Goal: Feedback & Contribution: Contribute content

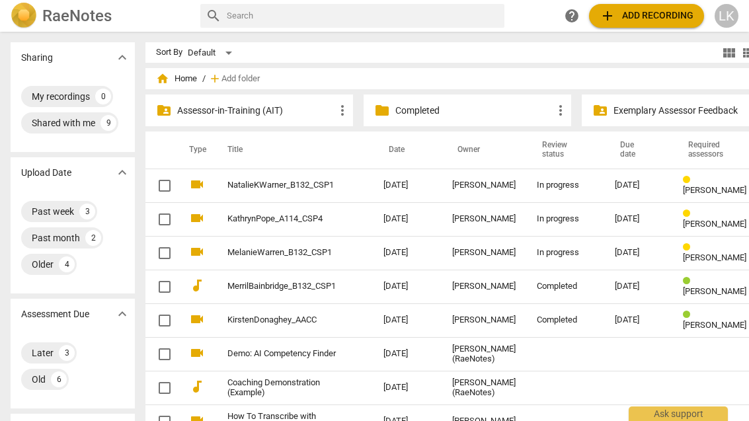
click at [373, 254] on td "[DATE]" at bounding box center [407, 253] width 69 height 34
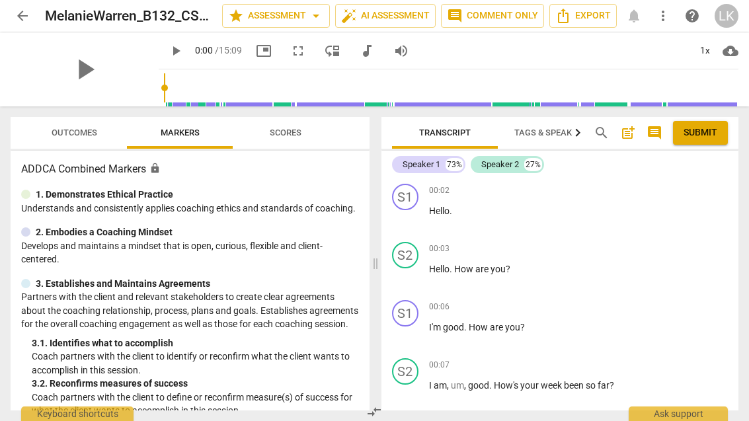
click at [412, 223] on span "play_arrow" at bounding box center [406, 219] width 16 height 16
click at [408, 284] on span "pause" at bounding box center [406, 277] width 16 height 16
type input "8"
click at [677, 252] on p "Add competency" at bounding box center [696, 249] width 63 height 12
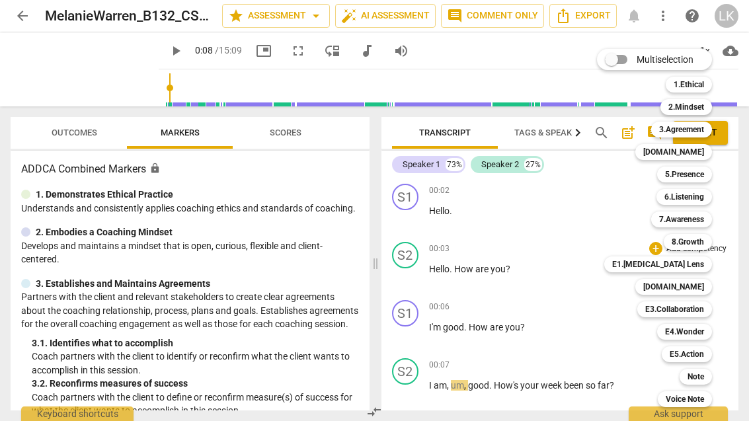
click at [695, 260] on b "E1.[MEDICAL_DATA] Lens" at bounding box center [658, 264] width 92 height 16
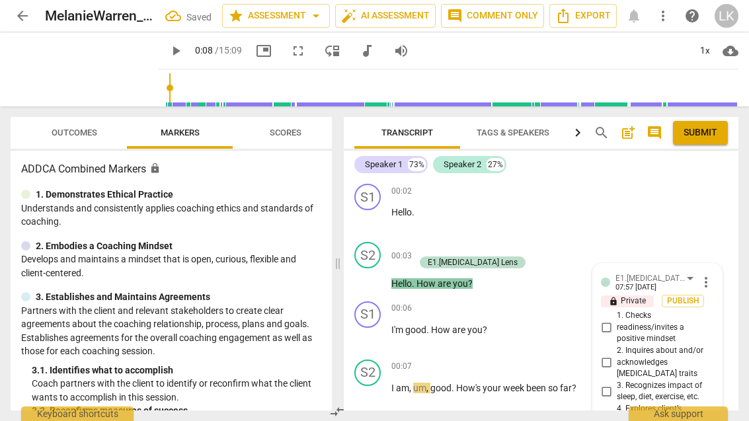
click at [617, 329] on input "1. Checks readiness/invites a positive mindset" at bounding box center [606, 328] width 21 height 16
checkbox input "true"
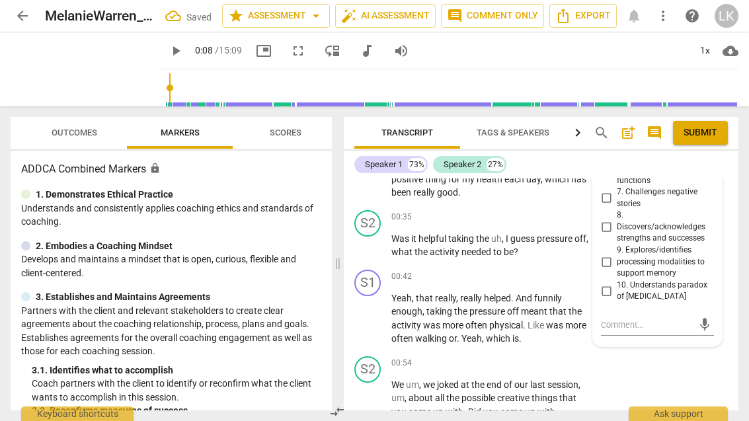
scroll to position [327, 0]
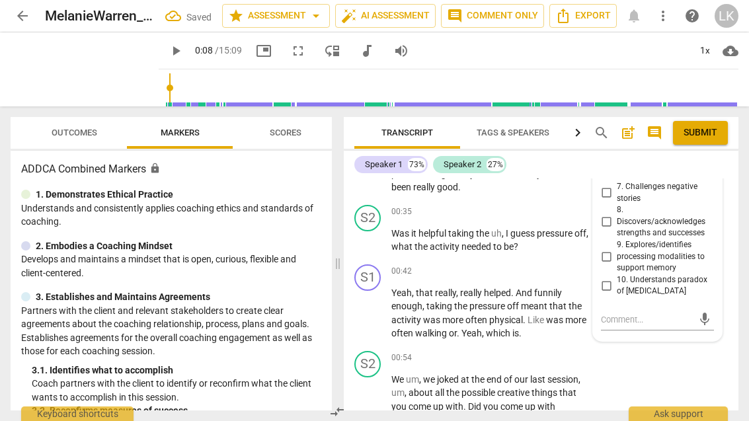
click at [663, 313] on textarea at bounding box center [647, 319] width 92 height 13
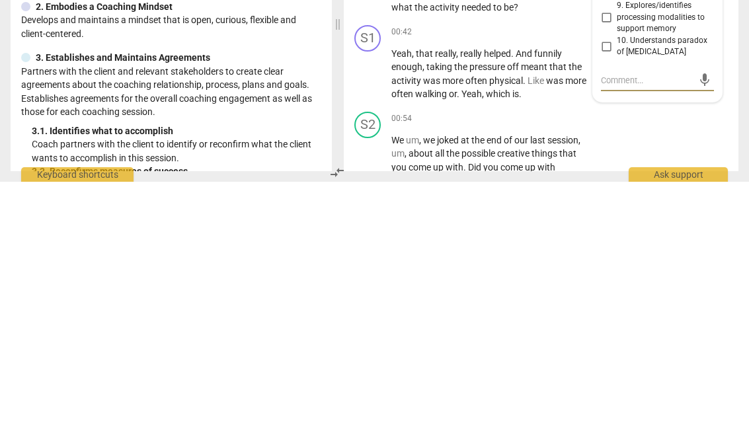
type textarea "N"
type textarea "Nic"
type textarea "Nice"
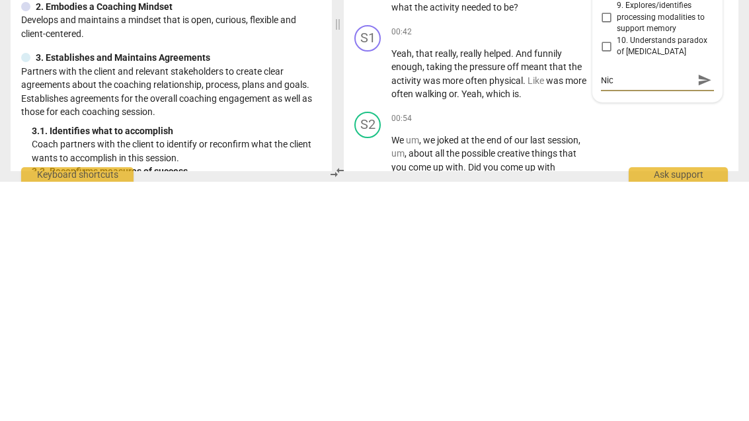
type textarea "Nice"
type textarea "Nice warm"
type textarea "Nice, warm tone of"
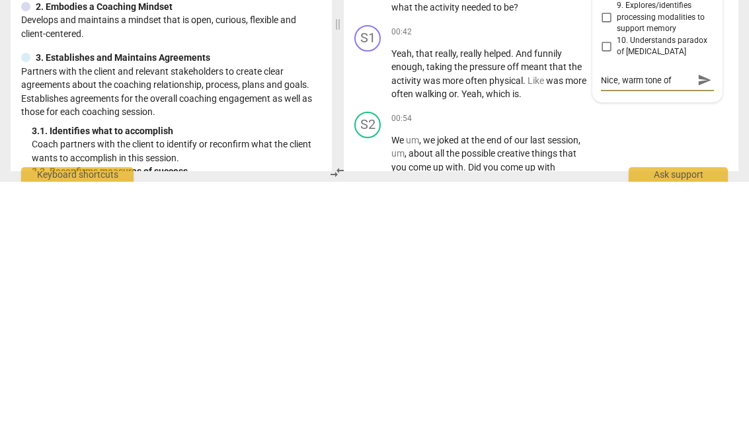
type textarea "Nice warm tone of voice"
type textarea "Nice warm tone of voice ❤️"
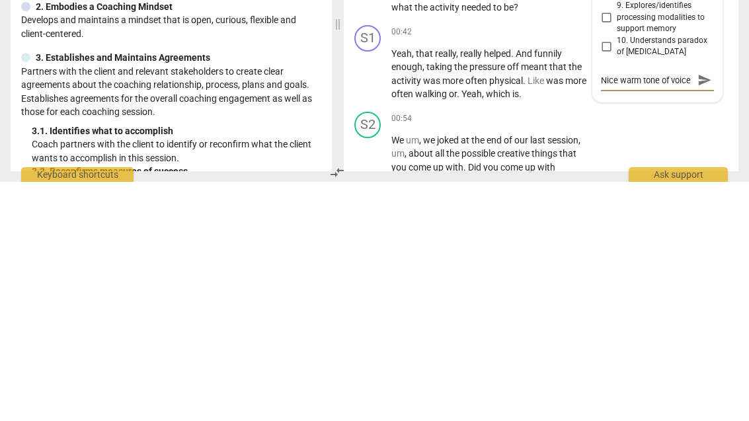
scroll to position [11, 0]
type textarea "Nice warm tone of voice ❤️"
click at [708, 313] on span "send" at bounding box center [704, 320] width 15 height 15
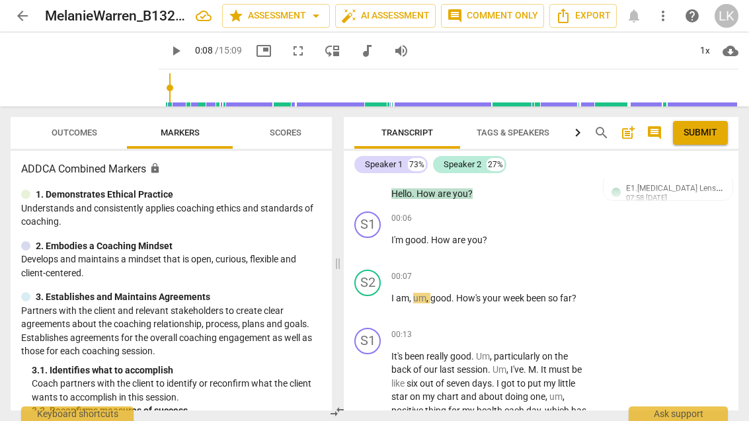
scroll to position [91, 0]
click at [376, 309] on span "play_arrow" at bounding box center [368, 303] width 16 height 16
click at [373, 305] on span "pause" at bounding box center [368, 303] width 16 height 16
type input "12"
click at [517, 276] on p "Add competency" at bounding box center [548, 276] width 63 height 12
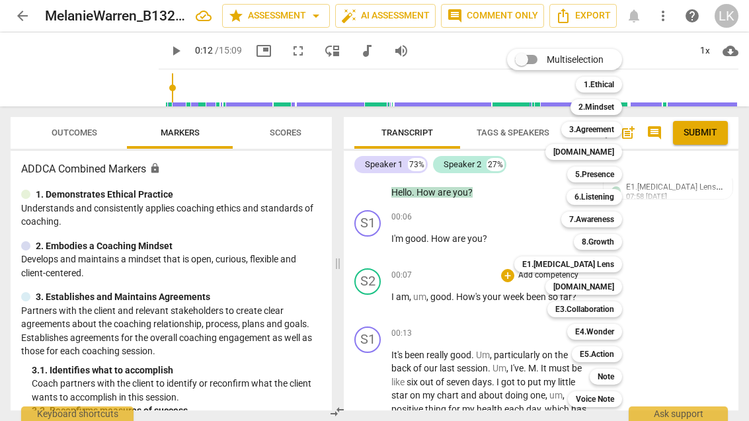
click at [615, 261] on div "E1.[MEDICAL_DATA] Lens" at bounding box center [568, 264] width 108 height 16
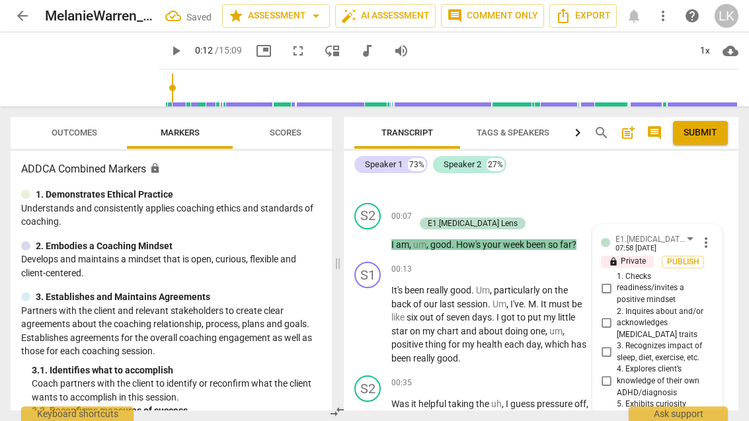
scroll to position [155, 0]
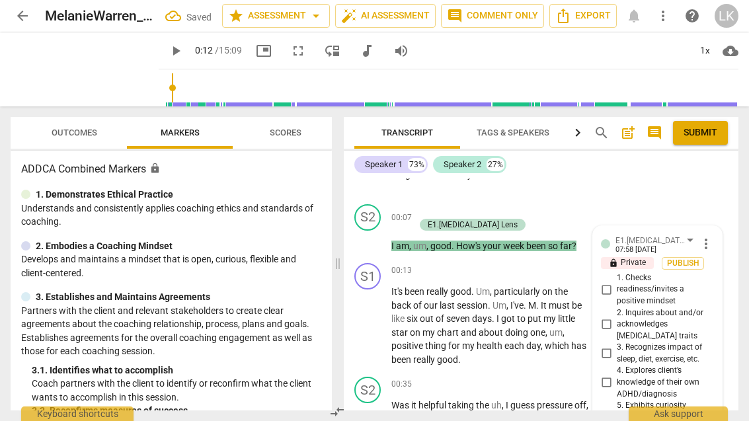
click at [615, 288] on input "1. Checks readiness/invites a positive mindset" at bounding box center [606, 290] width 21 height 16
checkbox input "true"
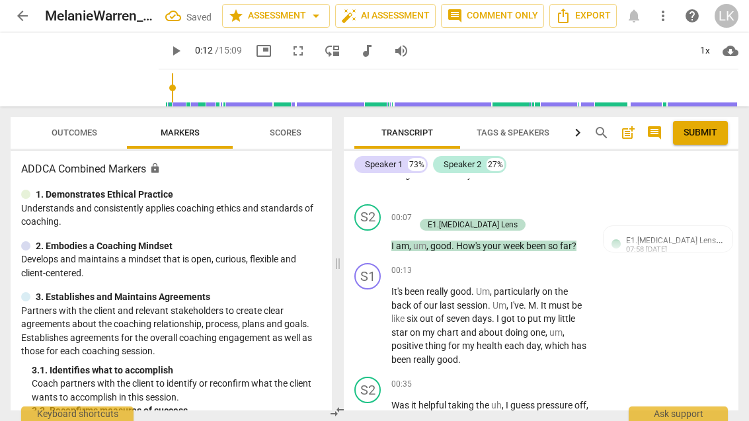
click at [375, 327] on span "play_arrow" at bounding box center [368, 326] width 16 height 16
click at [374, 330] on span "pause" at bounding box center [368, 326] width 16 height 16
type input "35"
click at [512, 272] on div "+" at bounding box center [507, 270] width 13 height 13
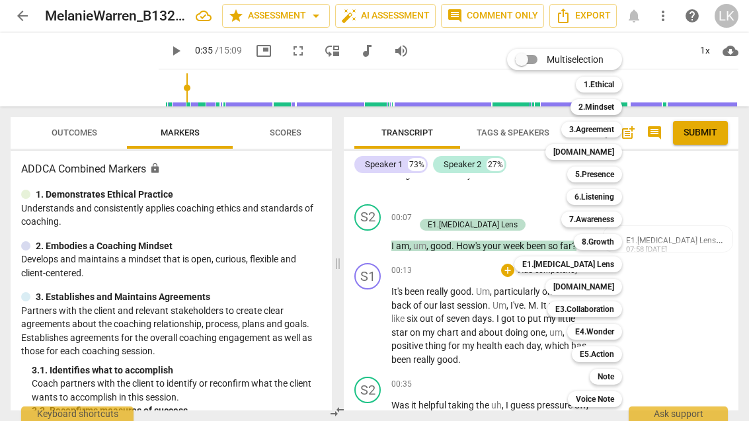
click at [617, 378] on div "Note" at bounding box center [606, 377] width 32 height 16
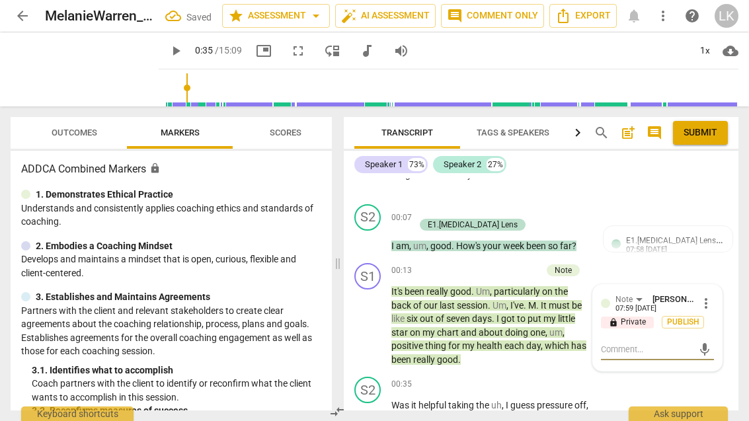
click at [659, 343] on textarea at bounding box center [647, 349] width 92 height 13
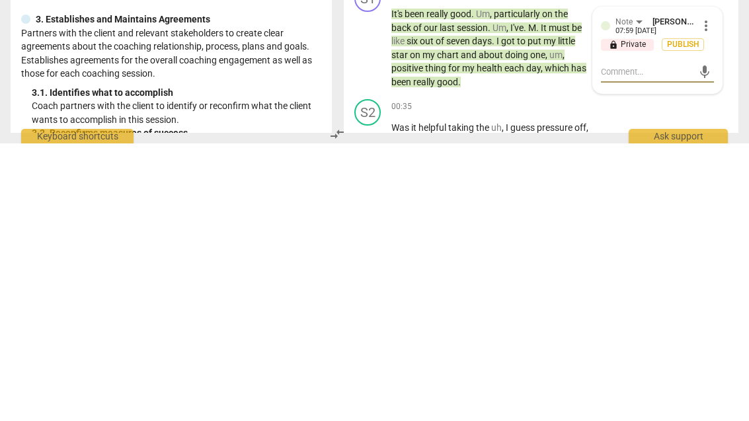
type textarea "Loo"
type textarea "Looks"
type textarea "Looks like"
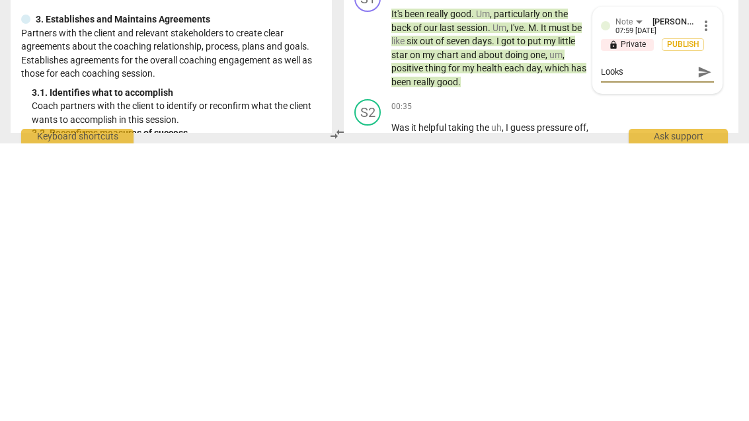
type textarea "Looks like"
type textarea "Looks like you are"
type textarea "Looks like you are really"
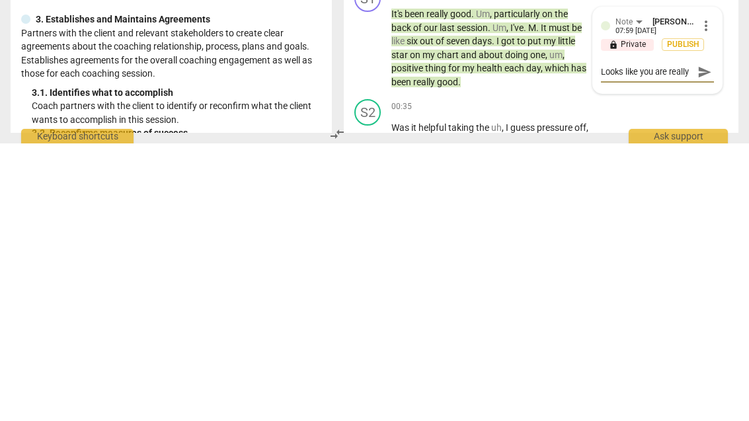
type textarea "Looks like you are really helping"
type textarea "Looks like you are really helping this"
type textarea "Looks like you are really helping this client"
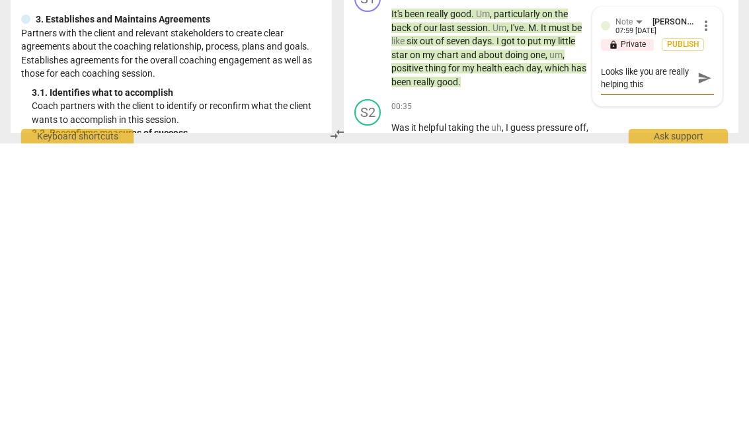
type textarea "Looks like you are really helping this client"
type textarea "Looks like you are really helping this client!"
type textarea "Looks like you are really helping this client! 👌"
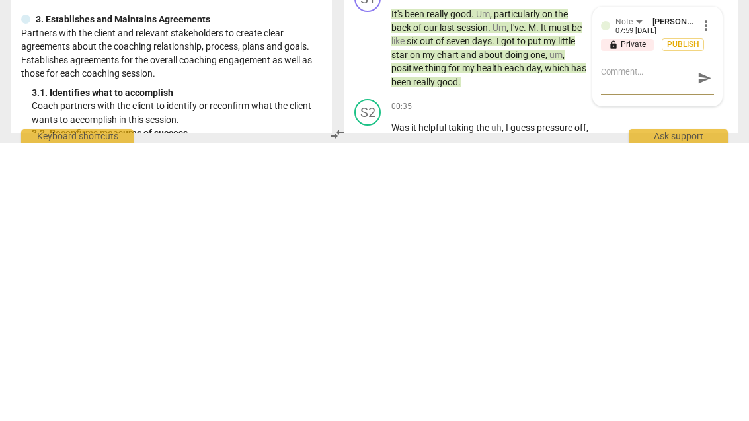
click at [712, 348] on span "send" at bounding box center [704, 355] width 15 height 15
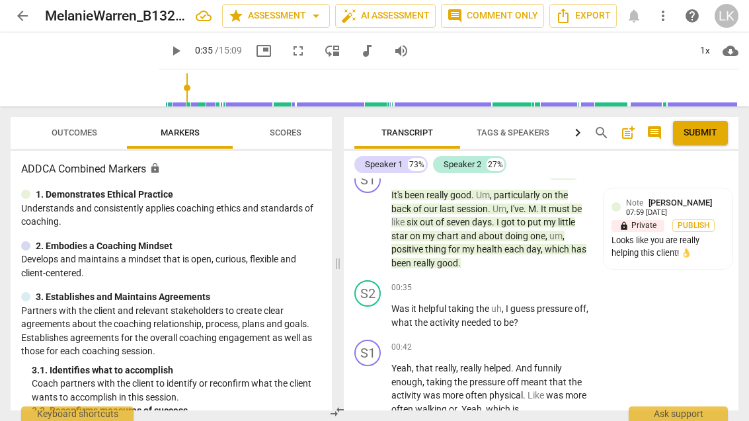
scroll to position [253, 0]
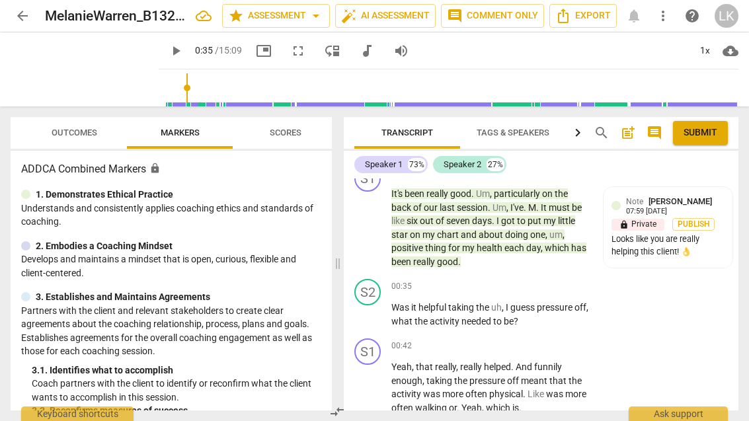
click at [374, 315] on span "play_arrow" at bounding box center [368, 315] width 16 height 16
click at [369, 315] on span "pause" at bounding box center [368, 315] width 16 height 16
type input "42"
click at [519, 281] on p "Add competency" at bounding box center [548, 287] width 63 height 12
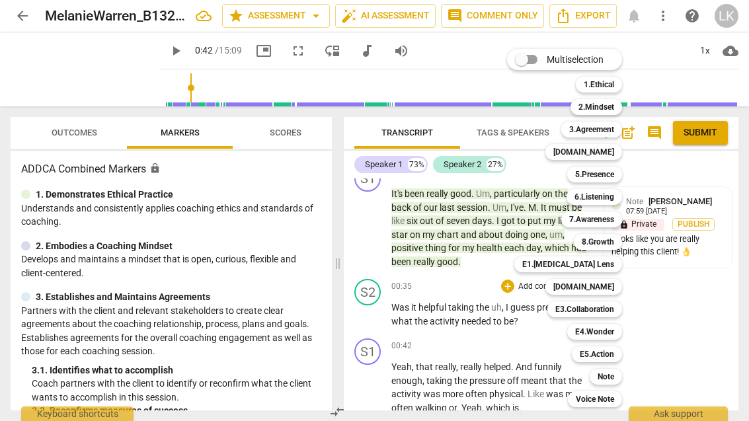
click at [615, 174] on div "5.Presence" at bounding box center [594, 175] width 55 height 16
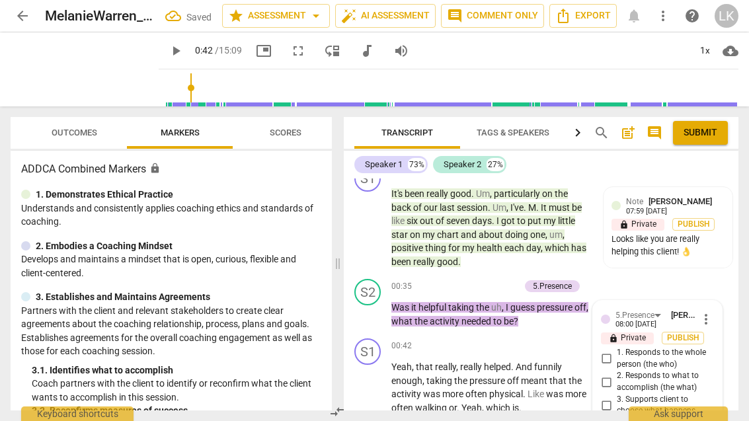
scroll to position [429, 0]
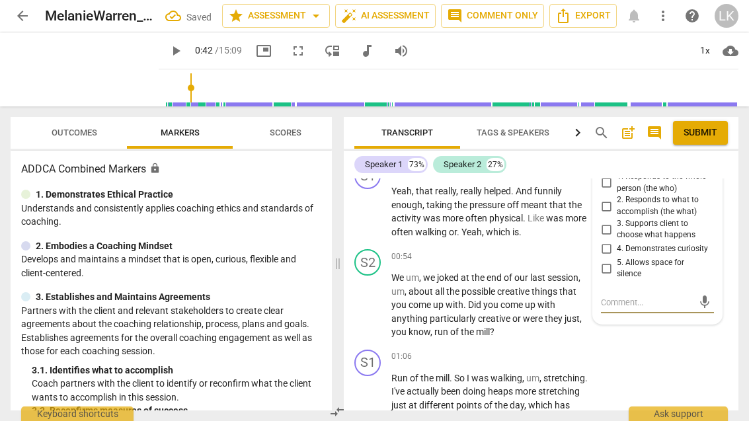
click at [613, 241] on input "4. Demonstrates curiosity" at bounding box center [606, 249] width 21 height 16
checkbox input "true"
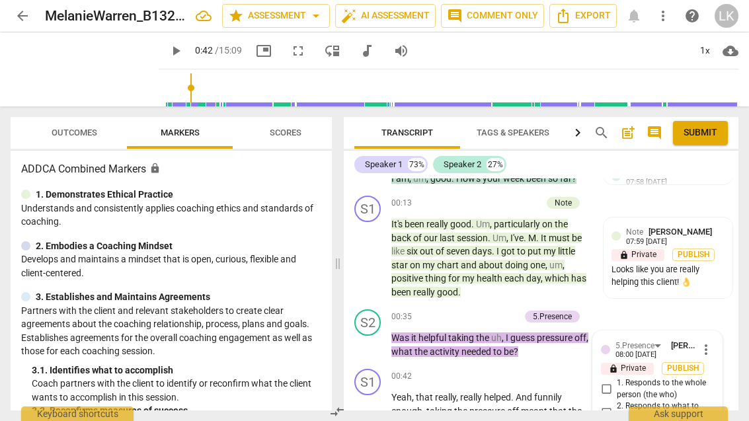
scroll to position [229, 0]
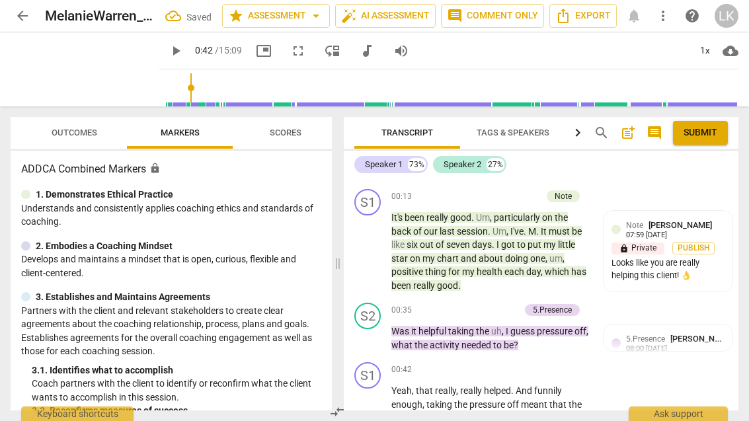
click at [451, 309] on div "+" at bounding box center [447, 309] width 13 height 13
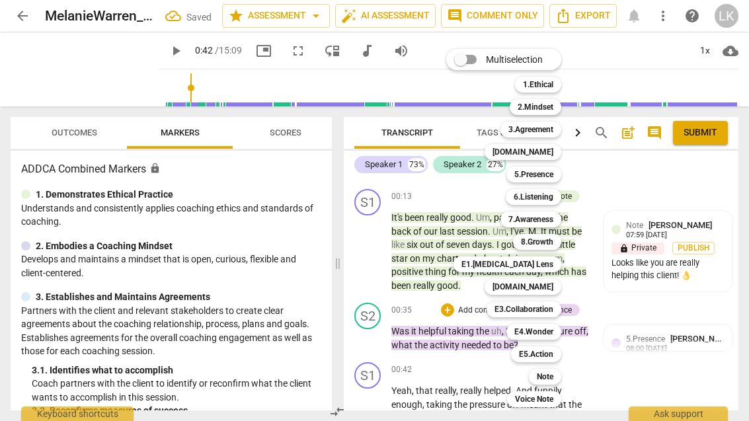
click at [553, 374] on b "Note" at bounding box center [545, 377] width 17 height 16
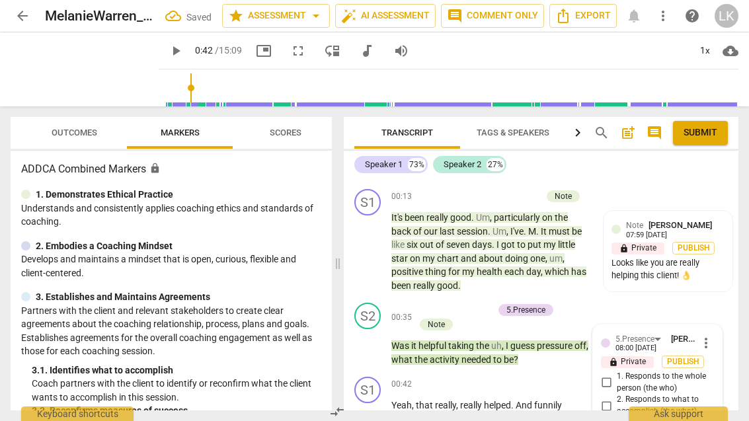
scroll to position [429, 0]
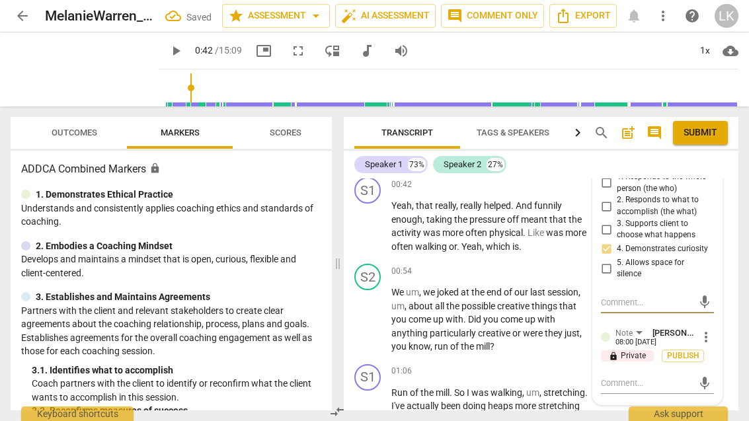
click at [650, 377] on textarea at bounding box center [647, 383] width 92 height 13
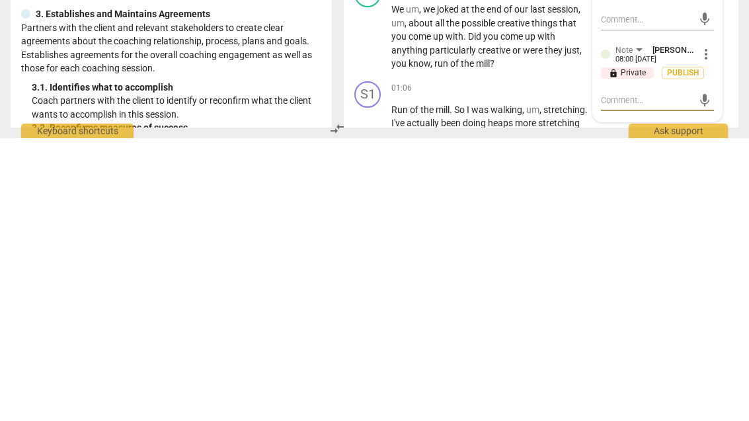
type textarea "G"
type textarea "Goo"
type textarea "Good"
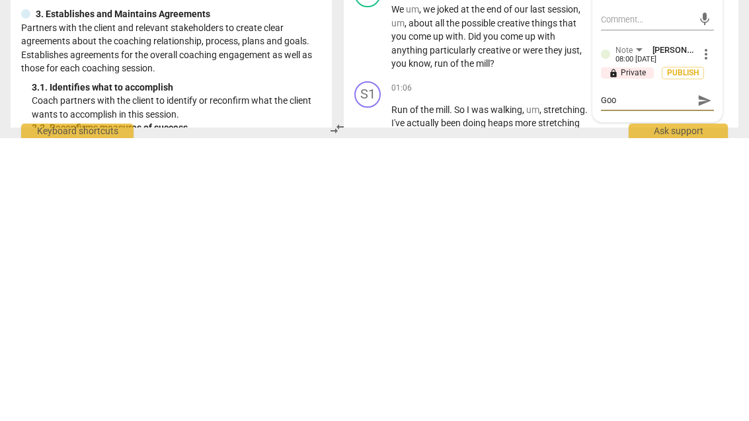
type textarea "Good"
type textarea "Good job"
type textarea "Good job exploring"
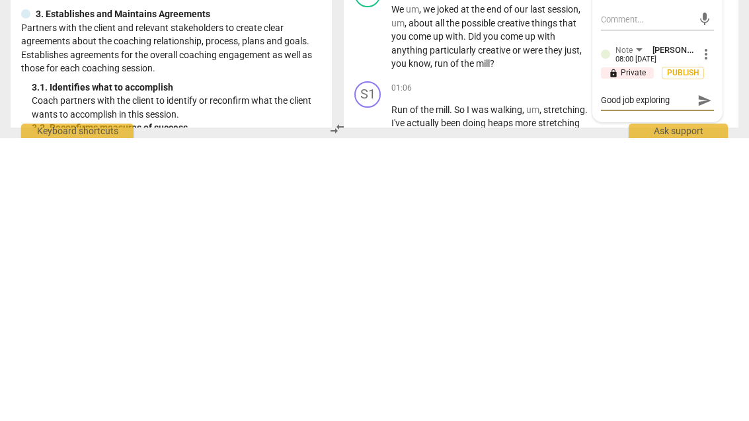
type textarea "Good job exploring her win"
type textarea "Good job exploring her win."
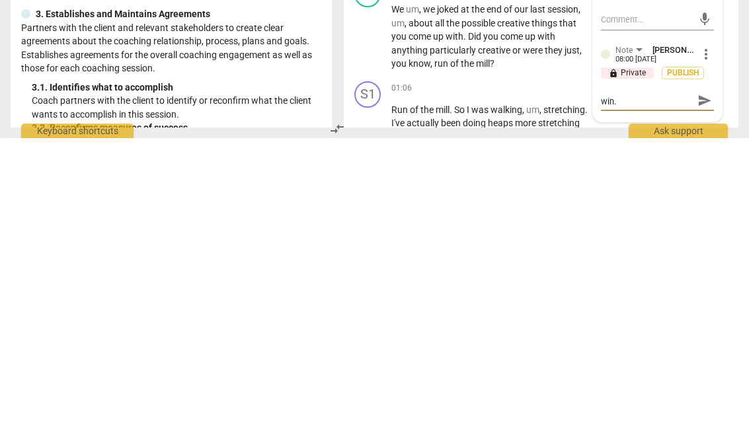
type textarea "Good job exploring her win. Very important"
type textarea "Good job exploring her win. Very important."
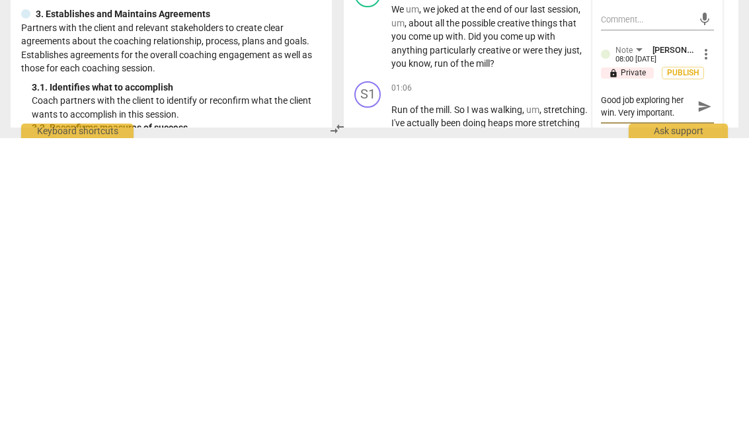
click at [711, 381] on span "send" at bounding box center [704, 389] width 19 height 16
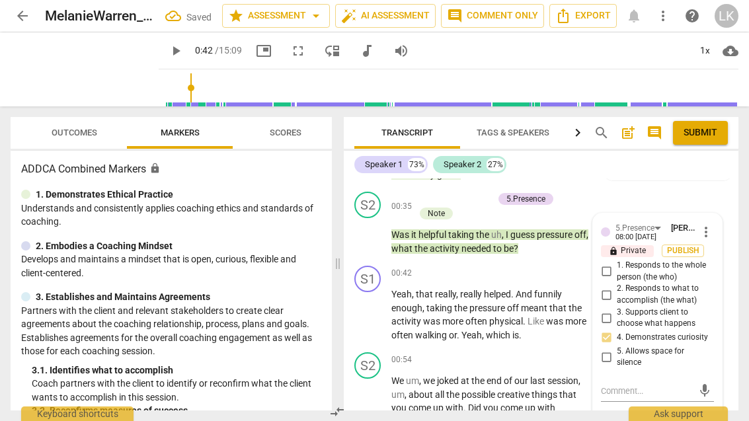
scroll to position [340, 0]
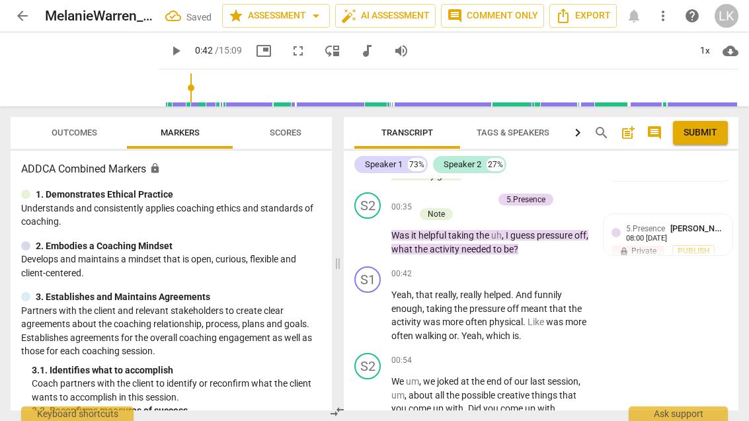
click at [426, 196] on div "+" at bounding box center [420, 199] width 13 height 13
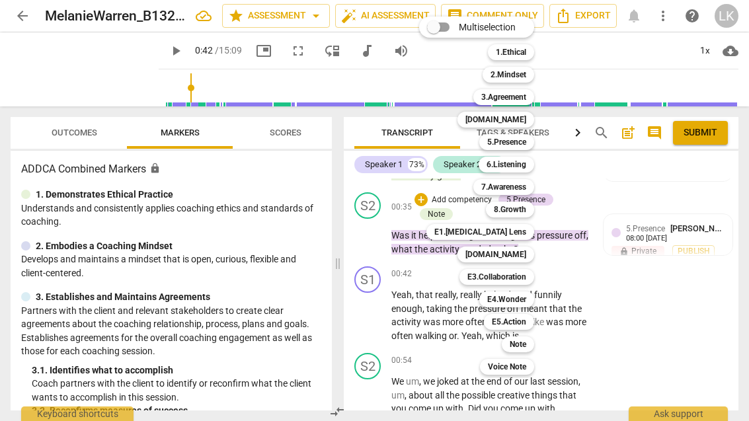
click at [523, 352] on b "Note" at bounding box center [518, 344] width 17 height 16
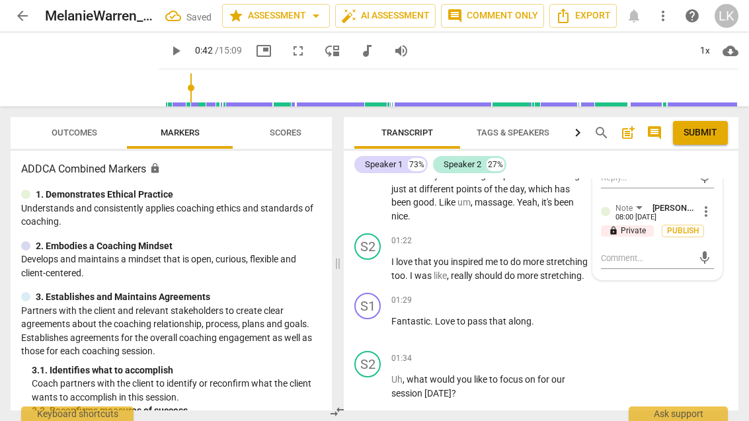
scroll to position [660, 0]
click at [664, 252] on textarea at bounding box center [647, 258] width 92 height 13
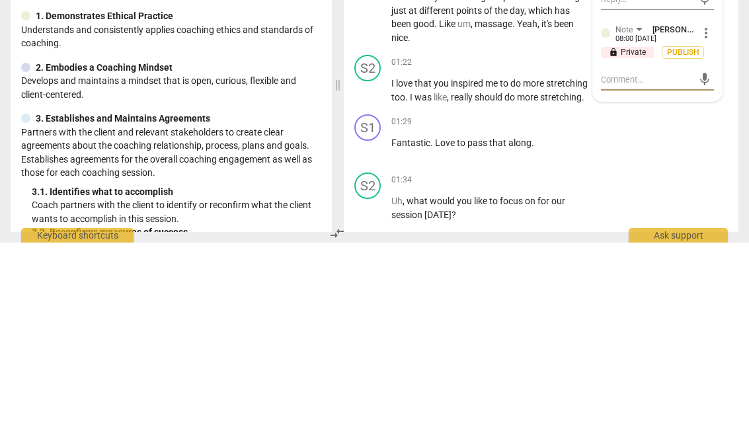
type textarea "A"
type textarea "A more"
type textarea "A more open"
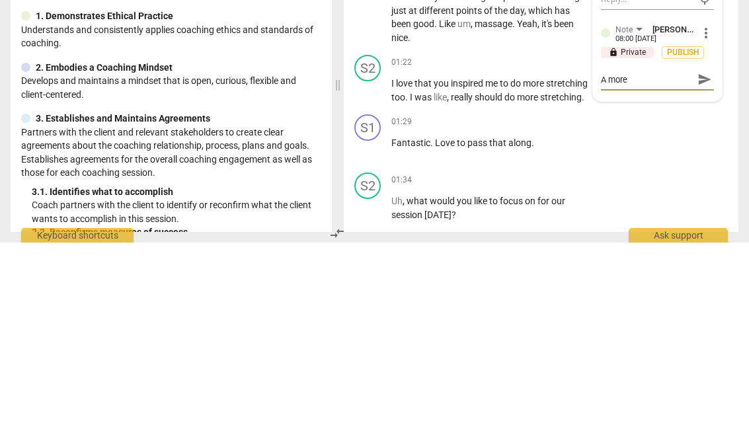
type textarea "A more open"
type textarea "A more open way to"
type textarea "A more open way to ask"
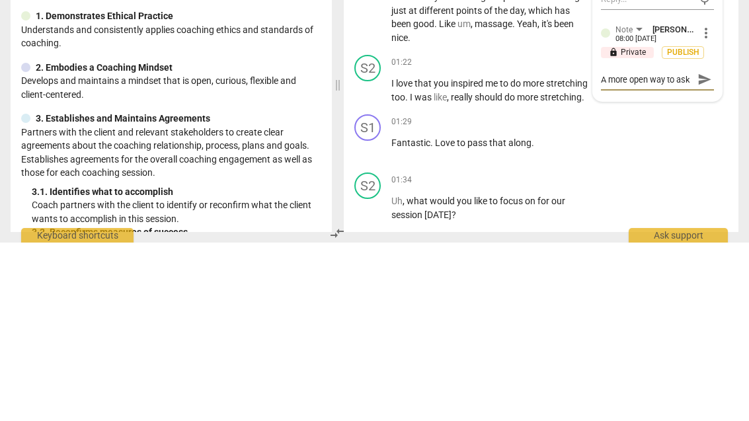
type textarea "A more open way to ask this"
type textarea "A more open way to ask, this would have"
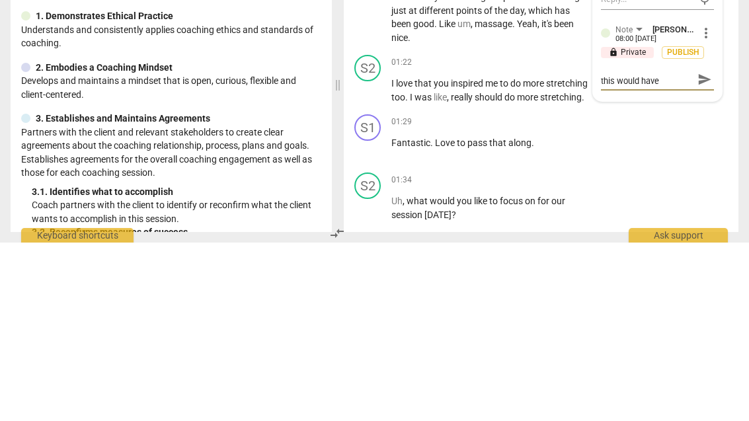
scroll to position [0, 0]
type textarea "A more open way to ask, this would have been"
type textarea "A more open way to ask, this would have been,"
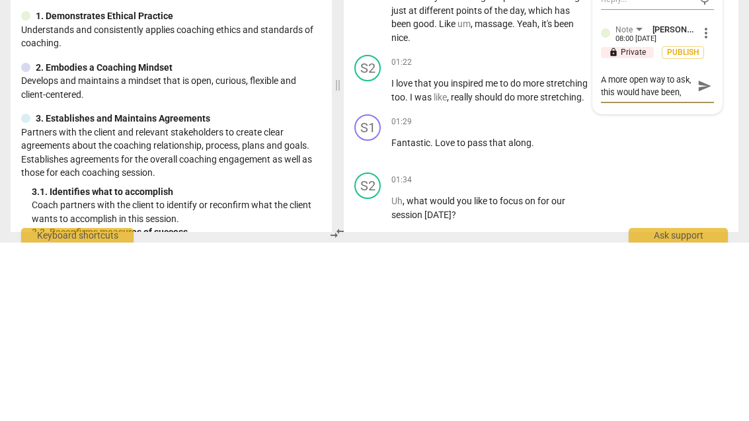
type textarea "A more open way to ask, this would have been, “"
type textarea "A more open way to ask, this would have been, “what do"
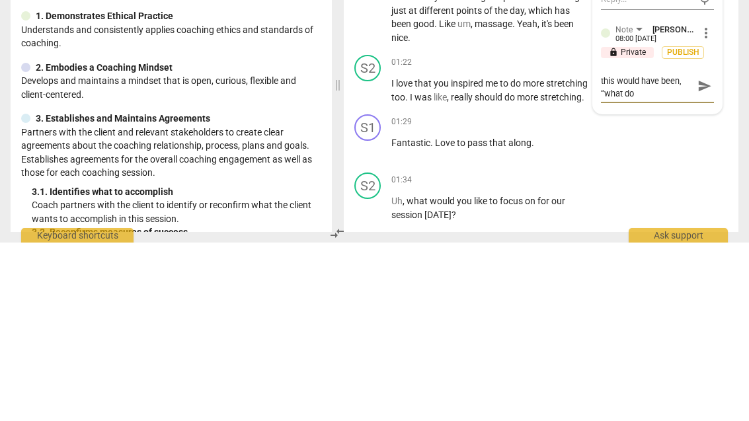
type textarea "A more open way to ask, this would have been, “what do you"
type textarea "A more open way to ask, this would have been, “what do you think?"
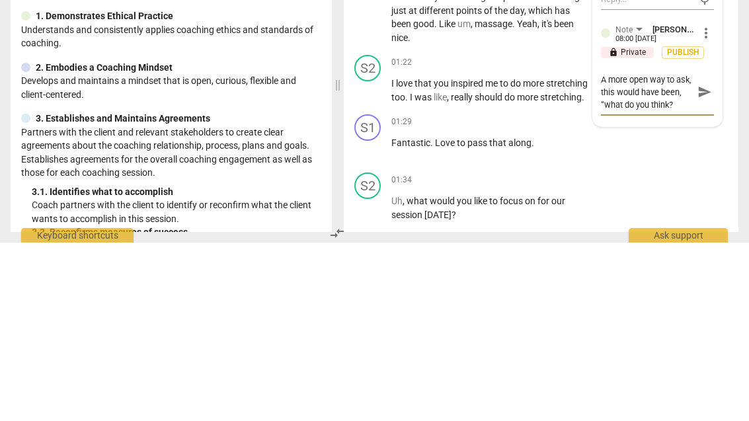
type textarea "A more open way to ask, this would have been, “what do you think attributed"
type textarea "A more open way to ask, this would have been, “what do you think attributed?"
type textarea "A more open way to ask, this would have been, “what do you think attributed to?"
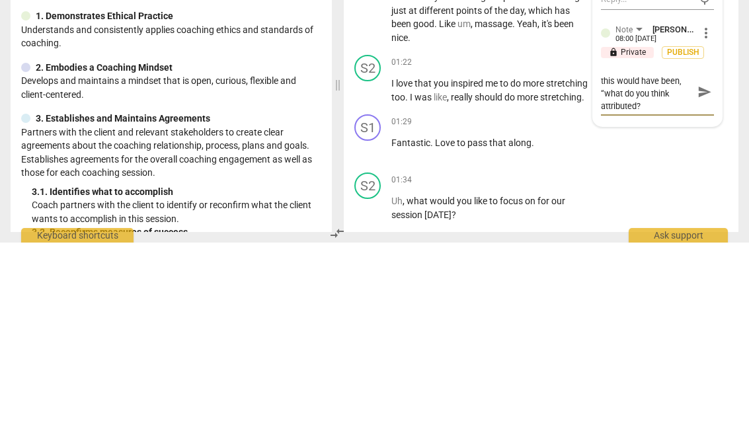
type textarea "A more open way to ask, this would have been, “what do you think attributed to?"
type textarea "A more open way to ask, this would have been, “what do you think attributed to …"
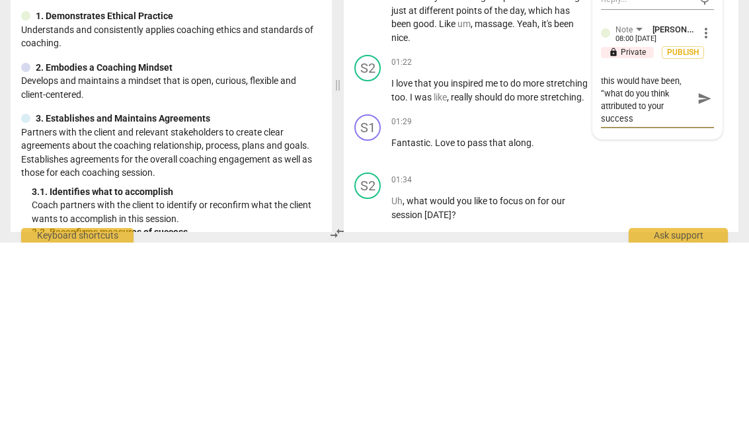
type textarea "A more open way to ask, this would have been, “what do you think attributed to …"
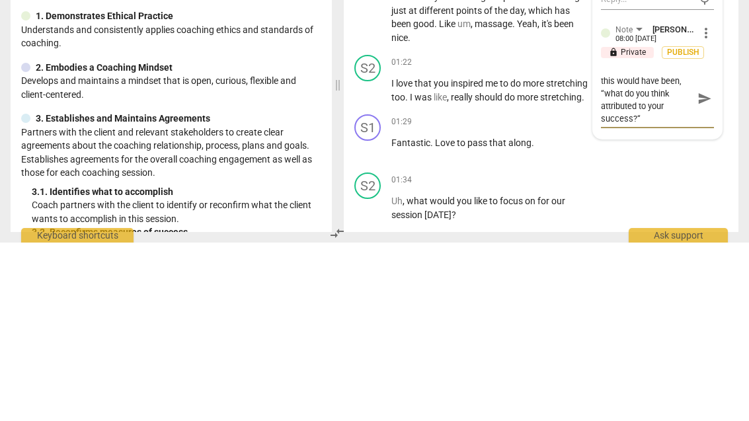
click at [630, 252] on textarea "A more open way to ask, this would have been, “what do you think attributed to …" at bounding box center [647, 277] width 92 height 50
type textarea "A more open way to ask, this would have been, “whatdo you think attributed to y…"
type textarea "A more open way to ask, this would have been, “whado you think attributed to yo…"
type textarea "A more open way to ask, this would have been, “whdo you think attributed to you…"
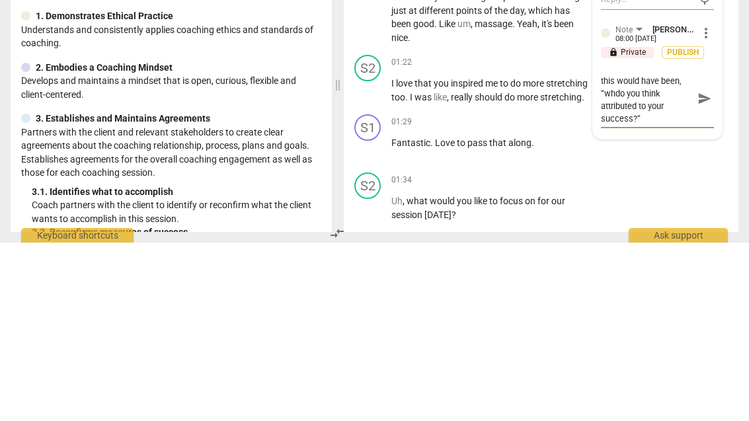
type textarea "A more open way to ask, this would have been, “whdo you think attributed to you…"
type textarea "A more open way to ask, this would have been, “wdo you think attributed to your…"
type textarea "A more open way to ask, this would have been, “do you think attributed to your …"
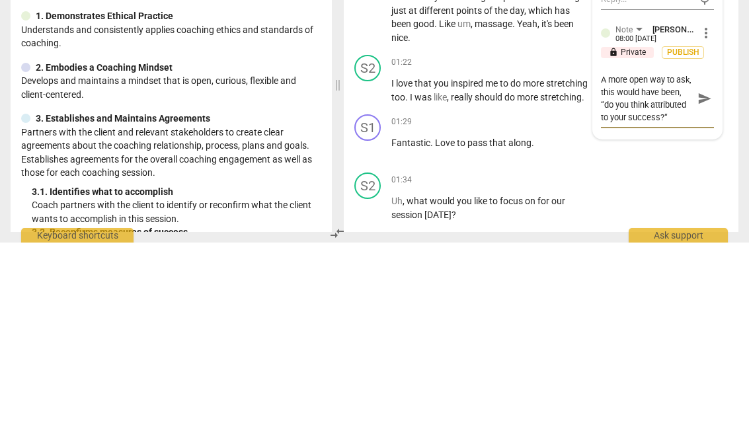
scroll to position [0, 0]
type textarea "A more open way to ask, this would have been, “Wdo you think attributed to your…"
type textarea "A more open way to ask, this would have been, “Whatdo you think attributed to y…"
type textarea "A more open way to ask, this would have been, “What do you think attributed to …"
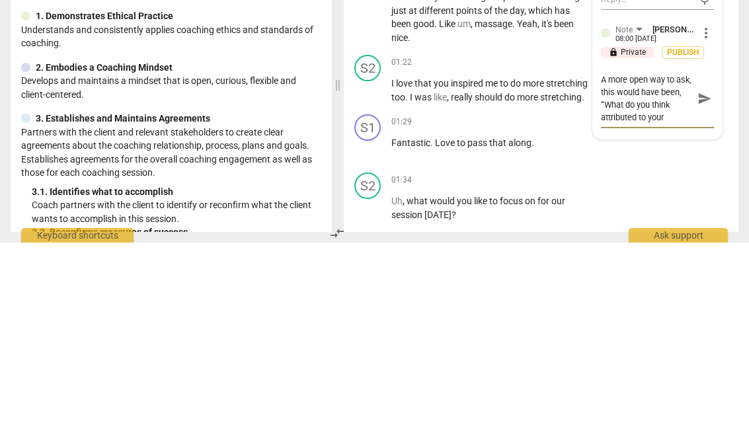
type textarea "A more open way to ask, this would have been, “What do you think attributed to …"
click at [711, 269] on span "send" at bounding box center [704, 277] width 19 height 16
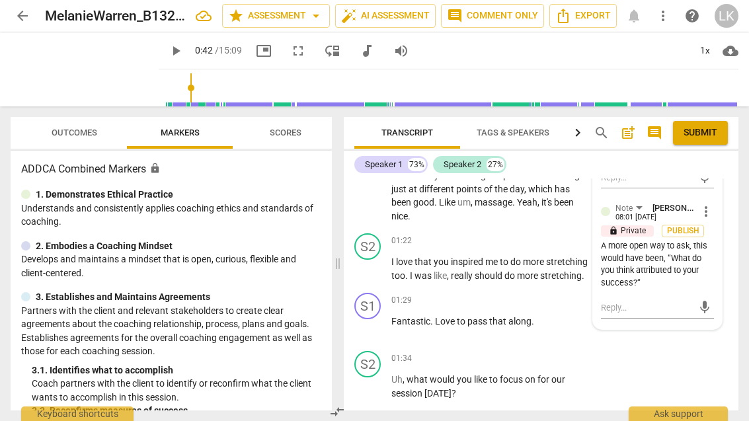
click at [712, 204] on span "more_vert" at bounding box center [706, 212] width 16 height 16
click at [726, 191] on li "Edit" at bounding box center [715, 202] width 46 height 25
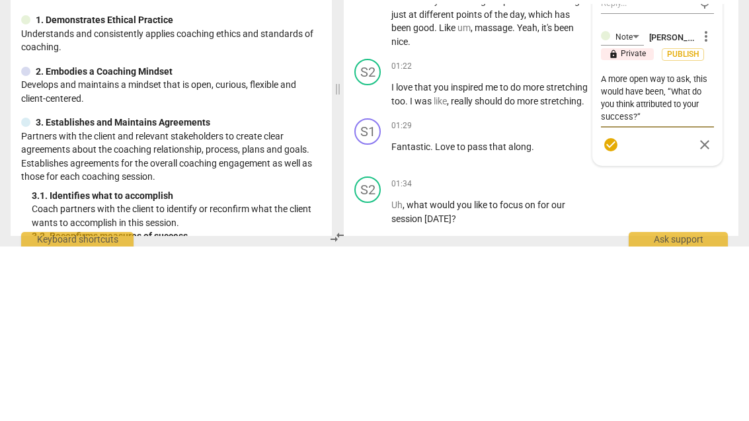
type textarea "A more open way to ask, this would have been, “What do you thinkattributed to y…"
type textarea "A more open way to ask, this would have been, “What do you thinattributed to yo…"
type textarea "A more open way to ask, this would have been, “What do you thiattributed to you…"
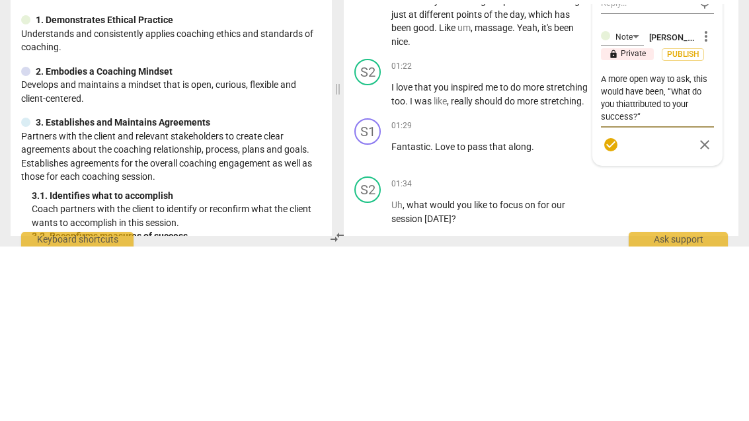
type textarea "A more open way to ask, this would have been, “What do you thattributed to your…"
type textarea "A more open way to ask, this would have been, “What do you tattributed to your …"
type textarea "A more open way to ask, this would have been, “What do you attributed to your s…"
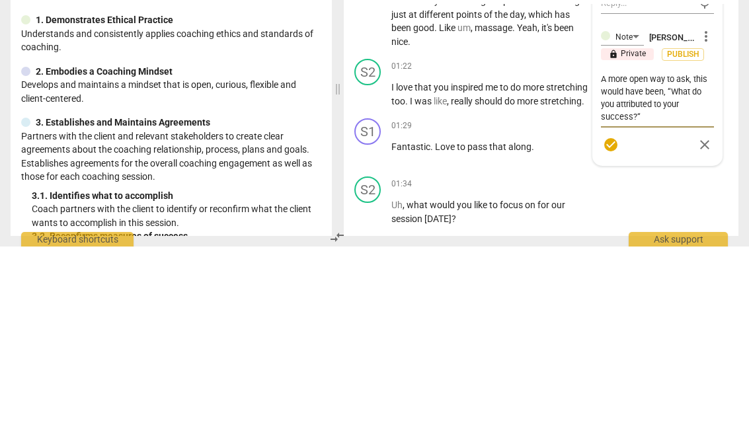
click at [657, 247] on textarea "A more open way to ask, this would have been, “What do you attributed to your s…" at bounding box center [657, 272] width 113 height 50
type textarea "A more open way to ask, this would have been, “What do you attributedto your su…"
type textarea "A more open way to ask, this would have been, “What do you attributeto your suc…"
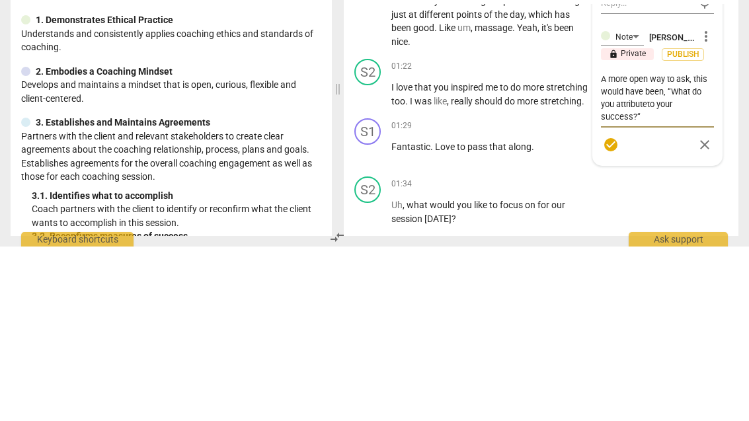
type textarea "A more open way to ask, this would have been, “What do you attribute to your su…"
click at [615, 311] on span "check_circle" at bounding box center [611, 319] width 16 height 16
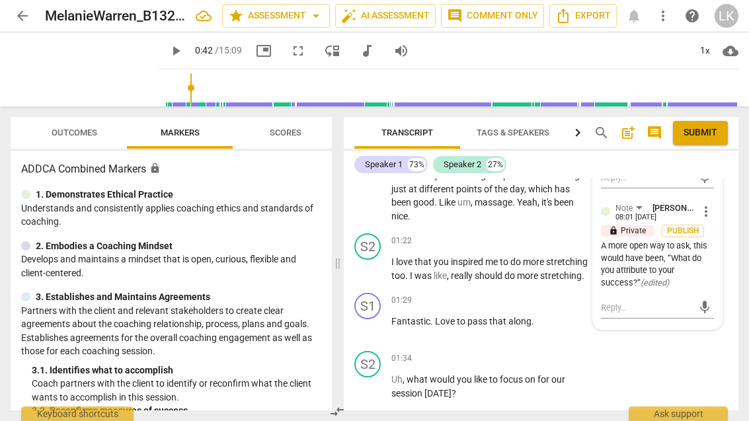
click at [713, 204] on span "more_vert" at bounding box center [706, 212] width 16 height 16
click at [724, 196] on li "Edit" at bounding box center [715, 202] width 46 height 25
click at [713, 204] on span "more_vert" at bounding box center [706, 212] width 16 height 16
click at [719, 197] on li "Edit" at bounding box center [715, 202] width 46 height 25
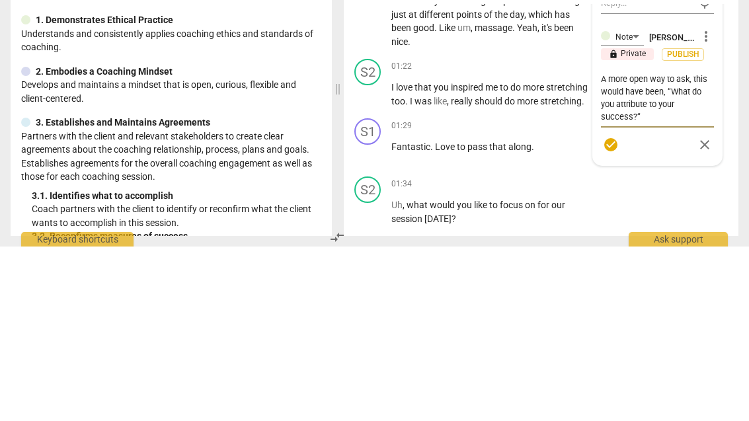
click at [633, 247] on textarea "A more open way to ask, this would have been, “What do you attribute to your su…" at bounding box center [657, 272] width 113 height 50
type textarea "A more open way to ask, this would have been, “What do you attribute to your su…"
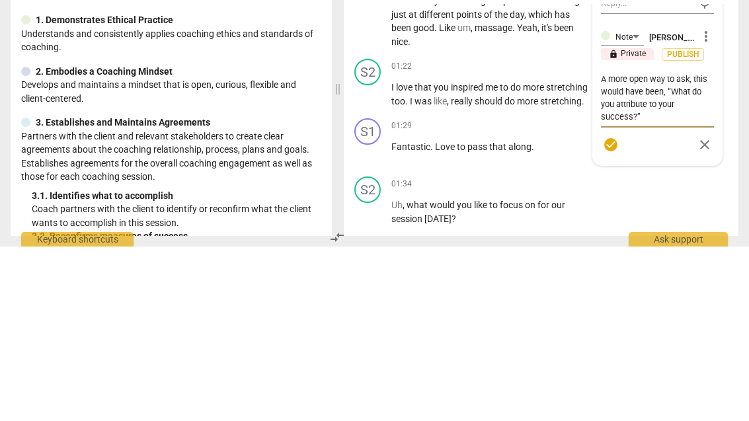
type textarea "A more open way to ask, this would have been, “What do you attribute to your su…"
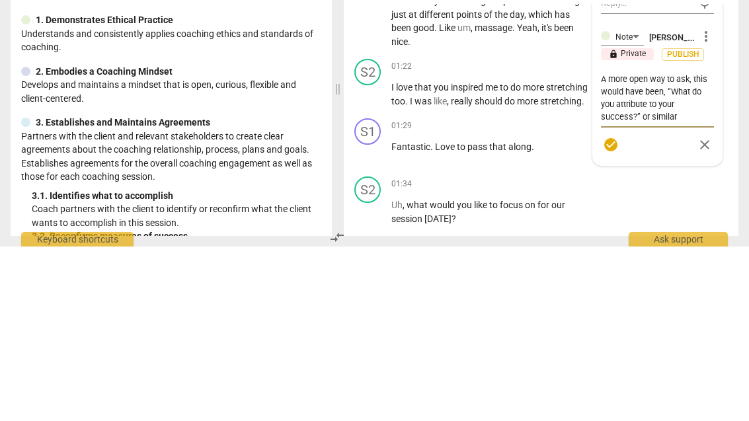
type textarea "A more open way to ask, this would have been, “What do you attribute to your su…"
click at [656, 247] on textarea "A more open way to ask, this would have been, “What do you attribute to your su…" at bounding box center [657, 272] width 113 height 50
type textarea "A more open way to ask, this would have been, “What do you attribute to your su…"
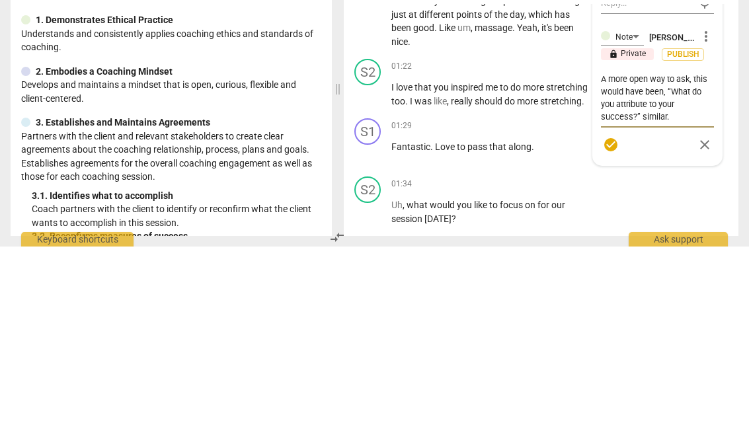
type textarea "A more open way to ask, this would have been, “What do you attribute to your su…"
click at [615, 311] on span "check_circle" at bounding box center [611, 319] width 16 height 16
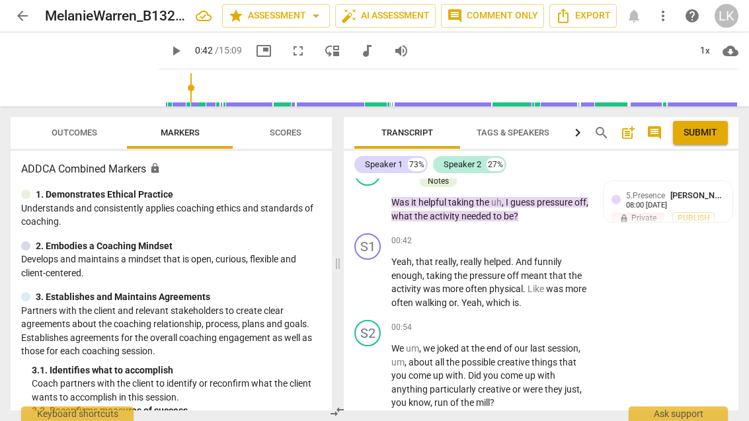
scroll to position [373, 0]
click at [373, 281] on span "play_arrow" at bounding box center [368, 283] width 16 height 16
click at [377, 275] on span "pause" at bounding box center [368, 283] width 21 height 16
type input "56"
click at [516, 235] on div "+ Add competency" at bounding box center [540, 240] width 79 height 13
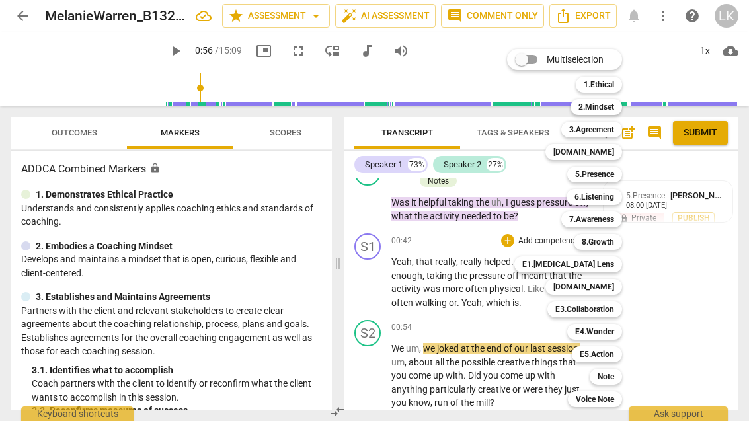
click at [689, 280] on div at bounding box center [374, 210] width 749 height 421
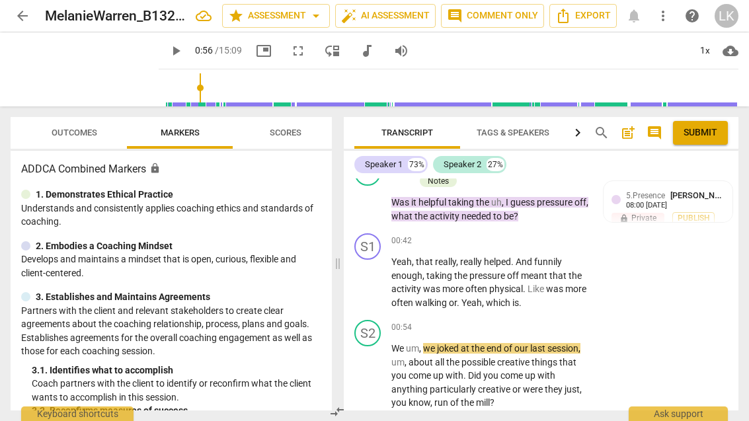
click at [520, 308] on div "S1 play_arrow pause 00:42 + Add competency keyboard_arrow_right Yeah , that rea…" at bounding box center [541, 271] width 395 height 87
click at [511, 237] on div "+" at bounding box center [507, 240] width 13 height 13
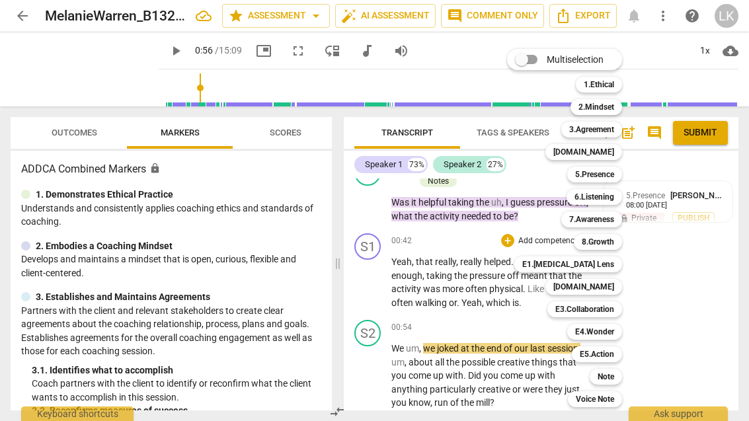
click at [617, 375] on div "Note" at bounding box center [606, 377] width 32 height 16
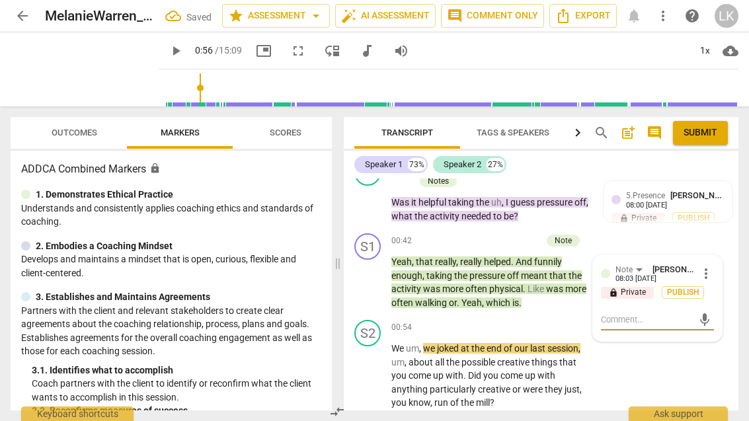
click at [657, 315] on textarea at bounding box center [647, 319] width 92 height 13
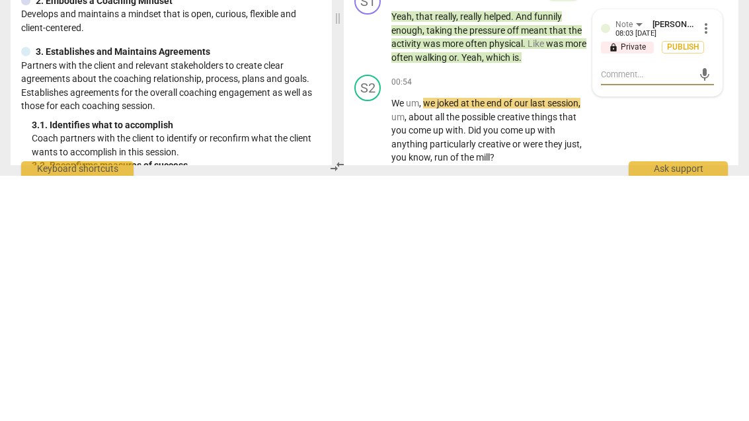
type textarea "b"
type textarea "be"
type textarea "be ca"
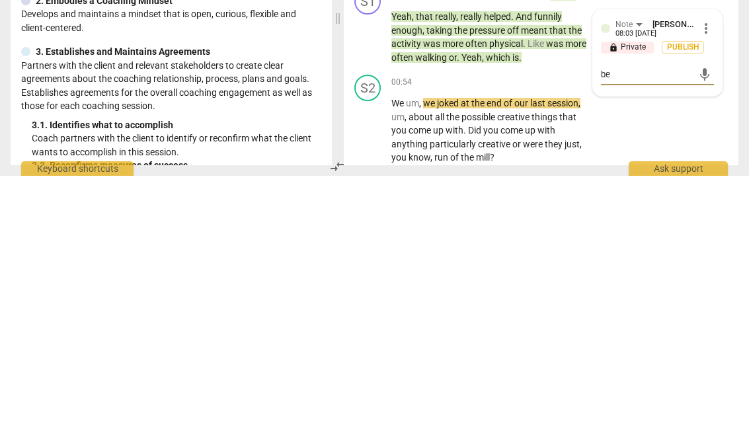
type textarea "be ca"
type textarea "be care"
type textarea "be carefu"
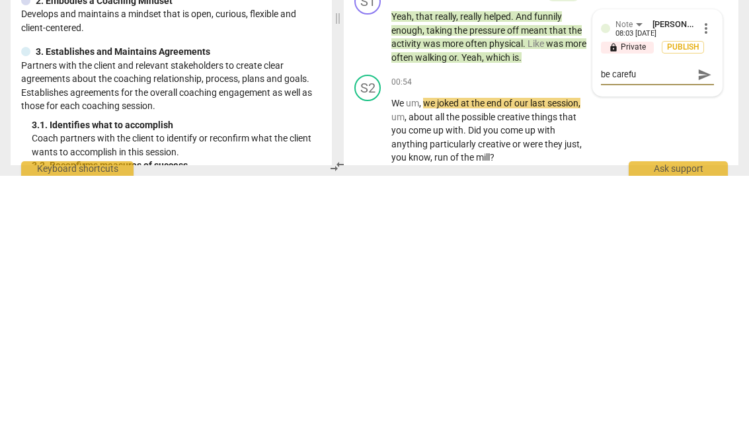
type textarea "be careful"
type textarea "be careful ab"
type textarea "be careful abou"
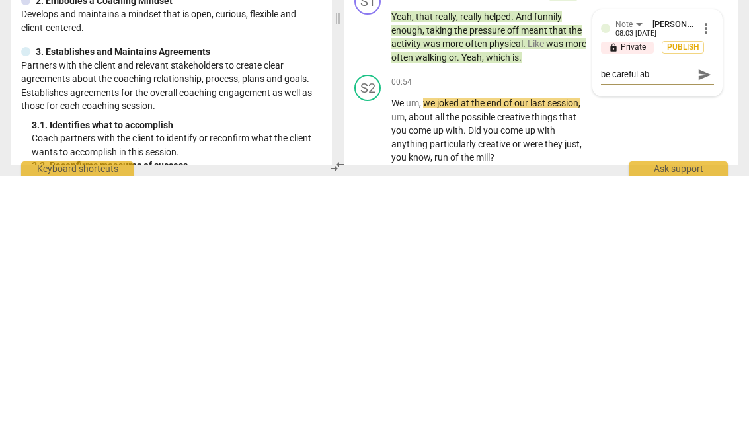
type textarea "be careful abou"
type textarea "be careful about"
type textarea "be careful about interop"
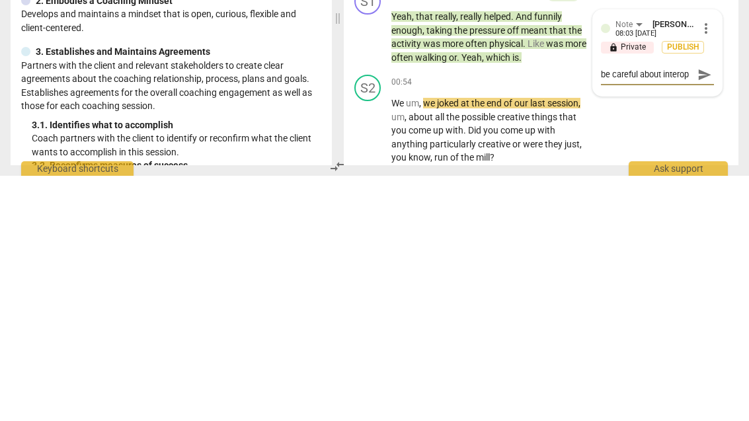
type textarea "be careful about interrupting."
type textarea "be careful about interrupting the client"
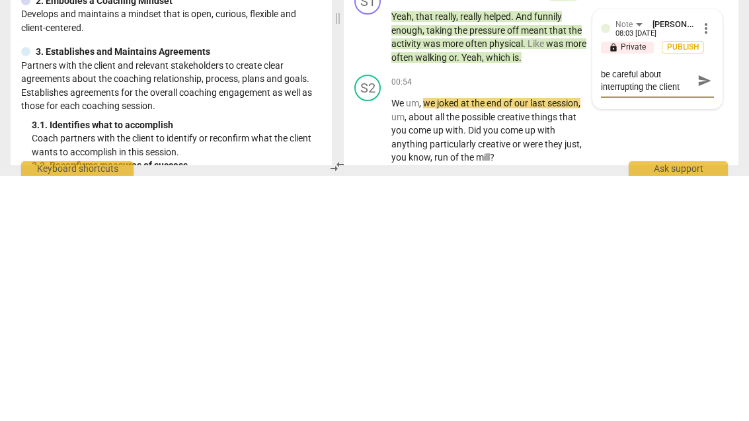
scroll to position [0, 0]
type textarea "be careful about interrupting the client."
click at [611, 313] on textarea "be careful about interrupting the client." at bounding box center [647, 325] width 92 height 25
type textarea "becareful about interrupting the client."
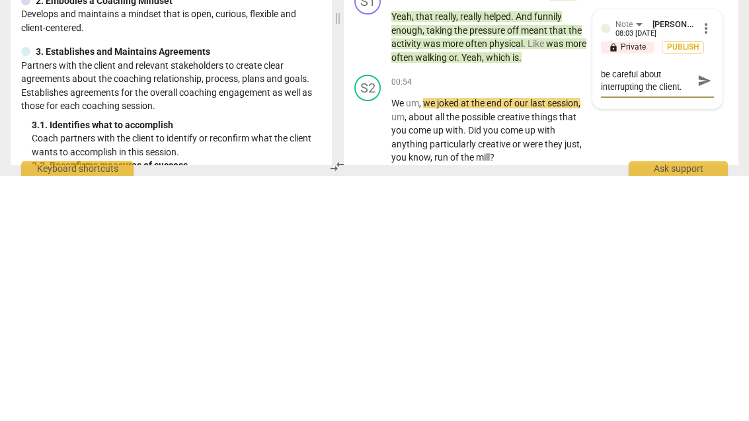
type textarea "becareful about interrupting the client."
type textarea "bcareful about interrupting the client."
type textarea "careful about interrupting the client."
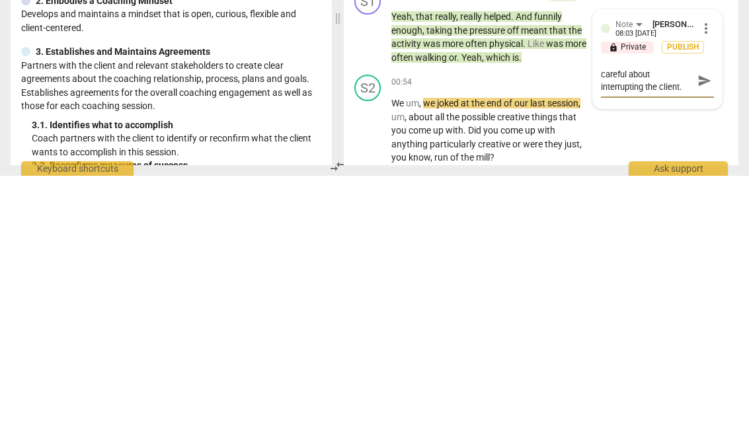
type textarea "Bcareful about interrupting the client."
type textarea "Becareful about interrupting the client."
type textarea "Be careful about interrupting the client."
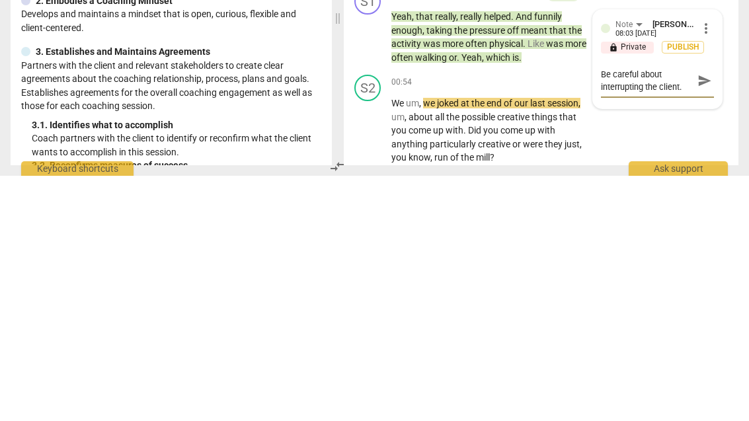
type textarea "Be careful about interrupting the client."
click at [709, 319] on span "send" at bounding box center [704, 326] width 15 height 15
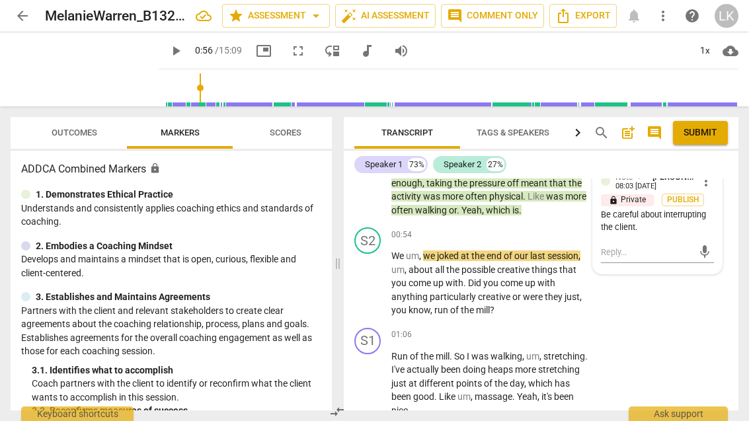
scroll to position [465, 0]
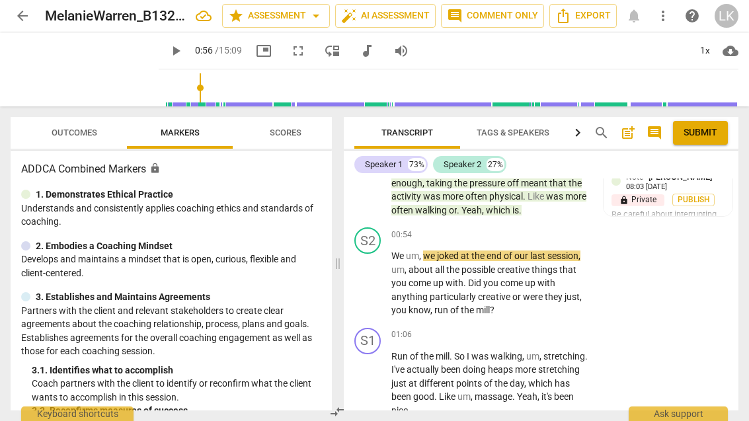
click at [367, 286] on button "play_arrow" at bounding box center [368, 283] width 21 height 21
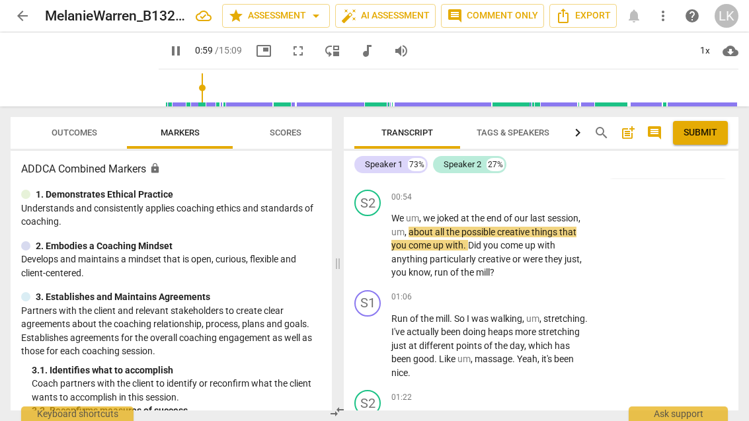
scroll to position [503, 0]
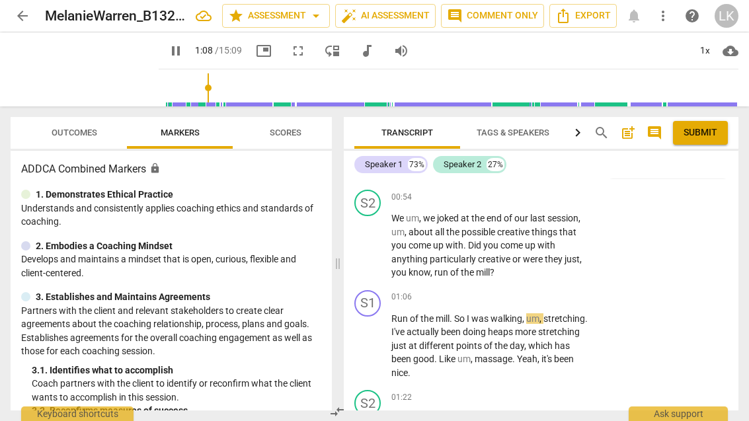
click at [377, 245] on span "pause" at bounding box center [368, 246] width 21 height 16
type input "69"
click at [513, 193] on div "+" at bounding box center [507, 196] width 13 height 13
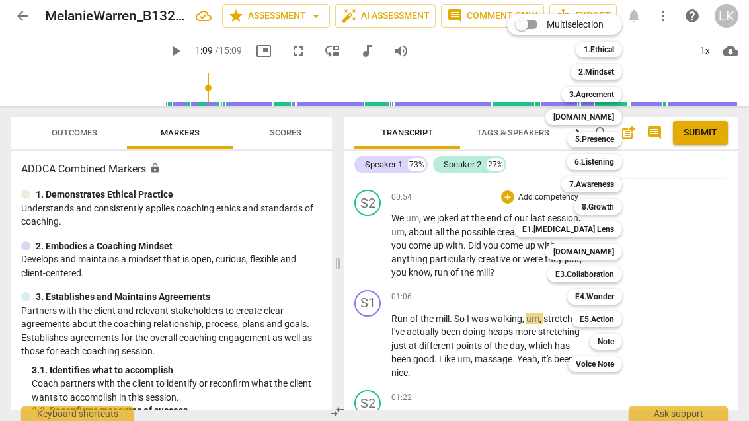
click at [617, 342] on div "Note" at bounding box center [606, 342] width 32 height 16
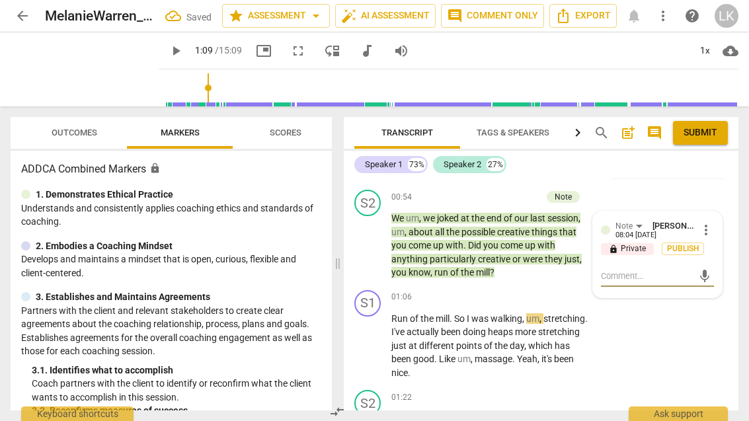
click at [656, 270] on textarea at bounding box center [647, 276] width 92 height 13
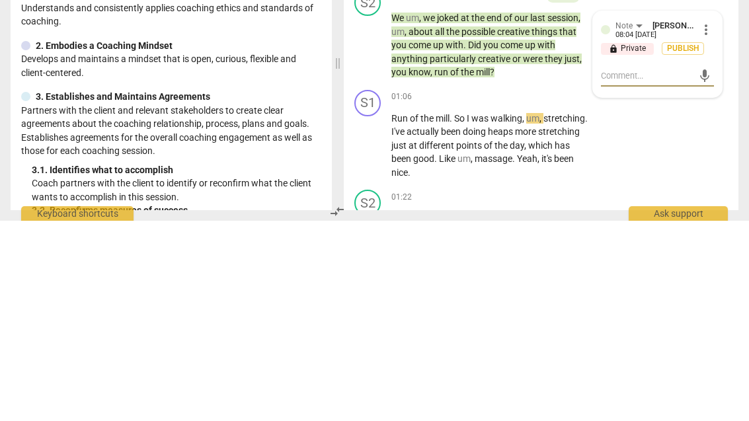
type textarea "n"
type textarea "nic"
click at [612, 270] on textarea "nice follow up." at bounding box center [647, 276] width 92 height 13
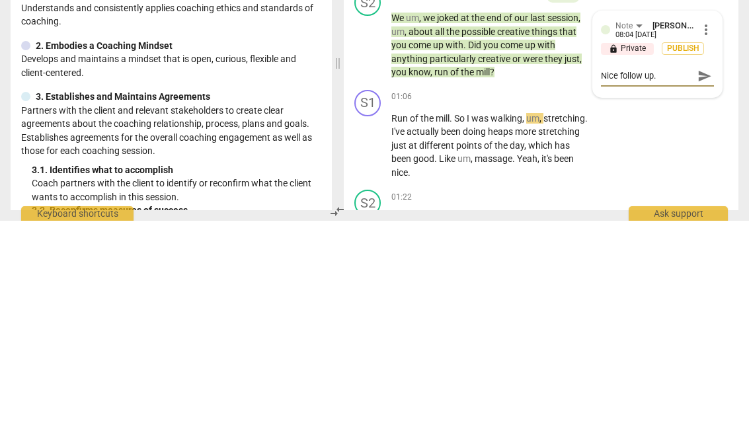
click at [713, 268] on span "send" at bounding box center [704, 276] width 19 height 16
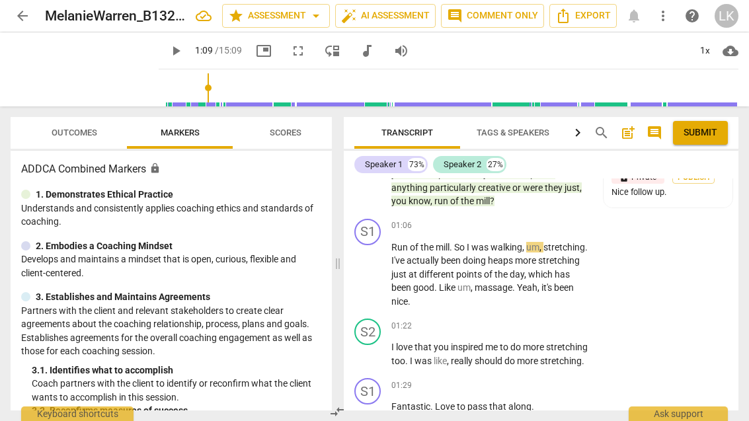
scroll to position [575, 0]
click at [379, 272] on span "play_arrow" at bounding box center [368, 274] width 21 height 16
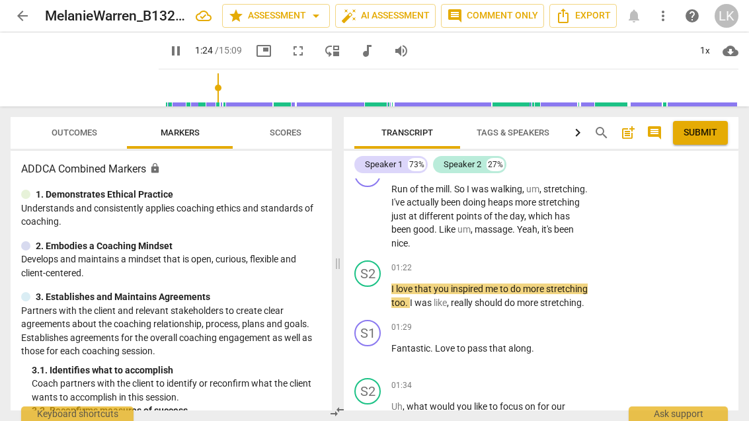
scroll to position [634, 0]
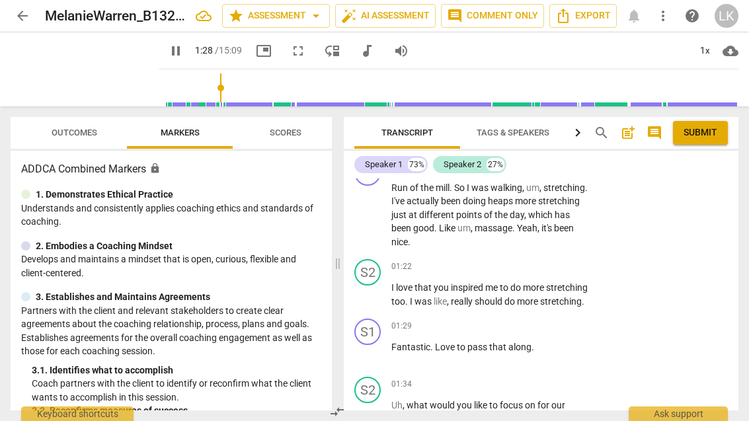
click at [376, 297] on span "pause" at bounding box center [368, 295] width 16 height 16
click at [517, 261] on p "Add competency" at bounding box center [548, 267] width 63 height 12
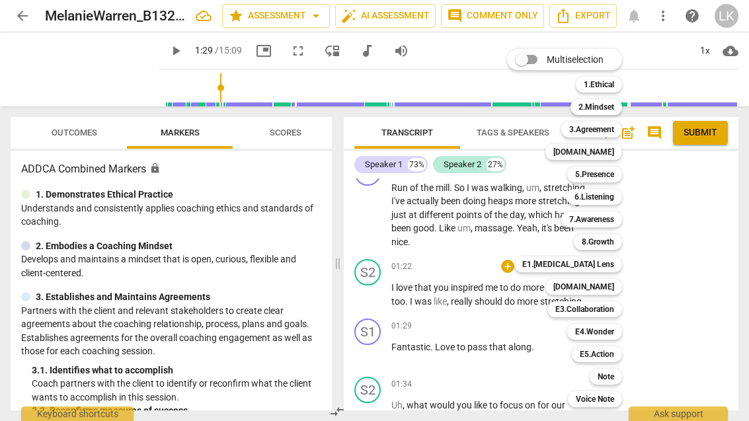
click at [619, 375] on div "Note" at bounding box center [606, 377] width 32 height 16
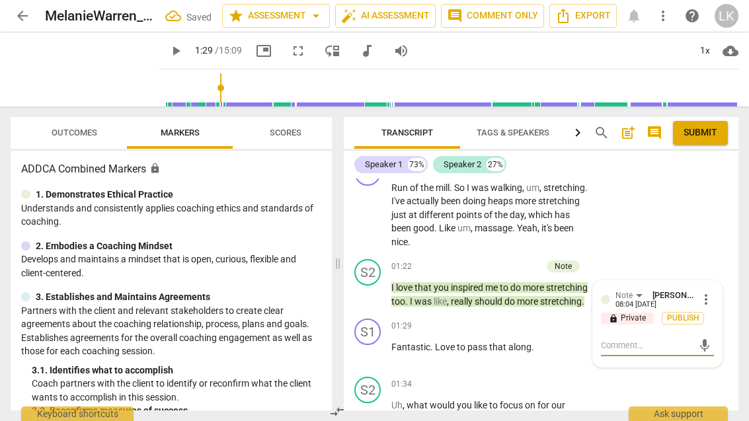
click at [650, 339] on textarea at bounding box center [647, 345] width 92 height 13
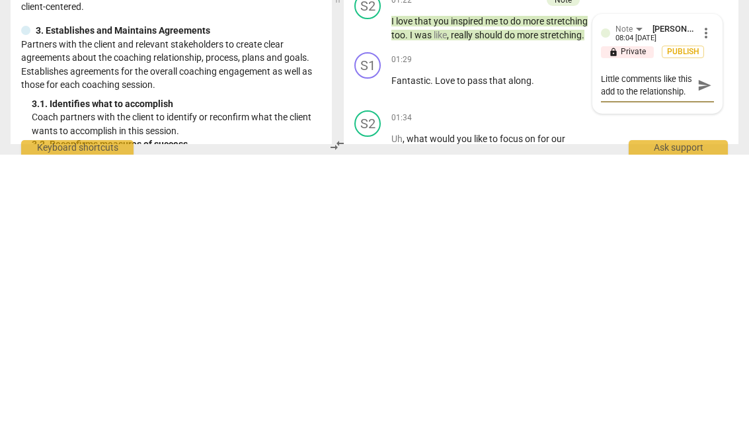
scroll to position [11, 0]
click at [711, 344] on span "send" at bounding box center [704, 352] width 19 height 16
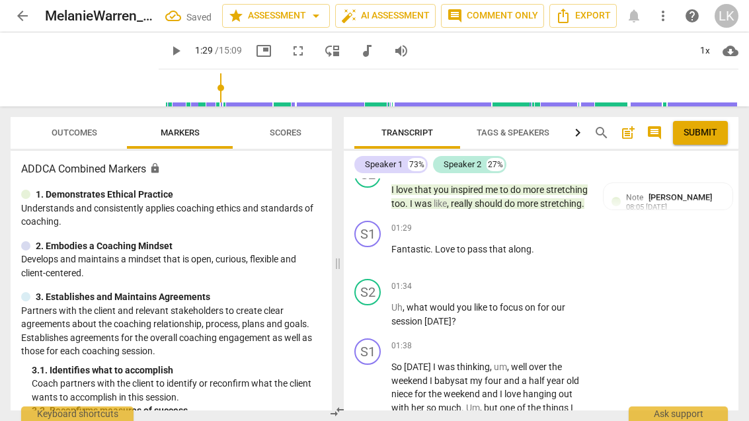
scroll to position [732, 0]
click at [378, 262] on span "play_arrow" at bounding box center [368, 255] width 21 height 16
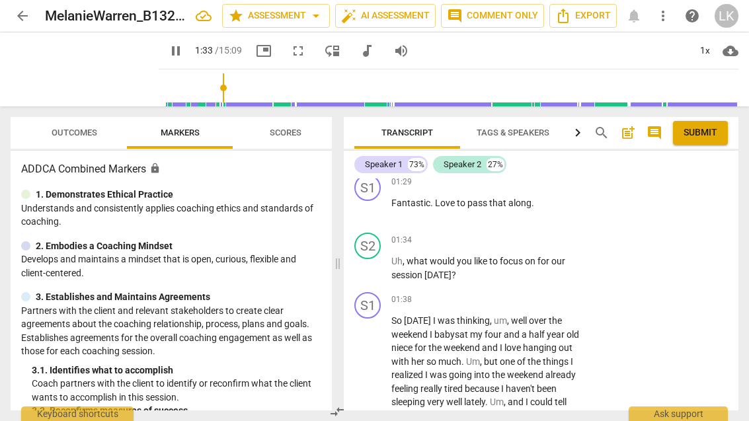
scroll to position [778, 0]
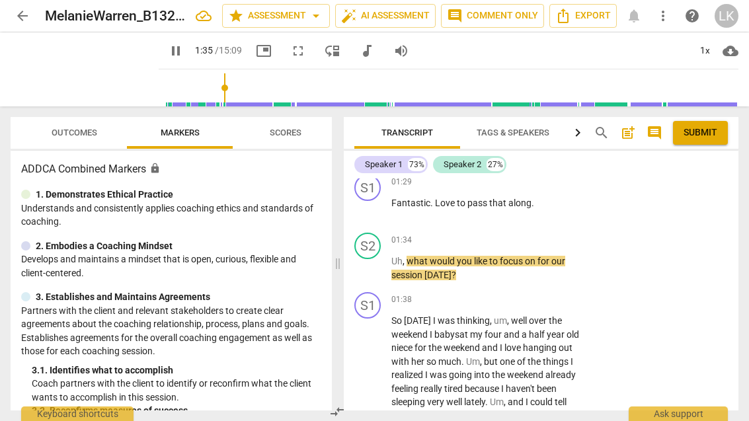
click at [375, 276] on span "pause" at bounding box center [368, 268] width 16 height 16
click at [510, 245] on div "+" at bounding box center [507, 239] width 13 height 13
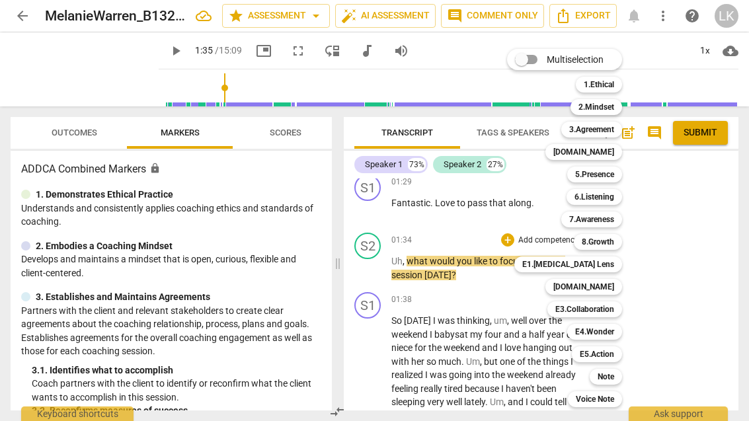
click at [601, 136] on b "3.Agreement" at bounding box center [591, 130] width 45 height 16
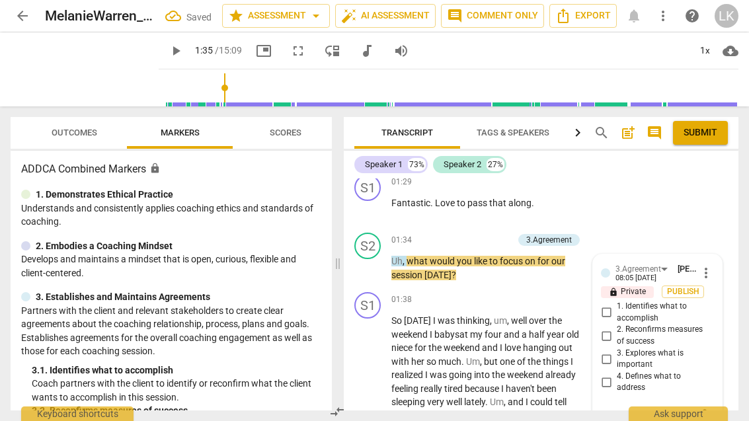
scroll to position [789, 0]
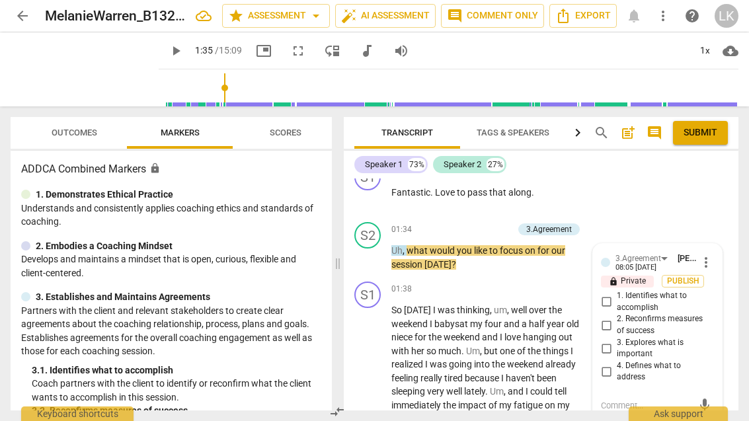
click at [611, 307] on input "1. Identifies what to accomplish" at bounding box center [606, 302] width 21 height 16
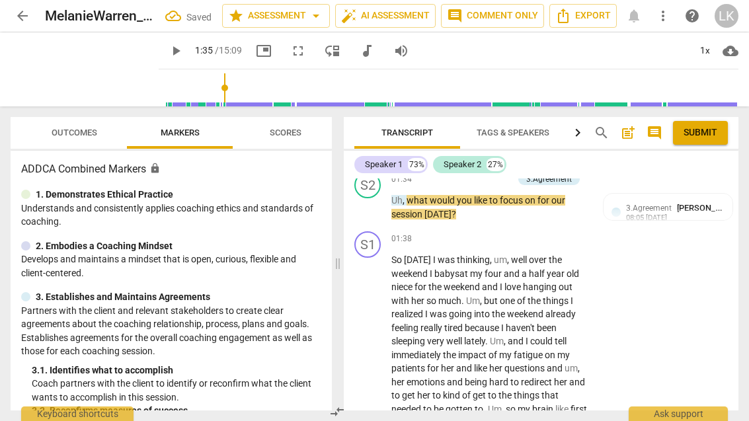
scroll to position [838, 0]
click at [378, 206] on span "play_arrow" at bounding box center [368, 208] width 21 height 16
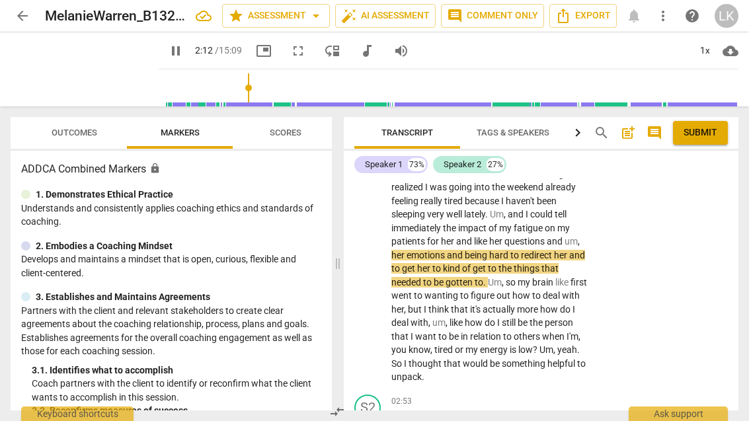
scroll to position [969, 0]
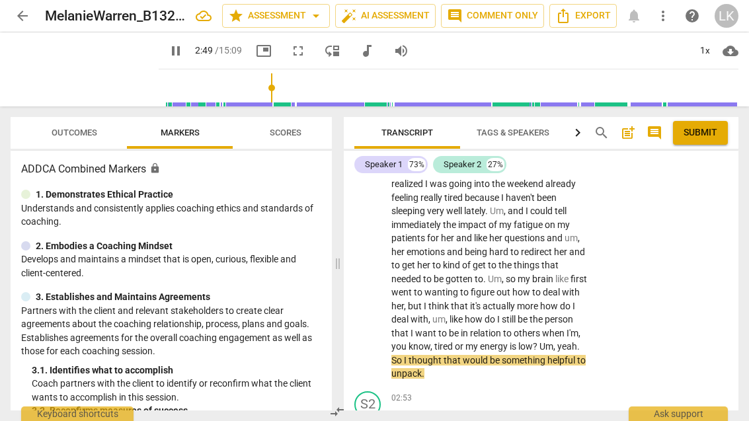
click at [377, 250] on span "pause" at bounding box center [368, 252] width 21 height 16
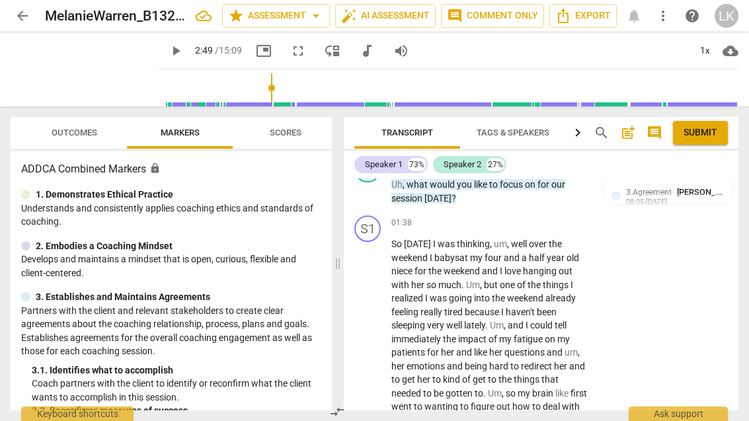
scroll to position [854, 0]
click at [510, 225] on div "+" at bounding box center [507, 223] width 13 height 13
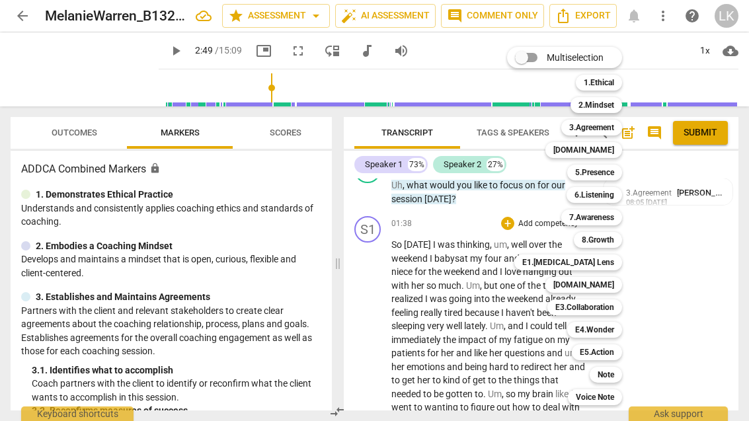
click at [613, 197] on b "6.Listening" at bounding box center [594, 195] width 40 height 16
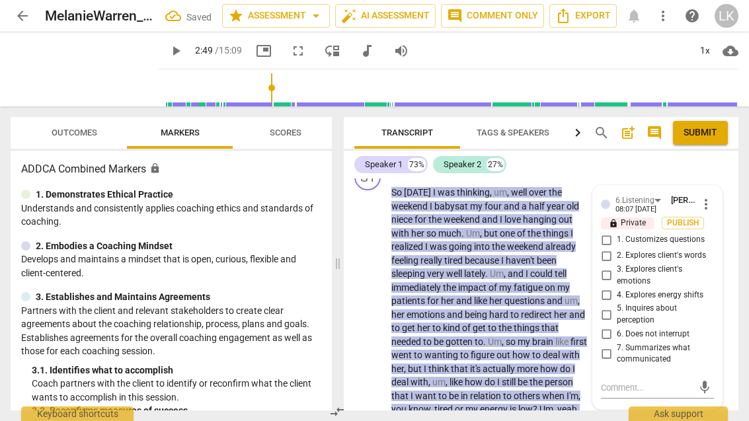
scroll to position [915, 0]
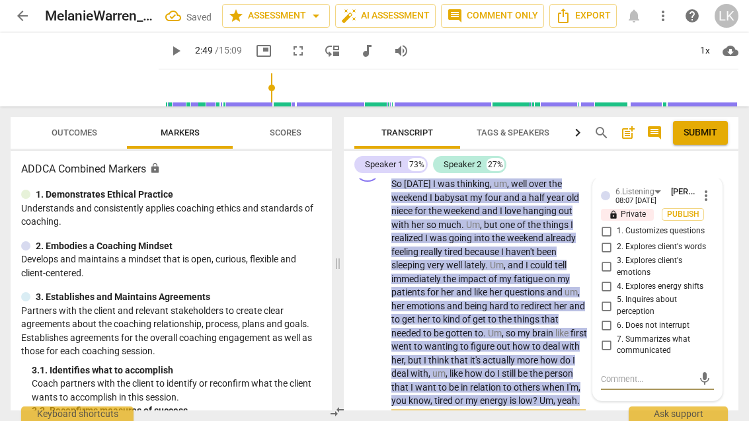
click at [611, 327] on input "6. Does not interrupt" at bounding box center [606, 326] width 21 height 16
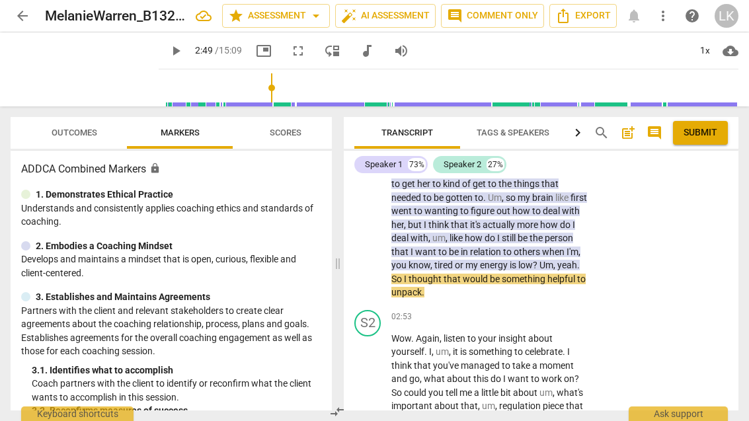
scroll to position [1051, 0]
click at [377, 220] on div "play_arrow pause" at bounding box center [375, 170] width 34 height 249
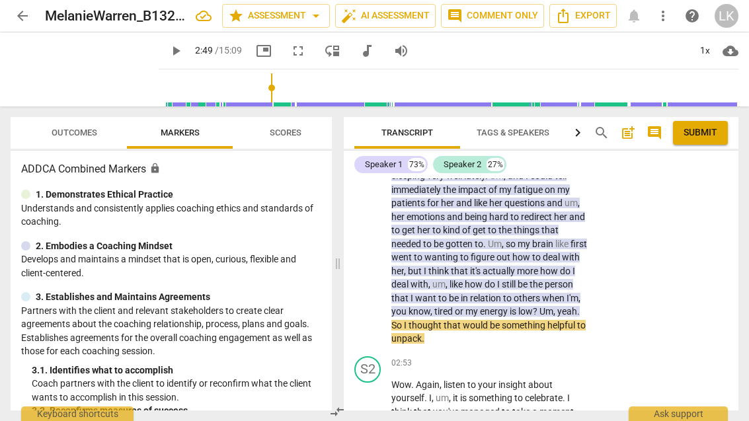
scroll to position [1003, 0]
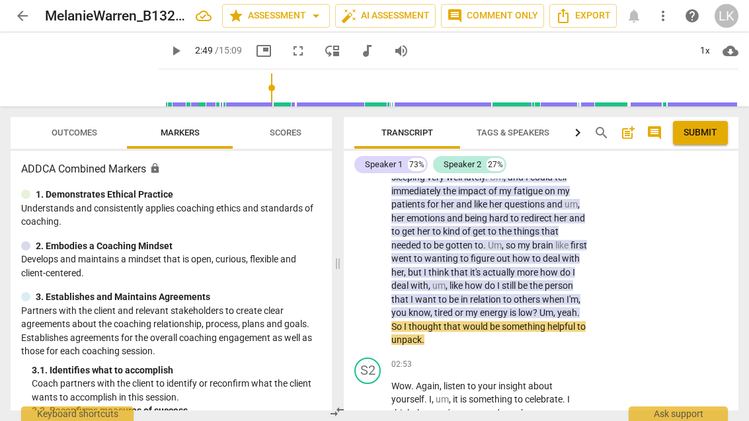
click at [377, 213] on span "play_arrow" at bounding box center [368, 218] width 21 height 16
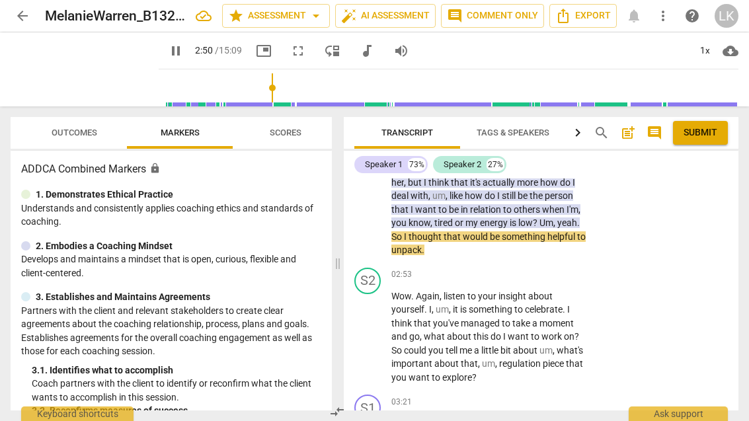
scroll to position [1094, 0]
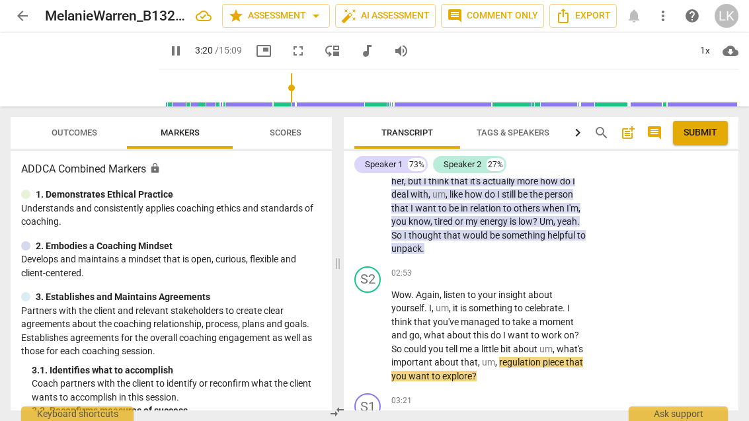
click at [378, 328] on span "pause" at bounding box center [368, 336] width 21 height 16
click at [514, 268] on div "+" at bounding box center [507, 273] width 13 height 13
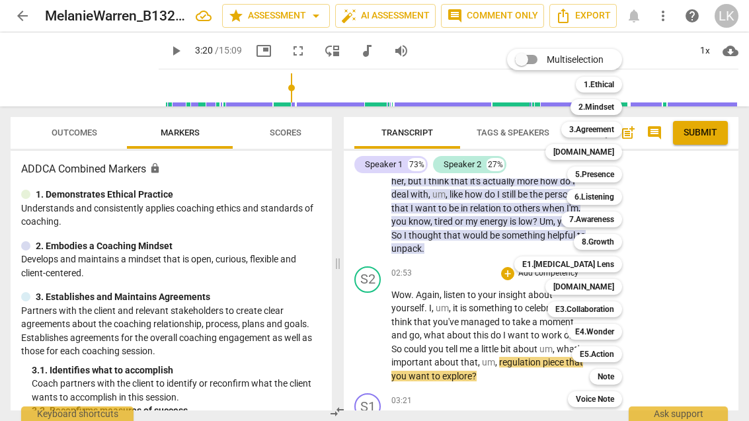
click at [614, 260] on b "E1.[MEDICAL_DATA] Lens" at bounding box center [568, 264] width 92 height 16
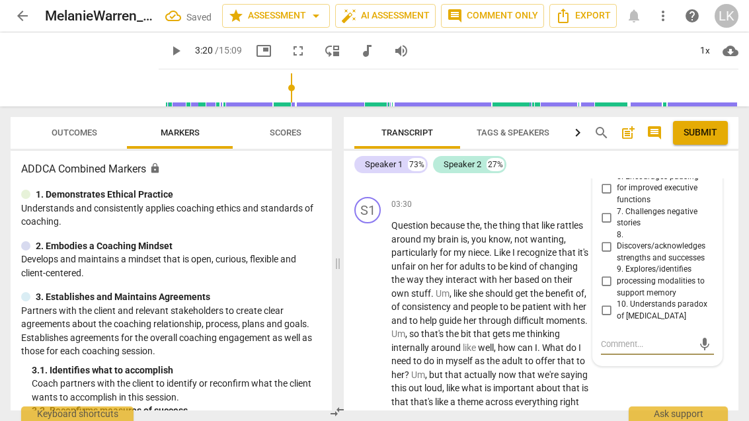
scroll to position [1420, 0]
click at [614, 238] on input "8. Discovers/acknowledges strengths and successes" at bounding box center [606, 246] width 21 height 16
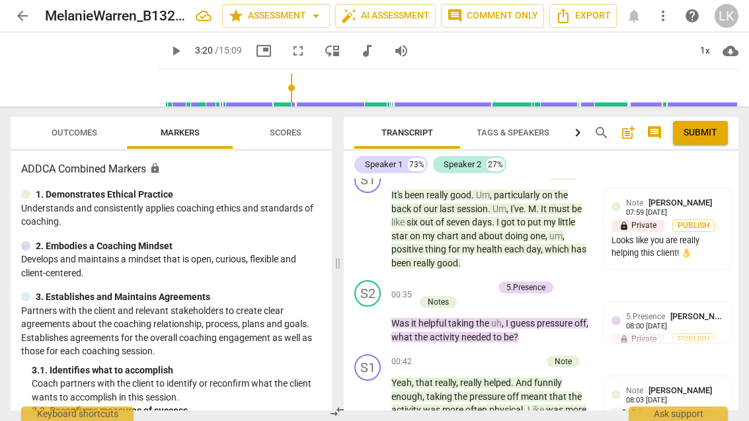
scroll to position [257, 0]
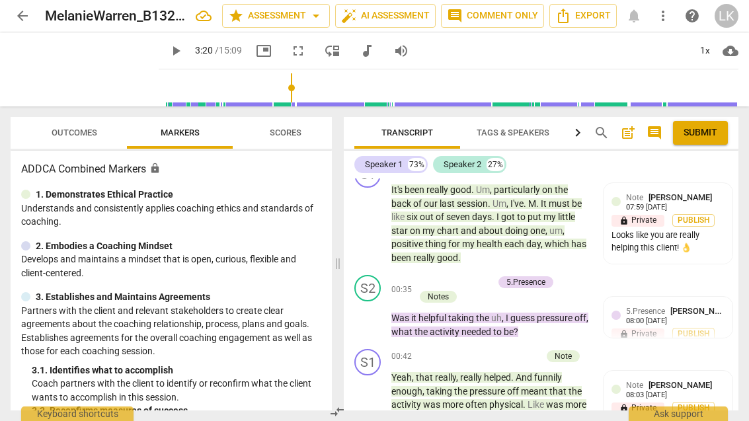
click at [424, 278] on div "+" at bounding box center [420, 282] width 13 height 13
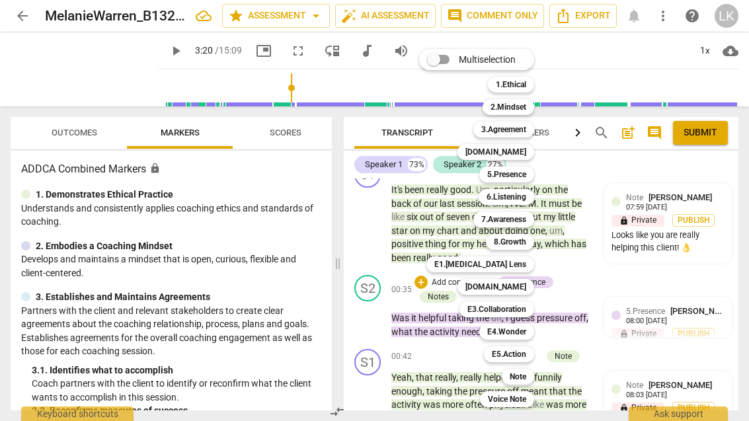
click at [522, 328] on b "E4.Wonder" at bounding box center [506, 332] width 39 height 16
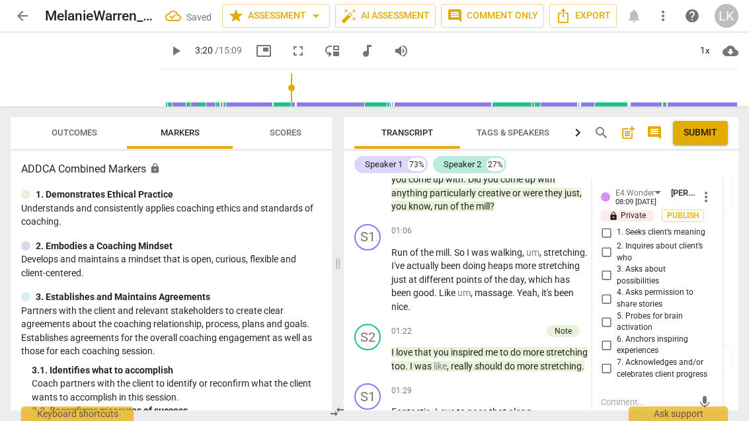
scroll to position [569, 0]
click at [616, 337] on input "6. Anchors inspiring experiences" at bounding box center [606, 345] width 21 height 16
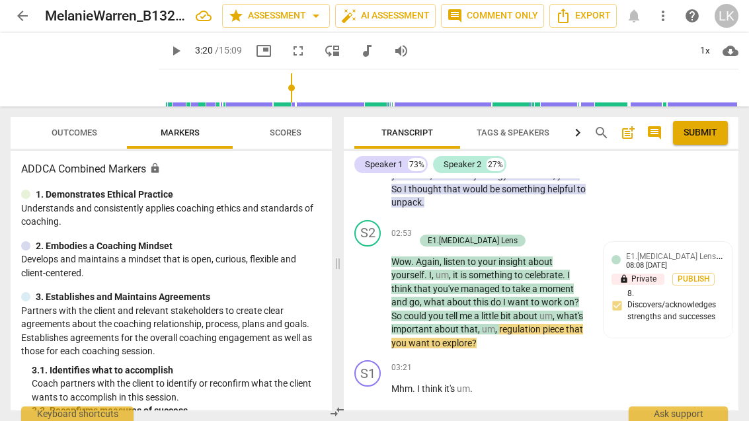
scroll to position [1134, 0]
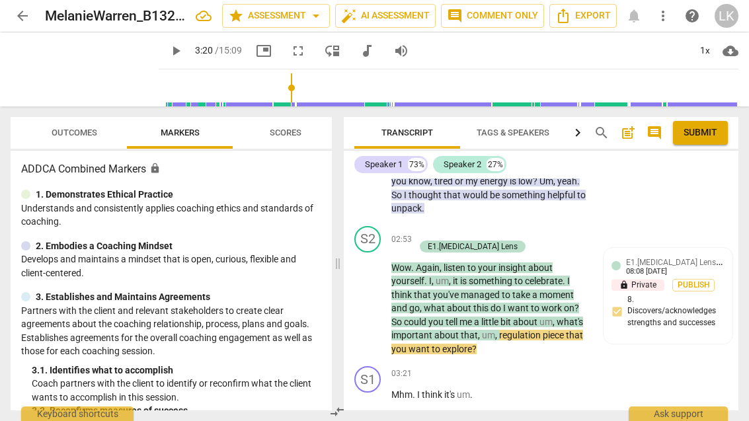
click at [448, 228] on p "Add competency" at bounding box center [461, 233] width 63 height 12
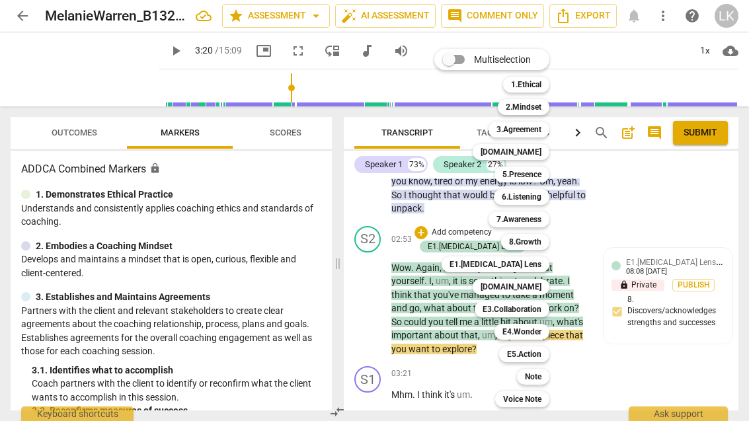
click at [531, 133] on b "3.Agreement" at bounding box center [518, 130] width 45 height 16
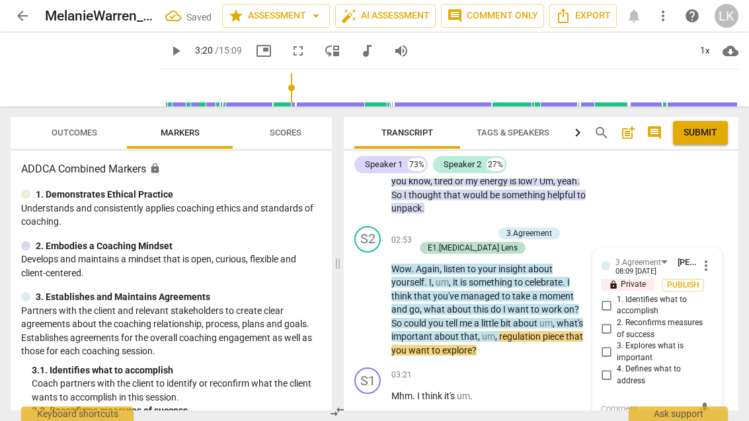
click at [611, 344] on input "3. Explores what is important" at bounding box center [606, 352] width 21 height 16
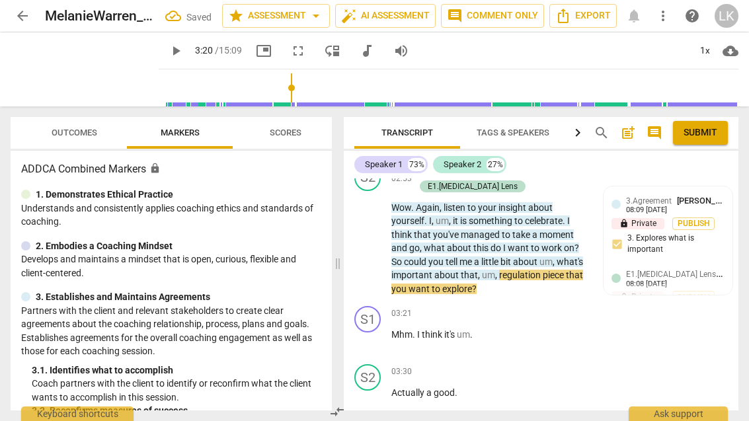
scroll to position [1197, 0]
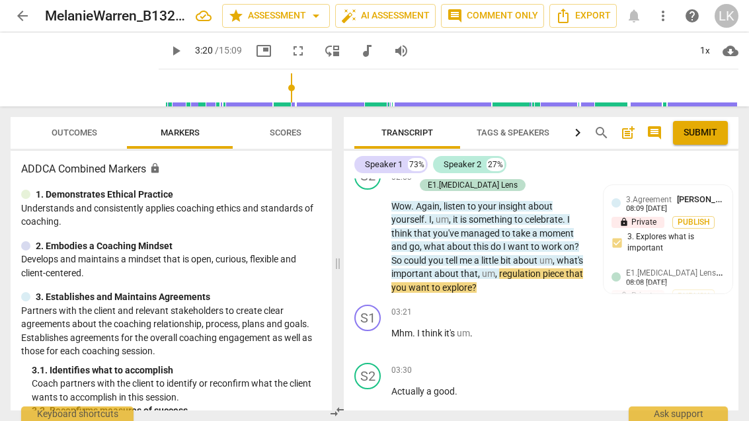
click at [689, 202] on div "3.Agreement [PERSON_NAME] 08:09 [DATE]" at bounding box center [675, 203] width 98 height 20
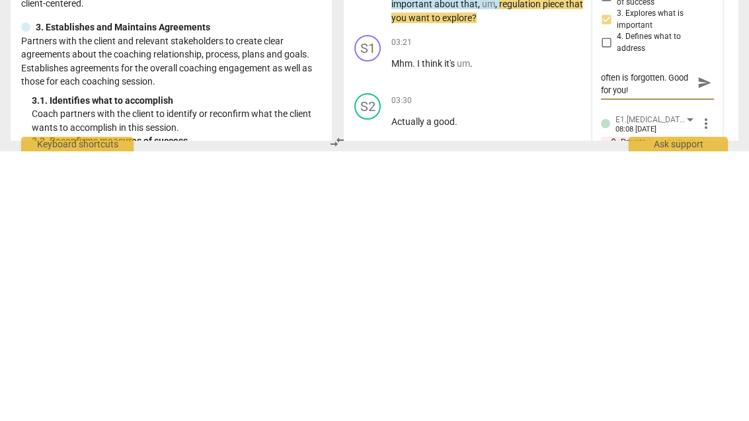
scroll to position [11, 0]
click at [712, 344] on span "send" at bounding box center [704, 352] width 19 height 16
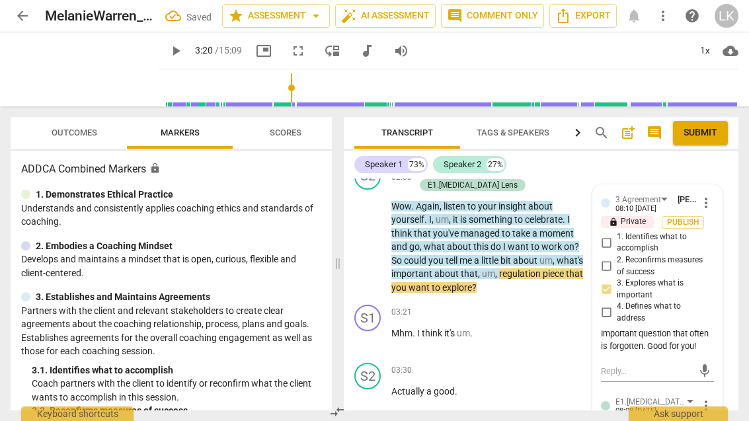
scroll to position [0, 0]
click at [372, 241] on span "play_arrow" at bounding box center [368, 240] width 16 height 16
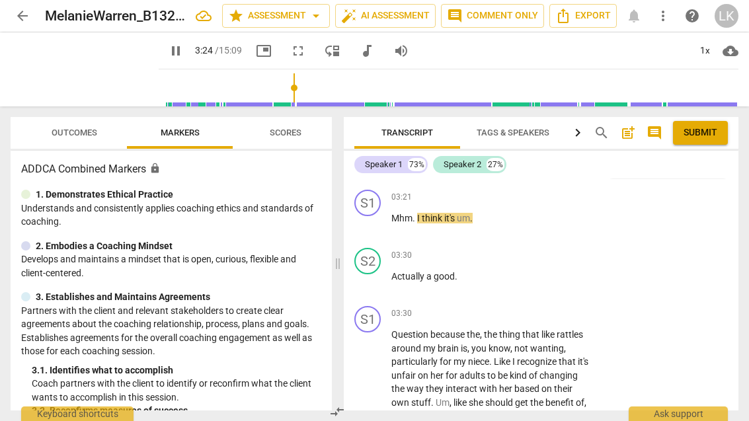
scroll to position [1312, 0]
click at [377, 217] on span "pause" at bounding box center [368, 225] width 21 height 16
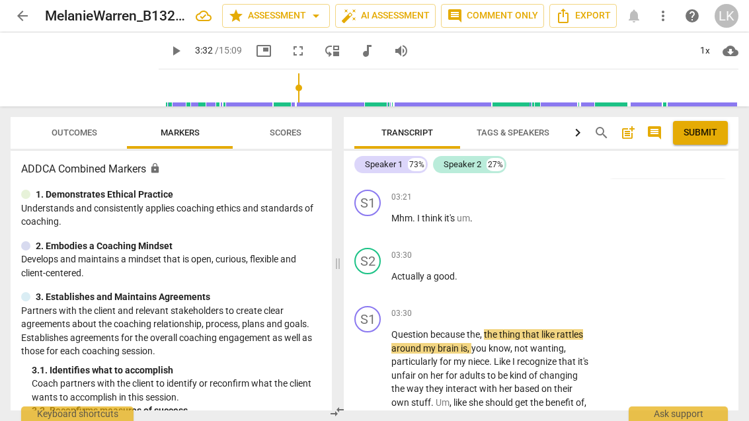
click at [512, 191] on div "+" at bounding box center [507, 196] width 13 height 13
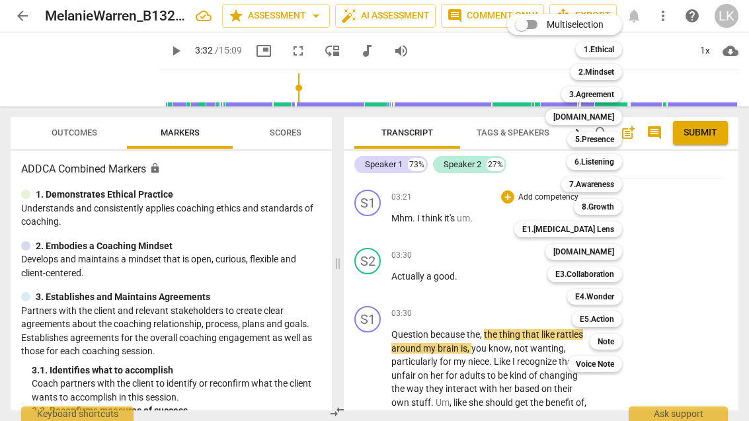
click at [606, 139] on b "5.Presence" at bounding box center [594, 140] width 39 height 16
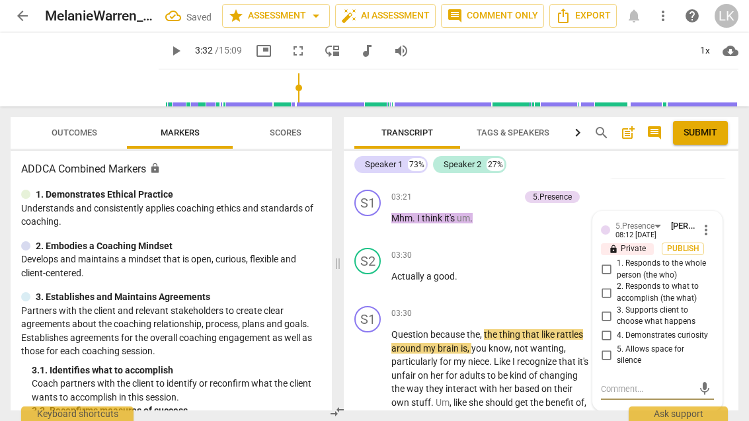
click at [613, 350] on input "5. Allows space for silence" at bounding box center [606, 355] width 21 height 16
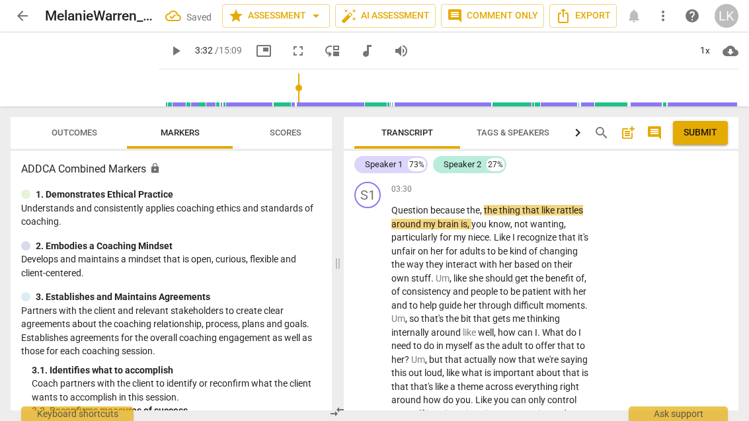
scroll to position [1436, 0]
click at [367, 359] on span "play_arrow" at bounding box center [368, 367] width 16 height 16
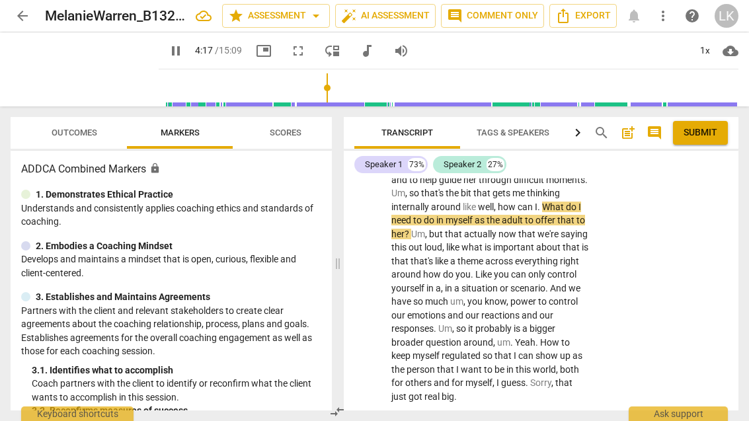
scroll to position [1571, 0]
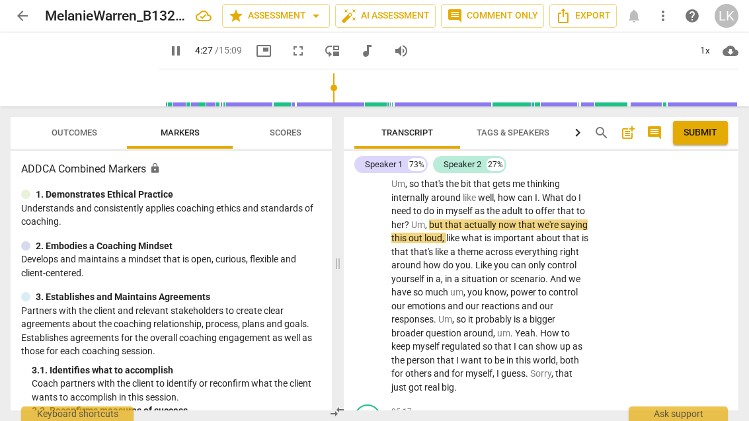
click at [377, 224] on span "pause" at bounding box center [368, 232] width 21 height 16
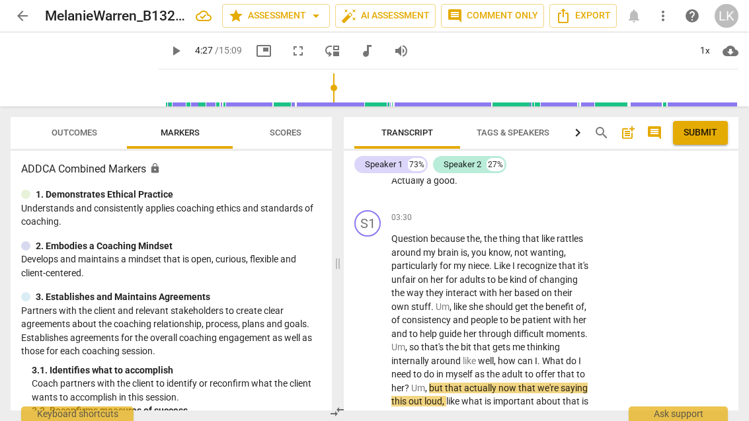
scroll to position [1401, 0]
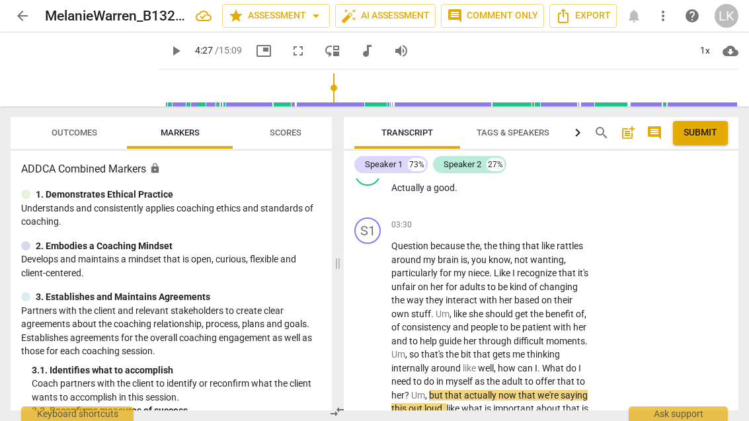
click at [517, 219] on p "Add competency" at bounding box center [548, 225] width 63 height 12
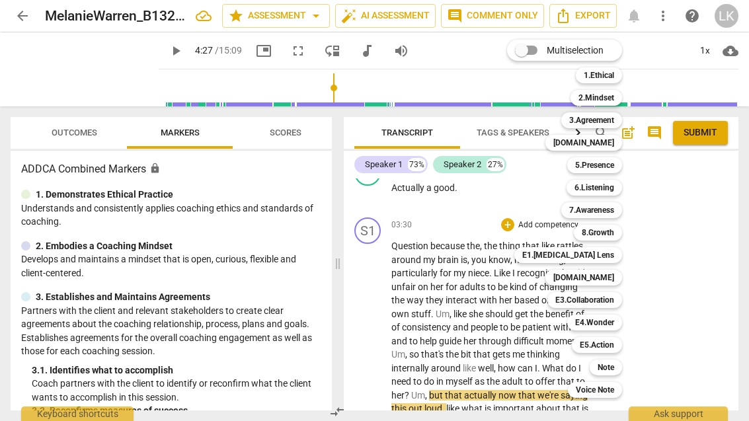
click at [613, 165] on b "5.Presence" at bounding box center [594, 165] width 39 height 16
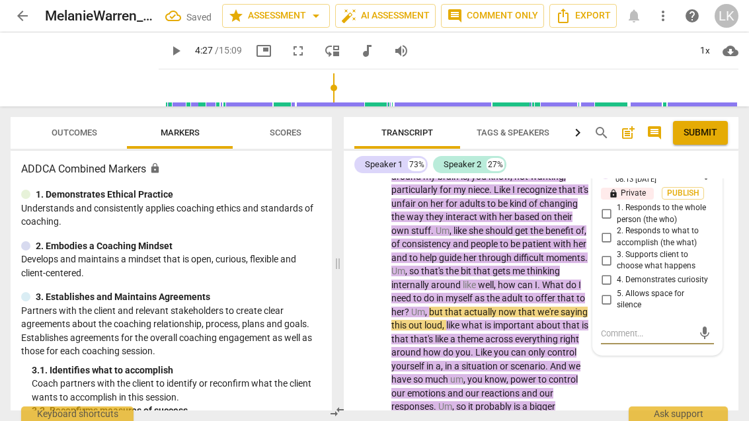
scroll to position [1487, 0]
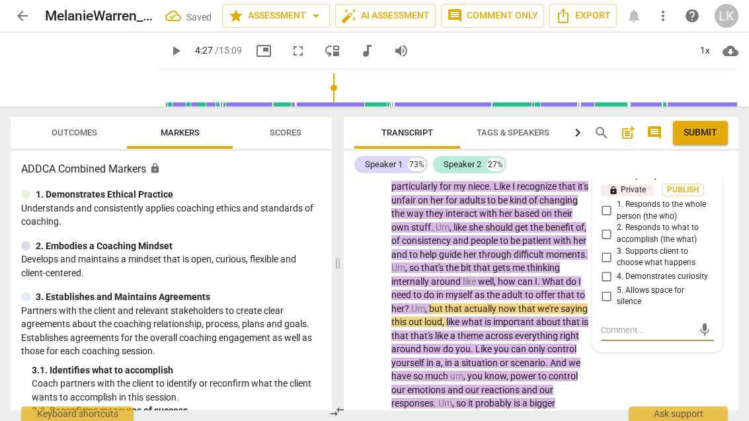
click at [614, 290] on input "5. Allows space for silence" at bounding box center [606, 296] width 21 height 16
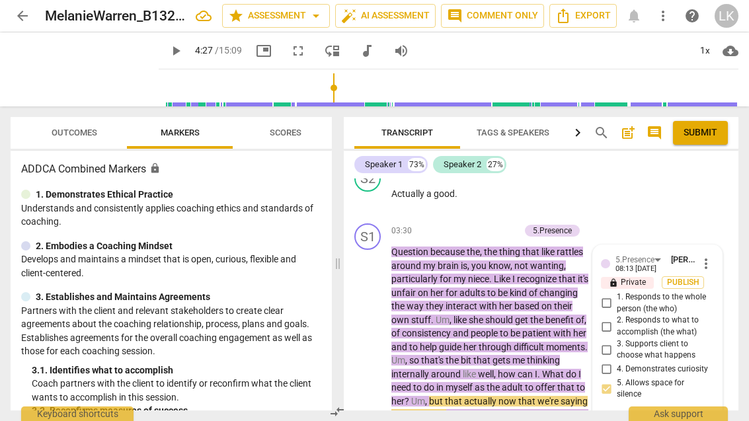
scroll to position [1395, 0]
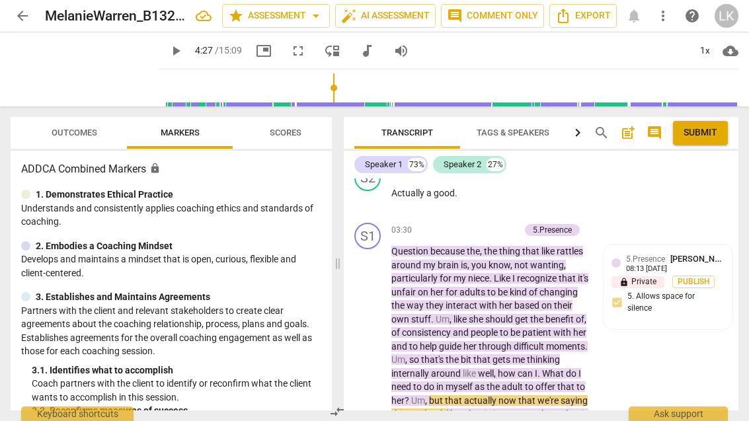
click at [463, 227] on p "Add competency" at bounding box center [488, 231] width 63 height 12
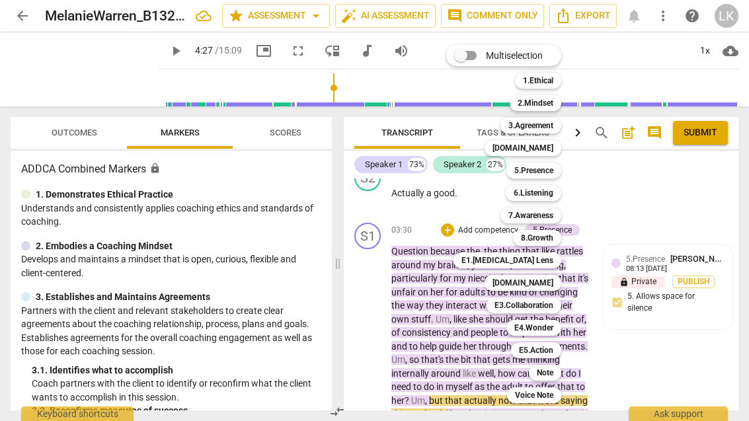
click at [550, 284] on b "[DOMAIN_NAME]" at bounding box center [522, 283] width 61 height 16
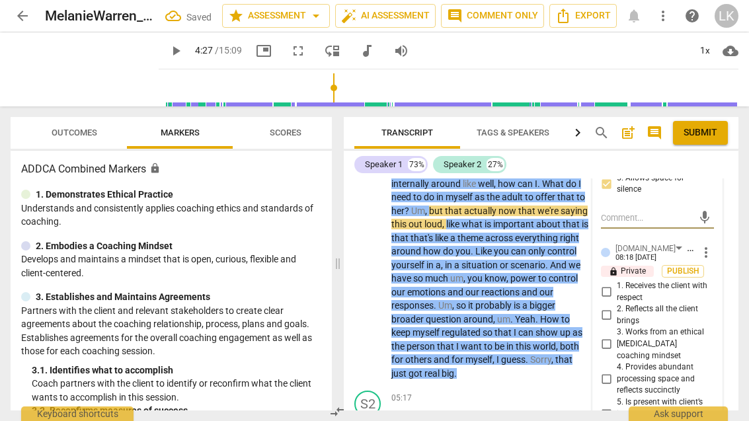
scroll to position [1615, 0]
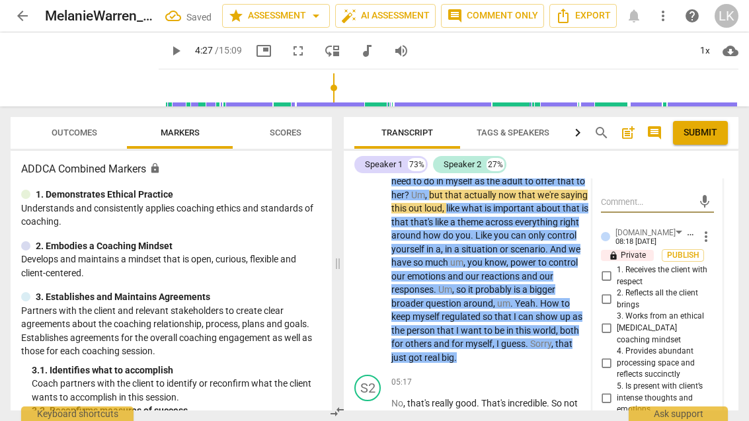
click at [615, 356] on input "4. Provides abundant processing space and reflects succinctly" at bounding box center [606, 364] width 21 height 16
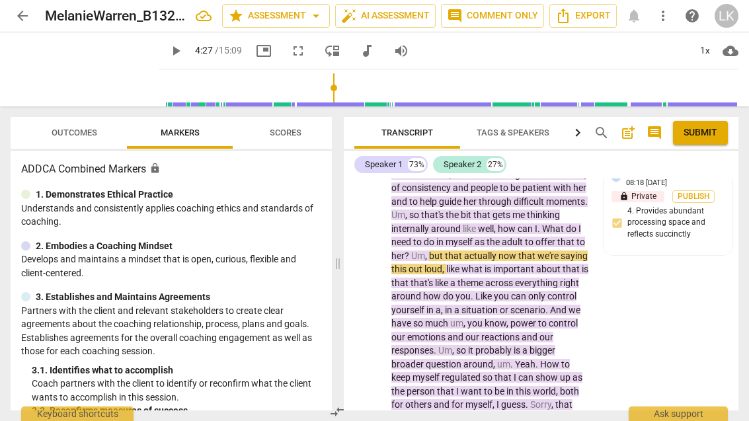
scroll to position [1557, 0]
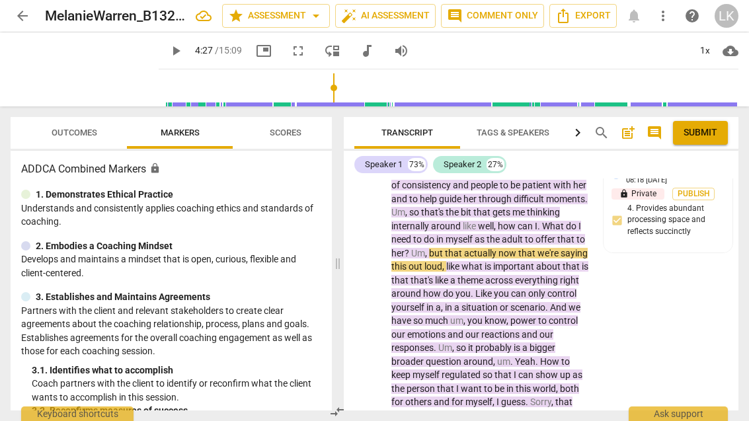
click at [379, 249] on span "play_arrow" at bounding box center [368, 253] width 21 height 16
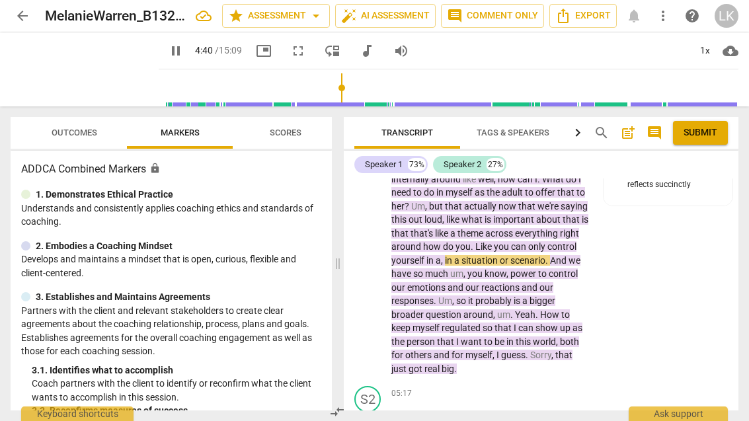
scroll to position [1607, 0]
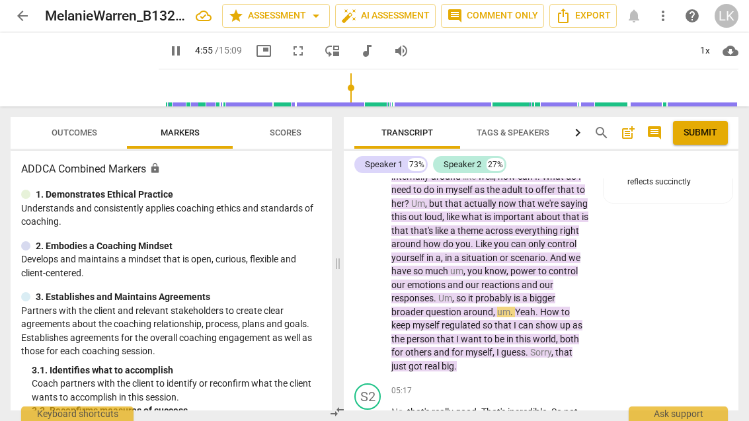
click at [377, 196] on span "pause" at bounding box center [368, 204] width 21 height 16
click at [377, 196] on span "play_arrow" at bounding box center [368, 204] width 21 height 16
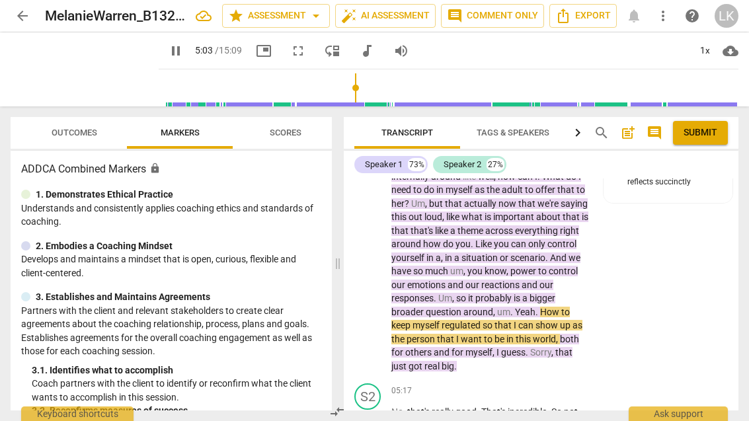
click at [63, 139] on span "Outcomes" at bounding box center [74, 133] width 77 height 18
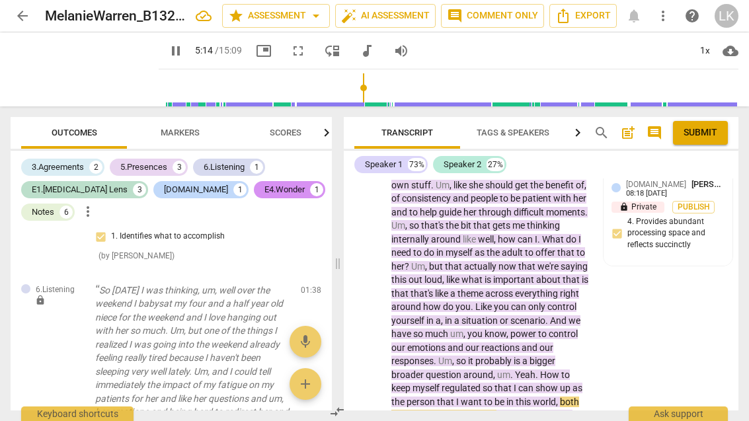
scroll to position [1540, 0]
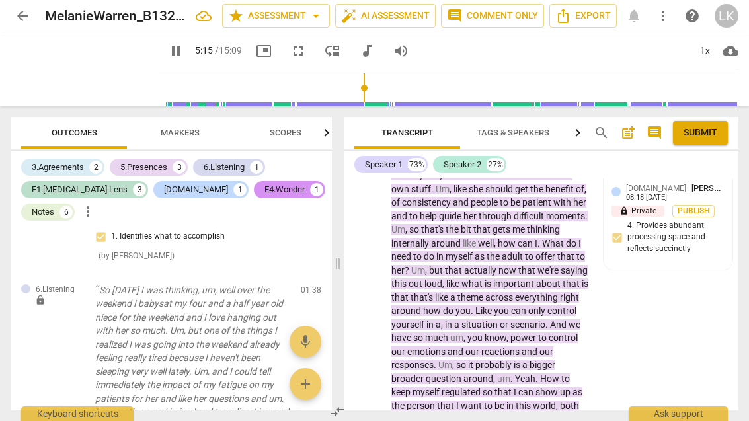
click at [378, 262] on span "pause" at bounding box center [368, 270] width 21 height 16
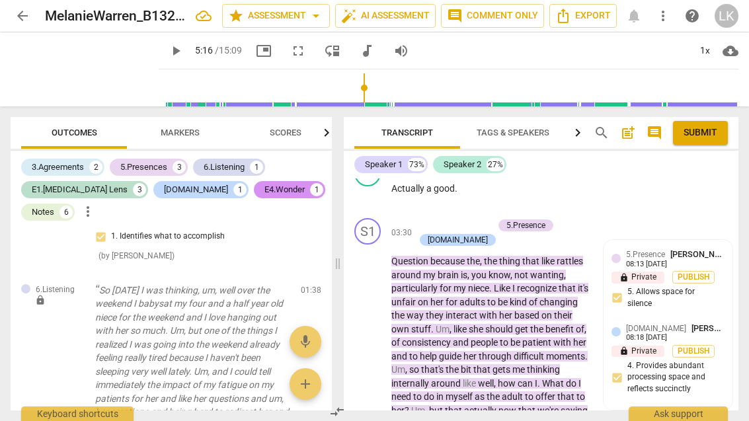
scroll to position [1399, 0]
click at [427, 225] on div "+ Add competency" at bounding box center [453, 225] width 79 height 13
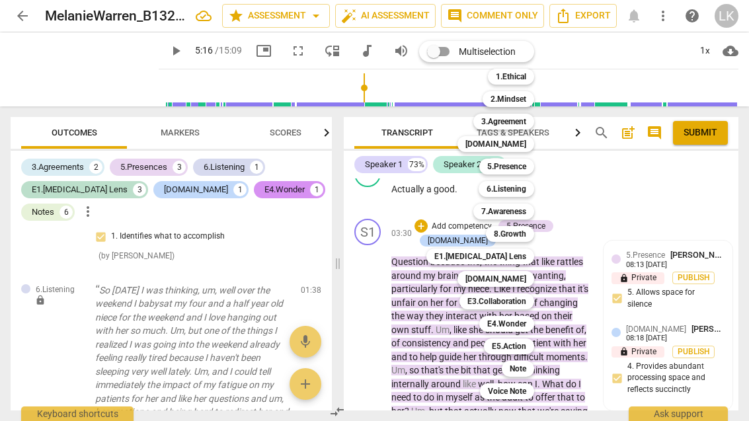
click at [525, 188] on b "6.Listening" at bounding box center [506, 189] width 40 height 16
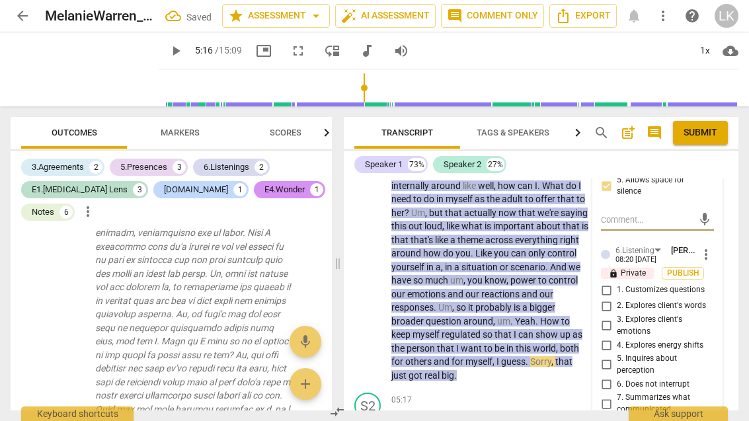
scroll to position [1611, 0]
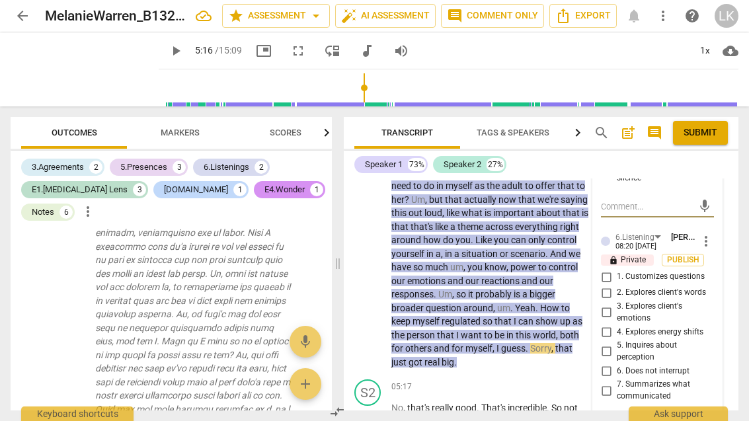
click at [612, 363] on input "6. Does not interrupt" at bounding box center [606, 371] width 21 height 16
click at [376, 192] on span "play_arrow" at bounding box center [368, 200] width 16 height 16
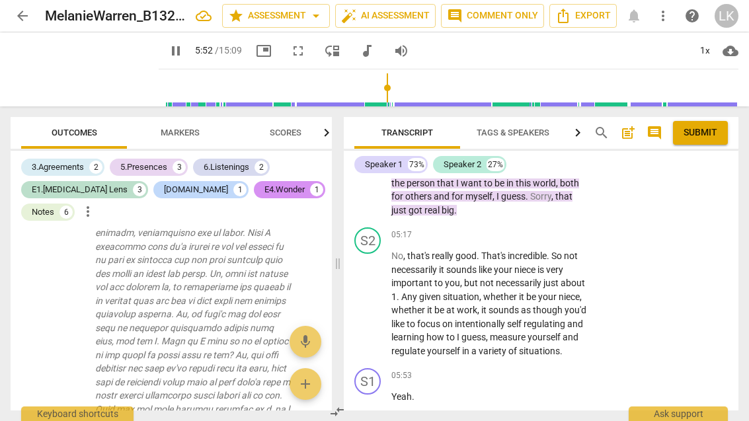
scroll to position [1767, 0]
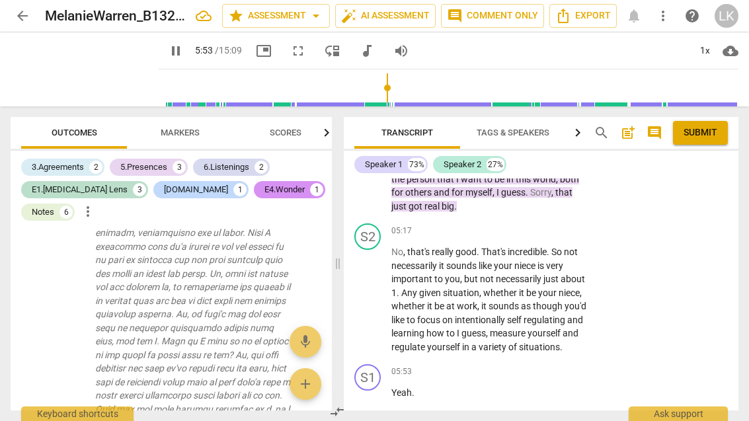
click at [379, 292] on span "pause" at bounding box center [368, 300] width 21 height 16
click at [514, 224] on div "+" at bounding box center [507, 230] width 13 height 13
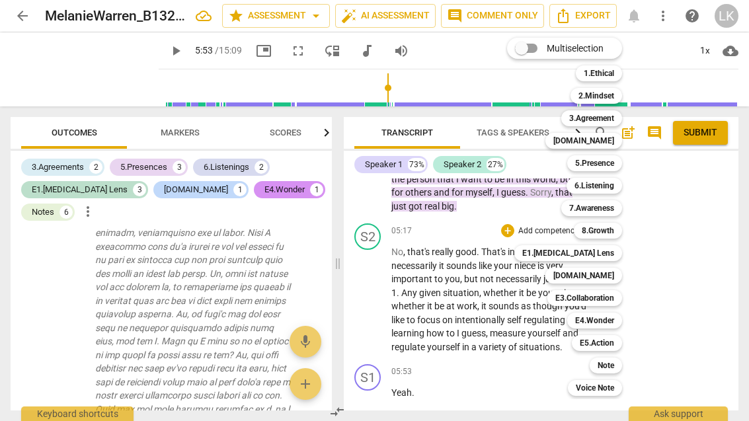
click at [609, 179] on b "6.Listening" at bounding box center [594, 186] width 40 height 16
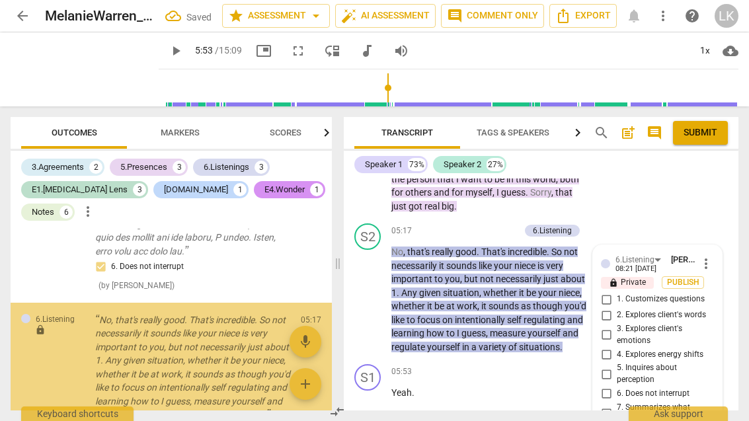
scroll to position [1902, 0]
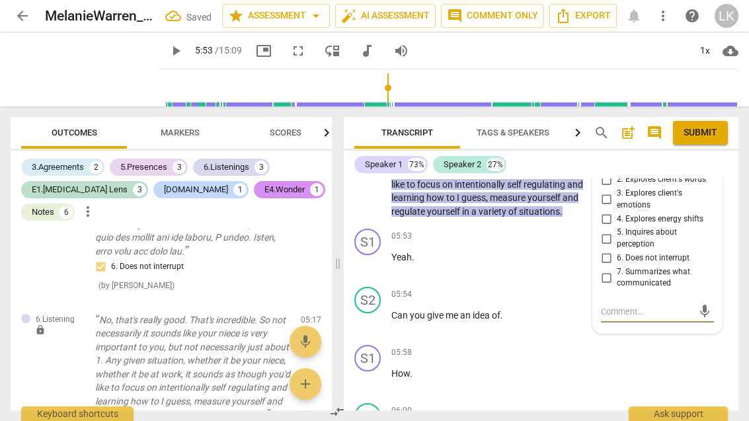
click at [613, 270] on input "7. Summarizes what communicated" at bounding box center [606, 278] width 21 height 16
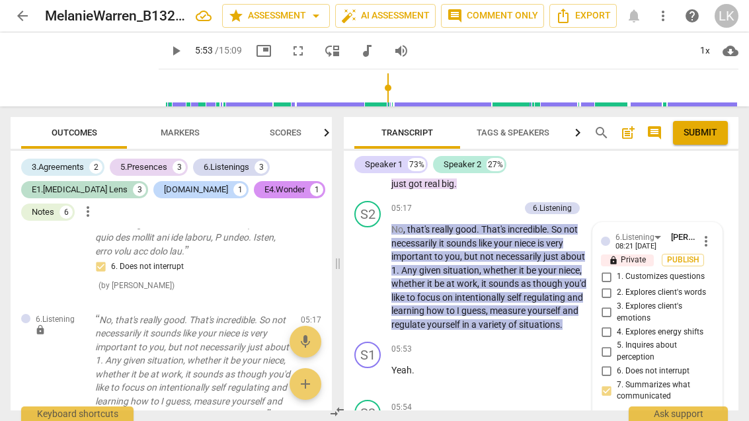
scroll to position [1775, 0]
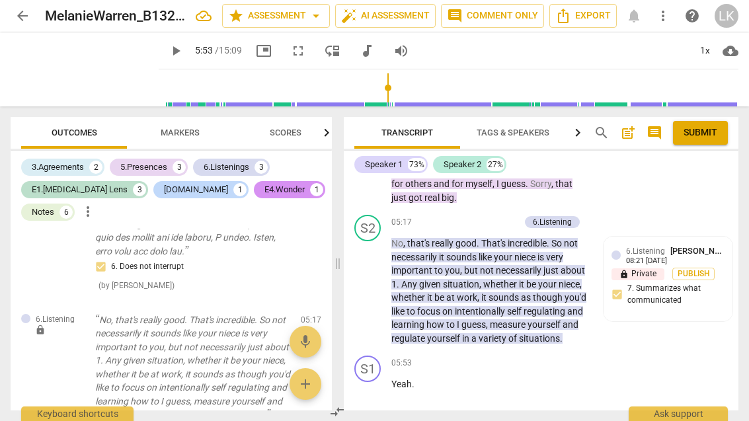
click at [456, 215] on div "+ Add competency" at bounding box center [480, 221] width 79 height 13
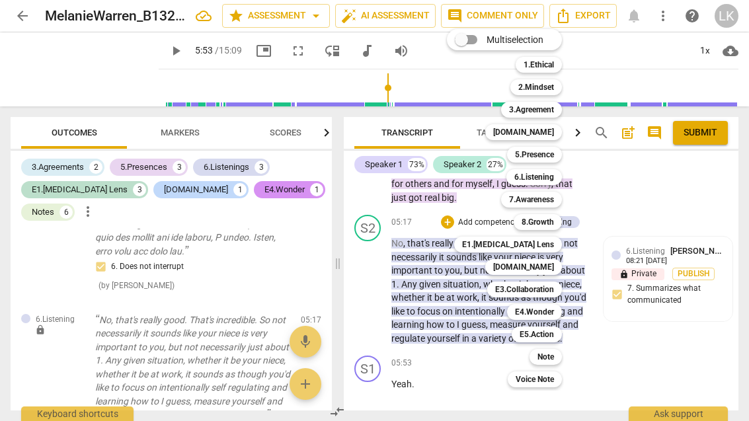
click at [559, 197] on div "7.Awareness" at bounding box center [531, 200] width 61 height 16
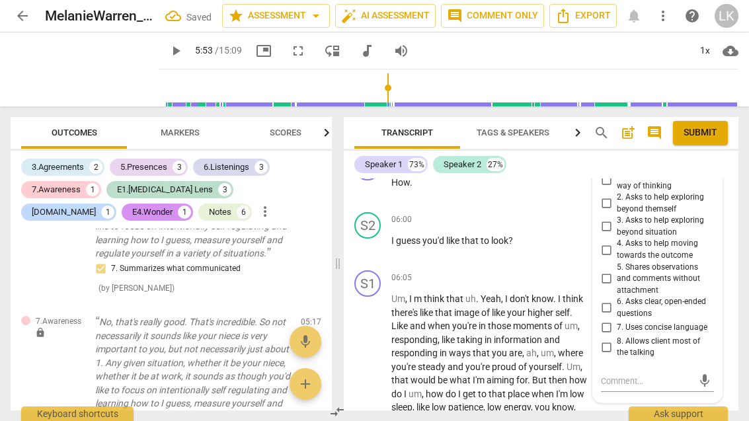
scroll to position [2111, 0]
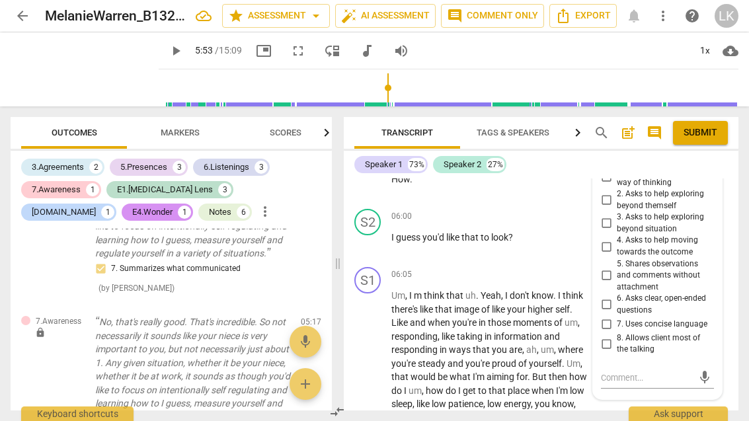
click at [615, 268] on input "5. Shares observations and comments without attachment" at bounding box center [606, 276] width 21 height 16
click at [646, 371] on textarea at bounding box center [647, 377] width 92 height 13
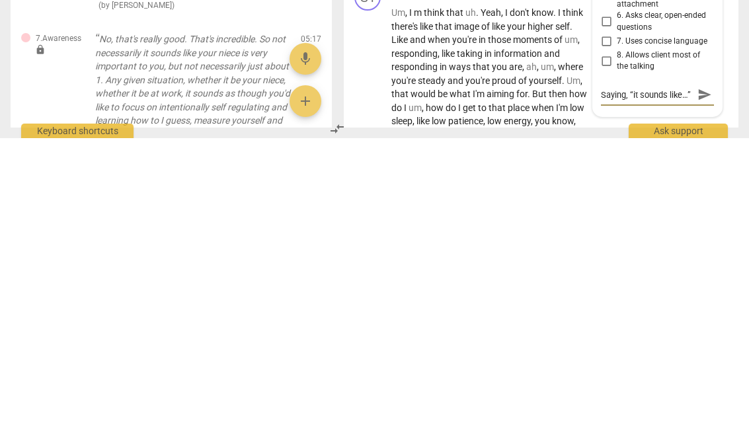
click at [644, 371] on textarea "Saying, “it sounds like…”" at bounding box center [647, 377] width 92 height 13
click at [709, 370] on span "send" at bounding box center [704, 377] width 15 height 15
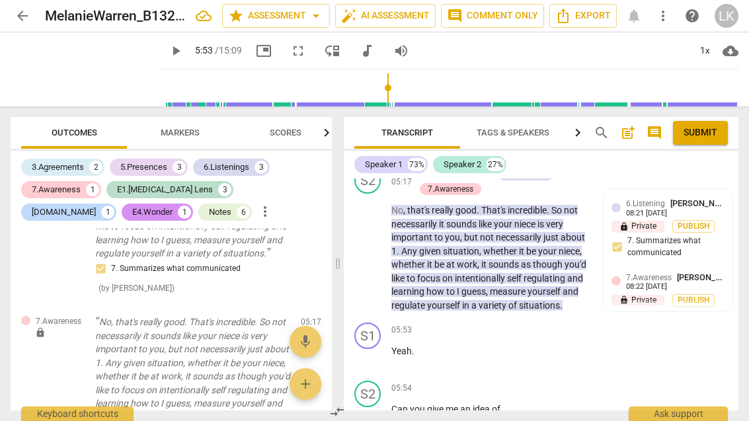
scroll to position [1830, 0]
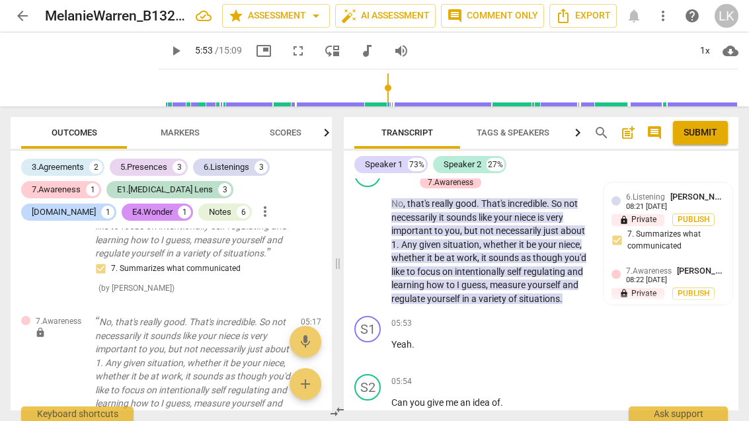
click at [378, 237] on span "play_arrow" at bounding box center [368, 245] width 21 height 16
click at [369, 237] on span "pause" at bounding box center [368, 245] width 16 height 16
click at [679, 228] on div "6.Listening [PERSON_NAME] 08:21 [DATE] lock Private Publish 7. Summarizes what …" at bounding box center [667, 224] width 113 height 69
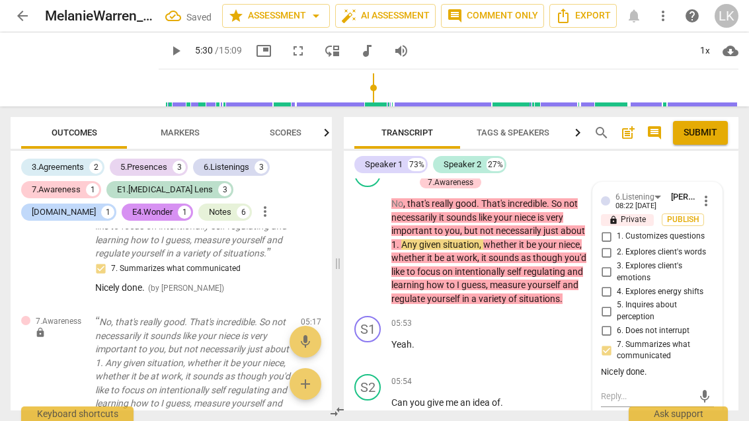
click at [371, 237] on span "play_arrow" at bounding box center [368, 245] width 16 height 16
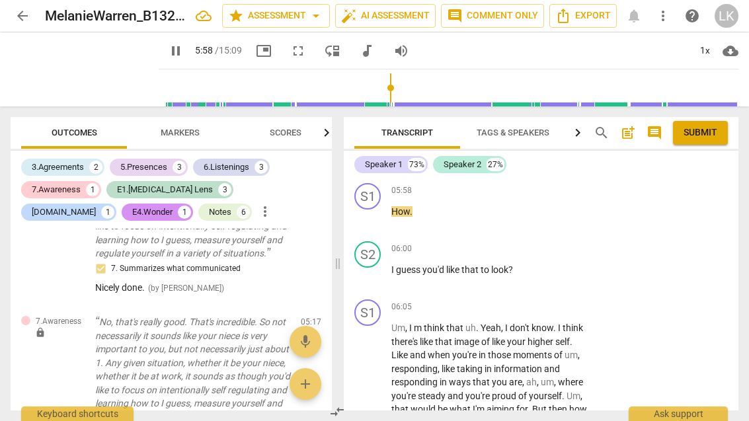
scroll to position [2069, 0]
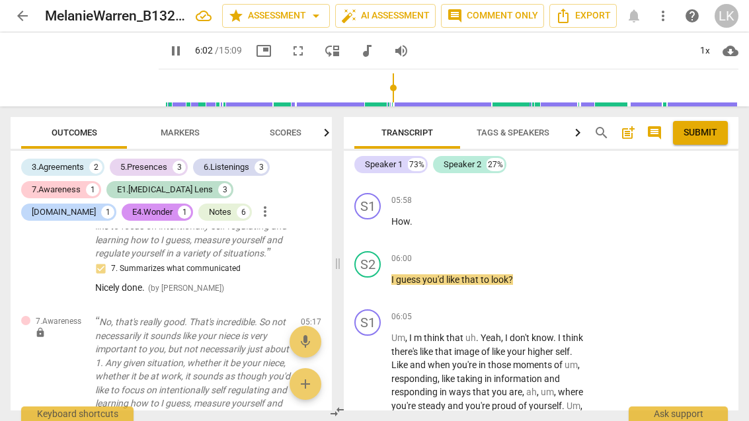
click at [378, 278] on span "pause" at bounding box center [368, 286] width 21 height 16
click at [512, 252] on div "+" at bounding box center [507, 258] width 13 height 13
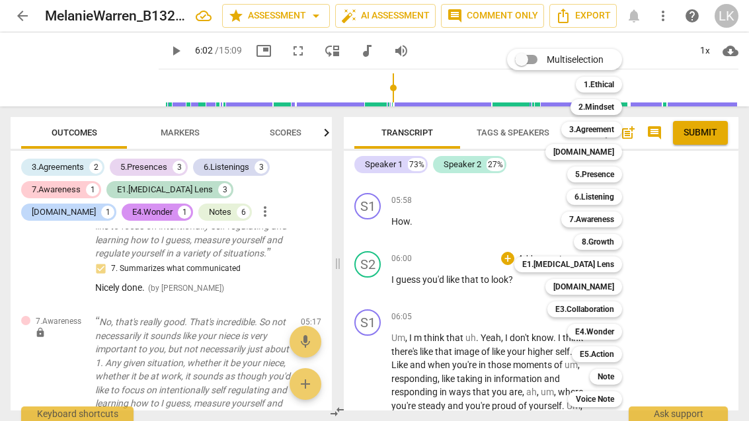
click at [610, 219] on b "7.Awareness" at bounding box center [591, 220] width 45 height 16
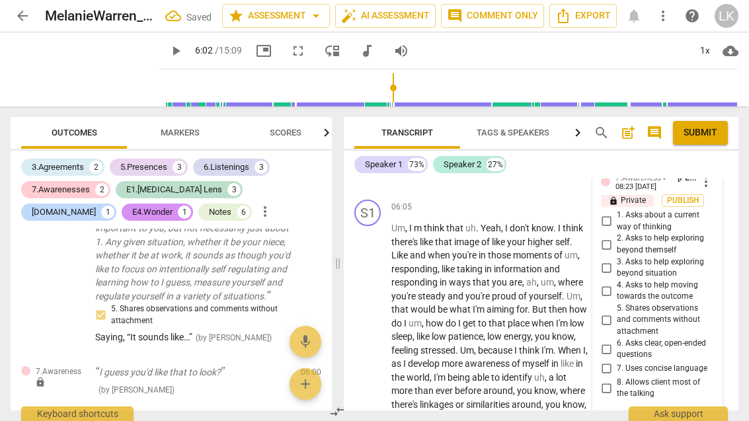
scroll to position [2178, 0]
click at [616, 237] on input "2. Asks to help exploring beyond themself" at bounding box center [606, 245] width 21 height 16
click at [613, 260] on input "3. Asks to help exploring beyond situation" at bounding box center [606, 268] width 21 height 16
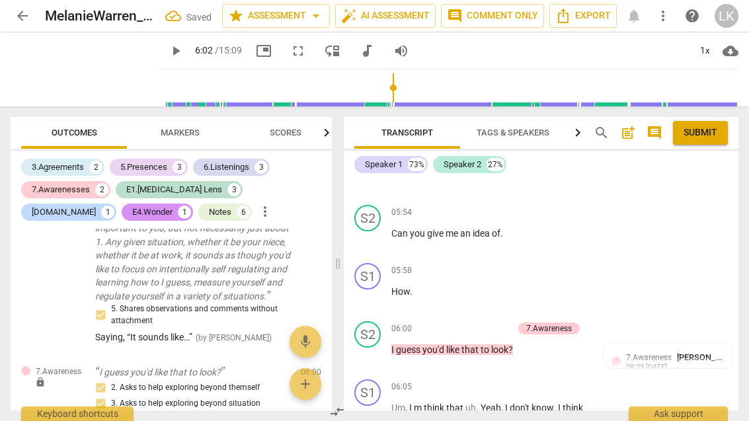
scroll to position [1999, 0]
click at [453, 323] on p "Add competency" at bounding box center [481, 329] width 63 height 12
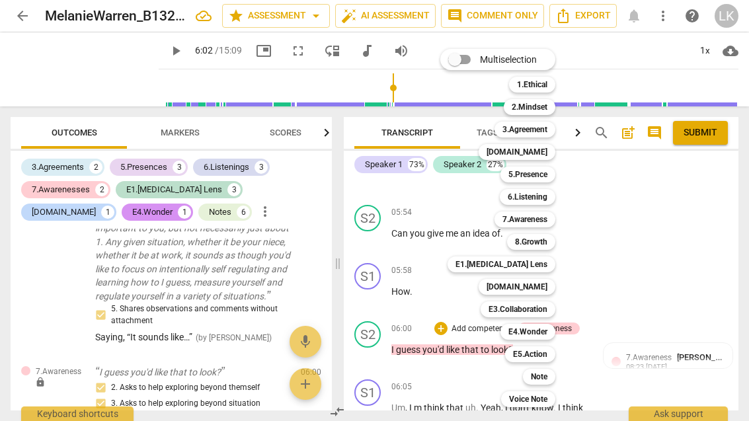
click at [544, 328] on b "E4.Wonder" at bounding box center [527, 332] width 39 height 16
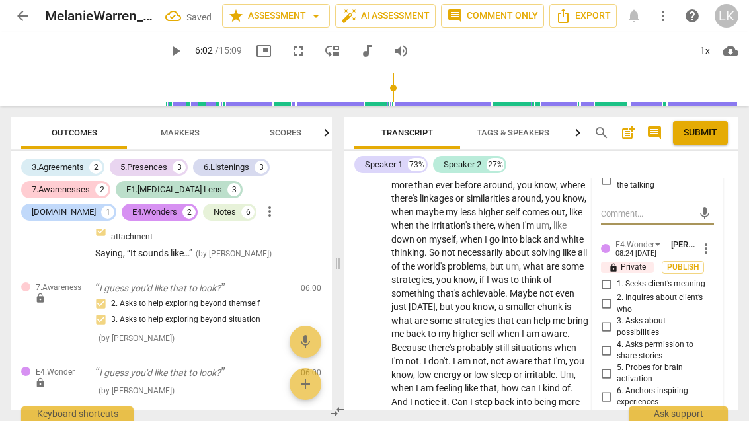
scroll to position [2387, 0]
click at [617, 319] on input "3. Asks about possibilities" at bounding box center [606, 327] width 21 height 16
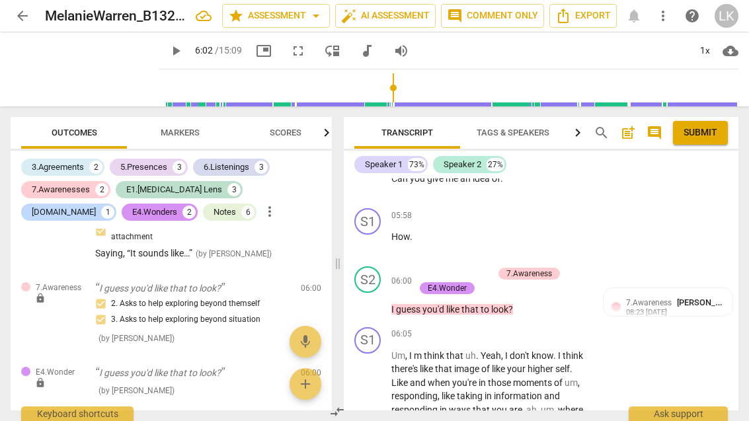
scroll to position [2054, 0]
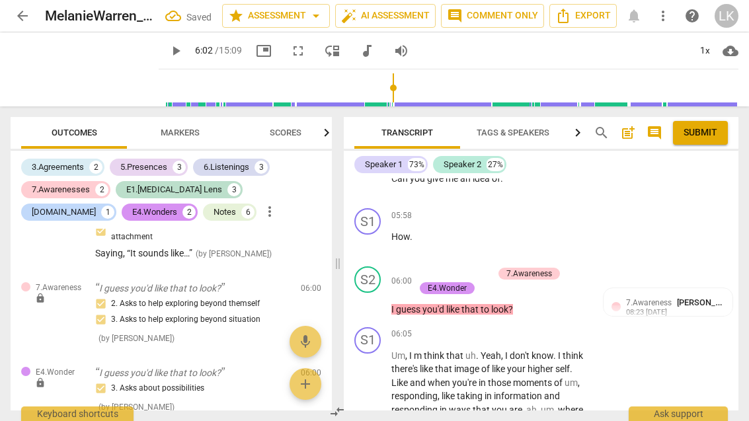
click at [433, 268] on p "Add competency" at bounding box center [461, 274] width 63 height 12
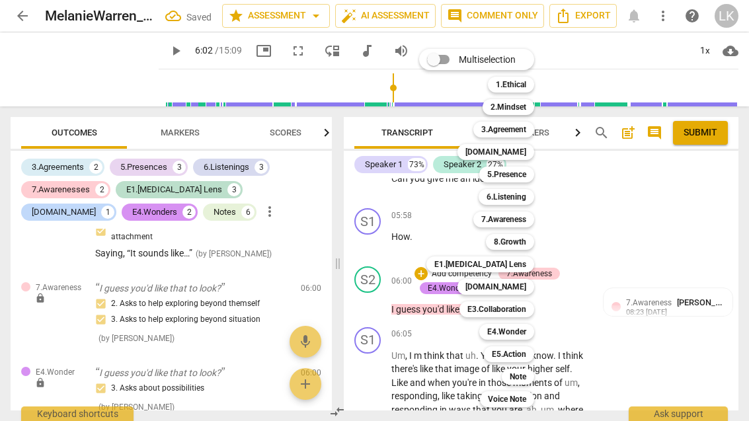
click at [533, 377] on div "Note" at bounding box center [518, 377] width 32 height 16
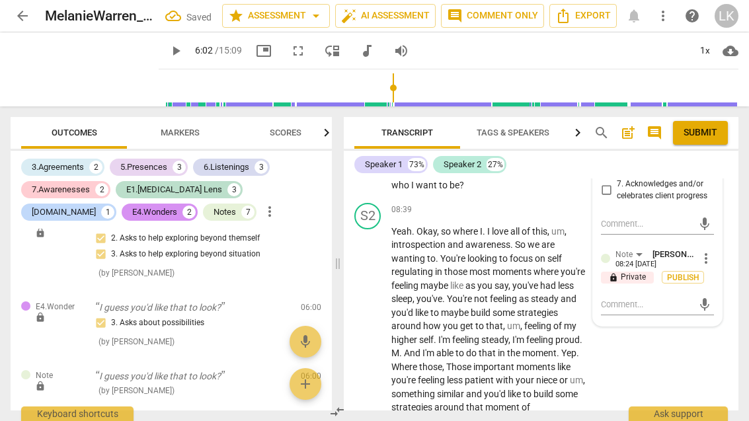
scroll to position [2617, 0]
click at [654, 298] on textarea at bounding box center [647, 304] width 92 height 13
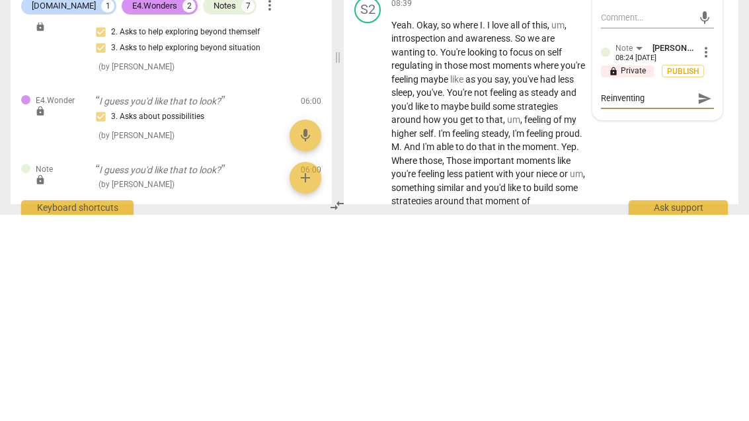
scroll to position [0, 0]
click at [710, 297] on span "send" at bounding box center [704, 304] width 15 height 15
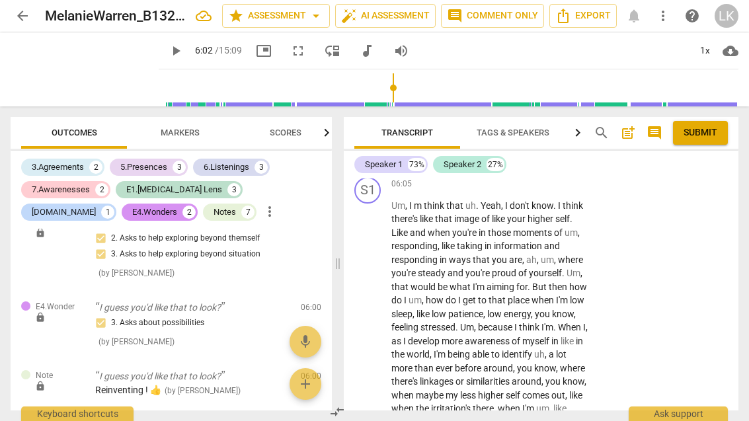
scroll to position [2204, 0]
click at [369, 395] on span "play_arrow" at bounding box center [368, 403] width 16 height 16
click at [375, 395] on span "pause" at bounding box center [368, 403] width 16 height 16
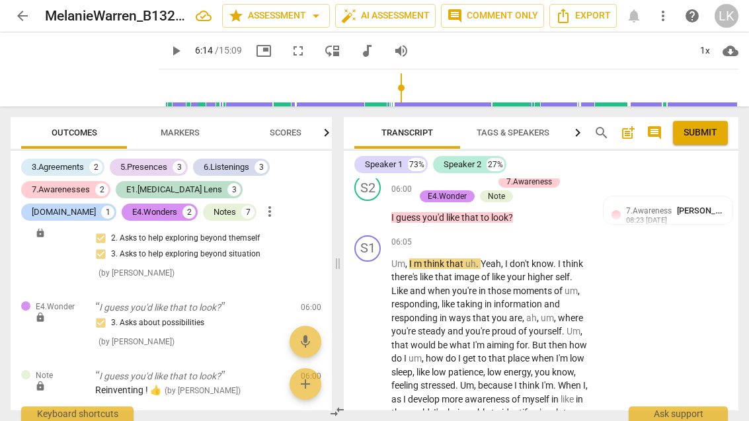
scroll to position [2144, 0]
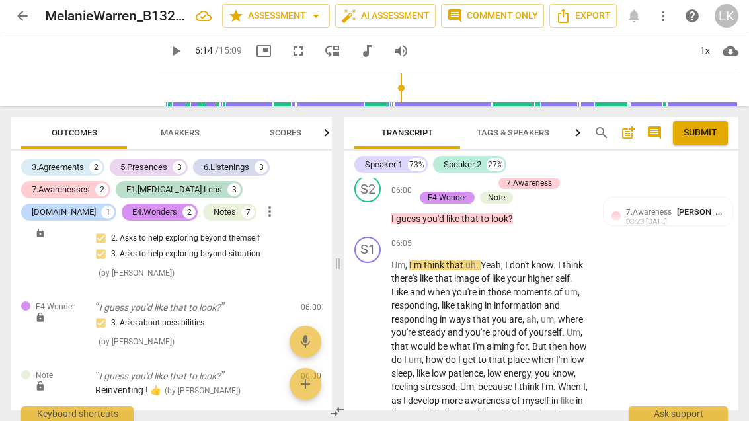
click at [516, 237] on div "+ Add competency" at bounding box center [540, 243] width 79 height 13
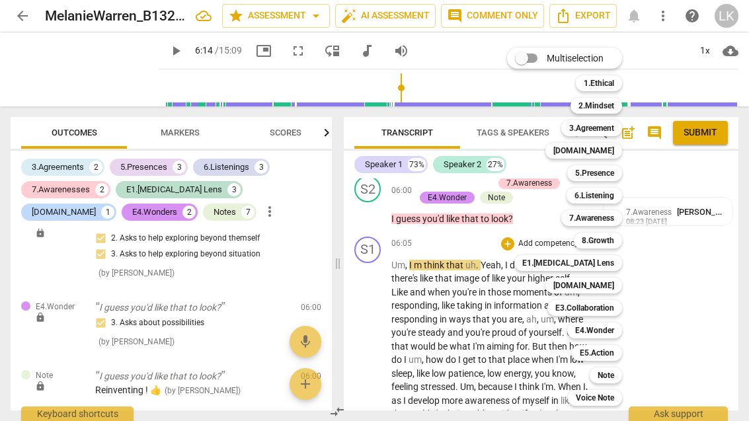
click at [617, 173] on div "5.Presence" at bounding box center [594, 173] width 55 height 16
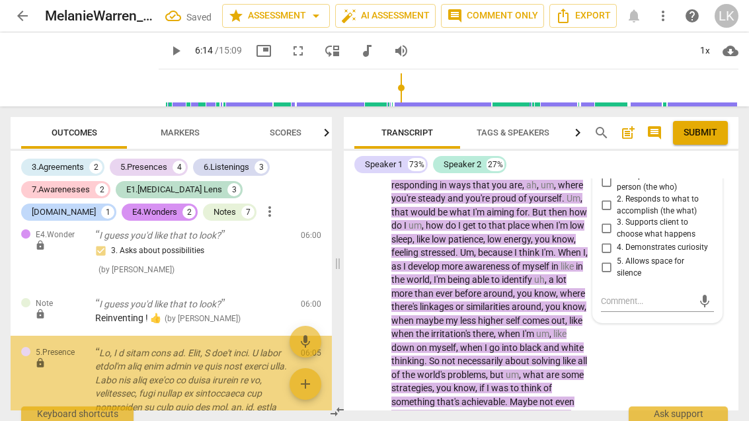
scroll to position [3427, 0]
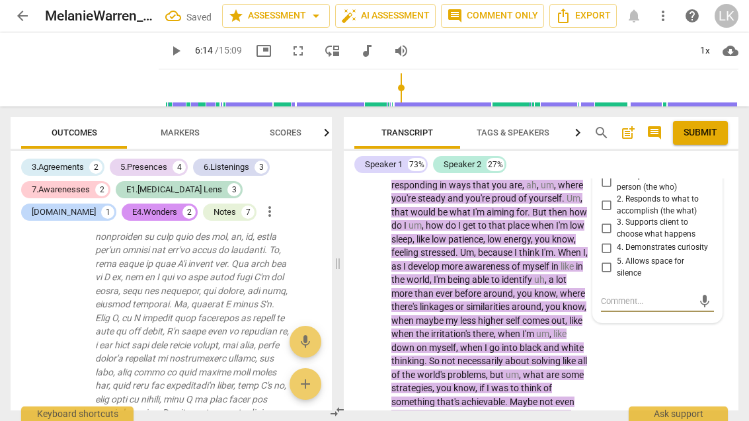
click at [615, 260] on input "5. Allows space for silence" at bounding box center [606, 268] width 21 height 16
click at [377, 320] on span "play_arrow" at bounding box center [368, 328] width 21 height 16
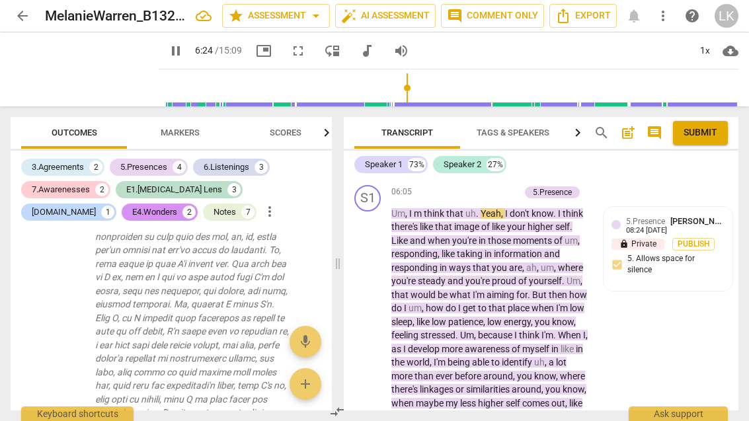
scroll to position [2196, 0]
click at [379, 402] on span "pause" at bounding box center [368, 410] width 21 height 16
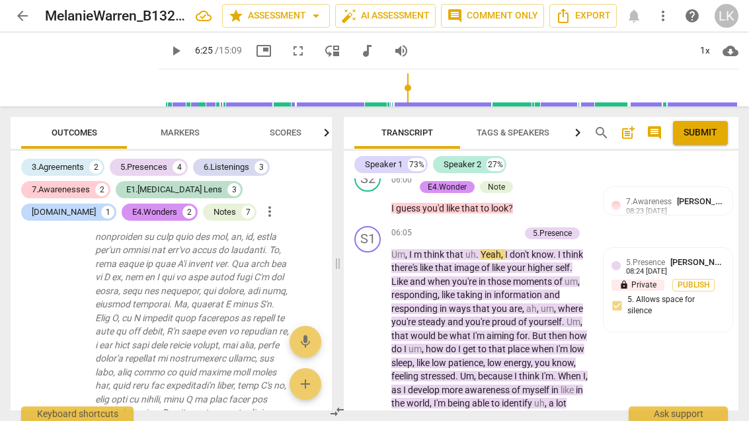
scroll to position [2155, 0]
click at [456, 226] on div "+ Add competency" at bounding box center [480, 232] width 79 height 13
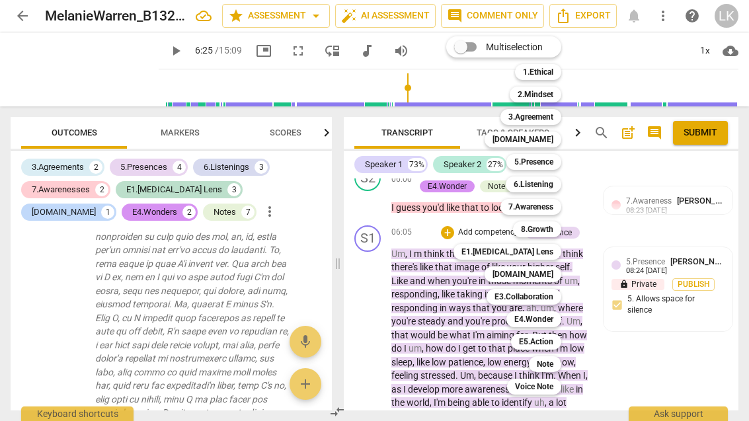
click at [557, 274] on div "[DOMAIN_NAME]" at bounding box center [522, 274] width 77 height 16
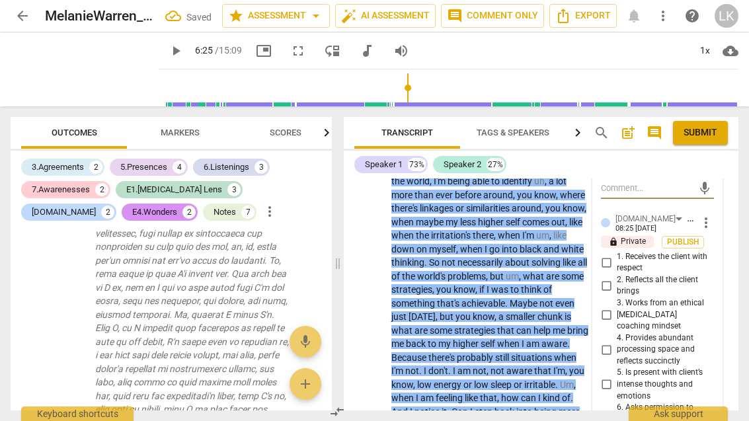
scroll to position [2393, 0]
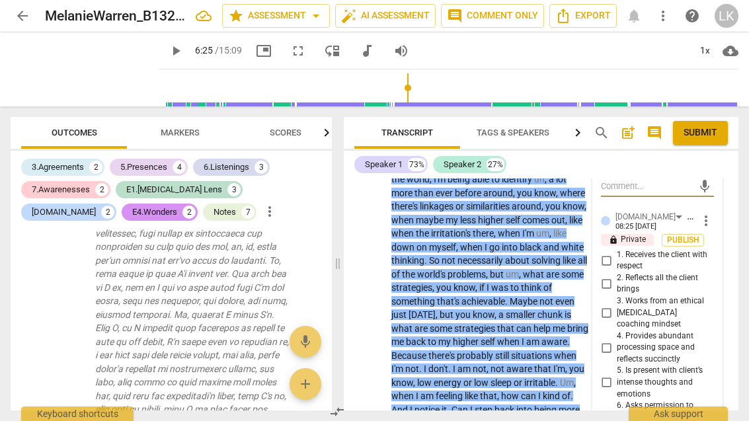
click at [615, 340] on input "4. Provides abundant processing space and reflects succinctly" at bounding box center [606, 348] width 21 height 16
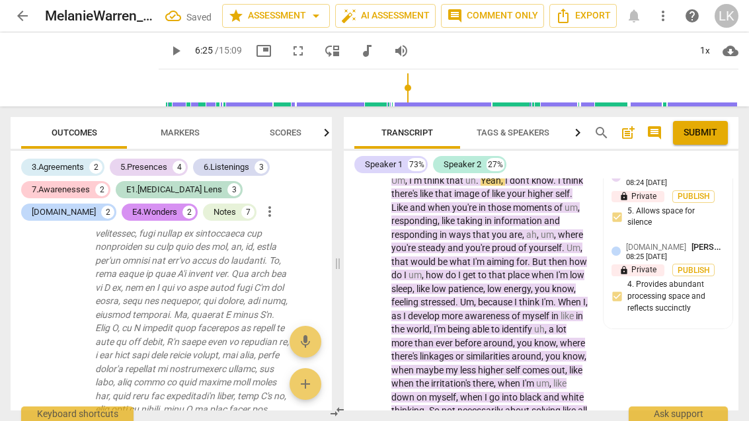
scroll to position [2241, 0]
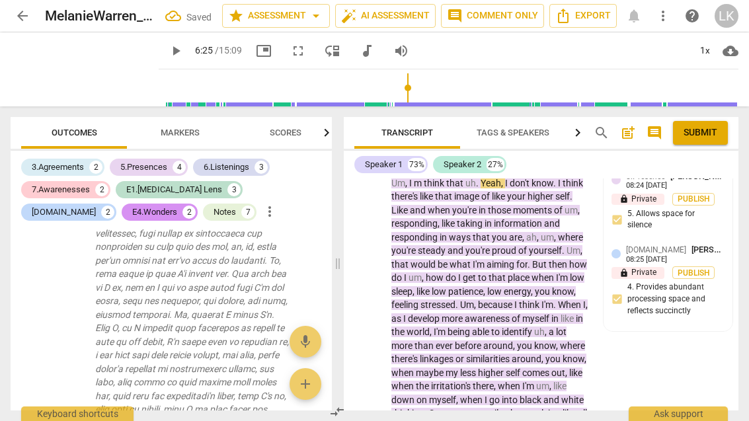
click at [376, 365] on span "play_arrow" at bounding box center [368, 373] width 16 height 16
click at [545, 354] on span "," at bounding box center [543, 359] width 4 height 11
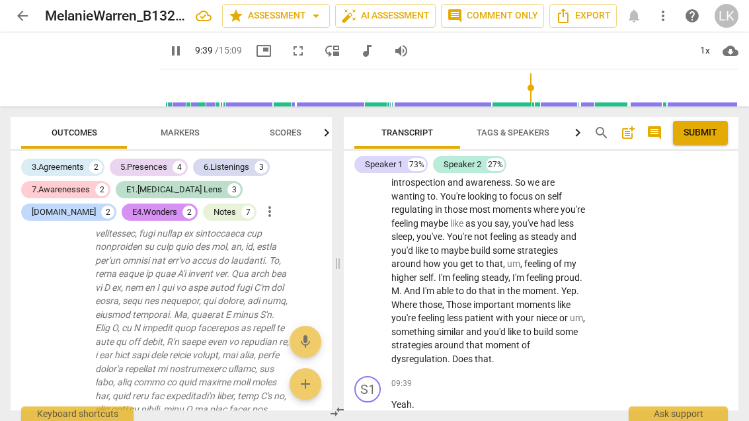
scroll to position [2687, 0]
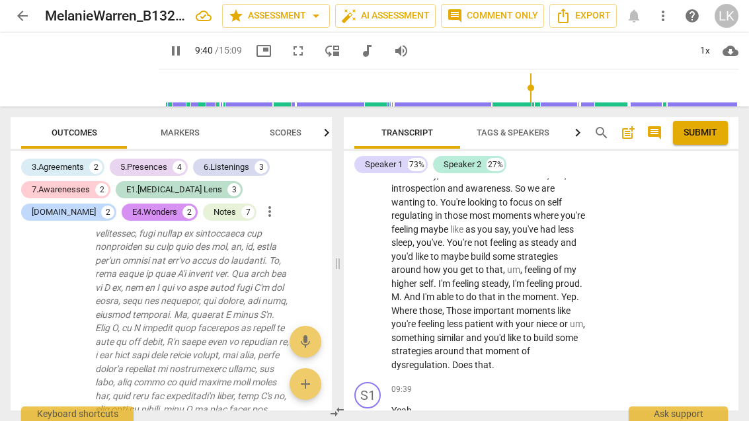
click at [374, 262] on span "pause" at bounding box center [368, 270] width 16 height 16
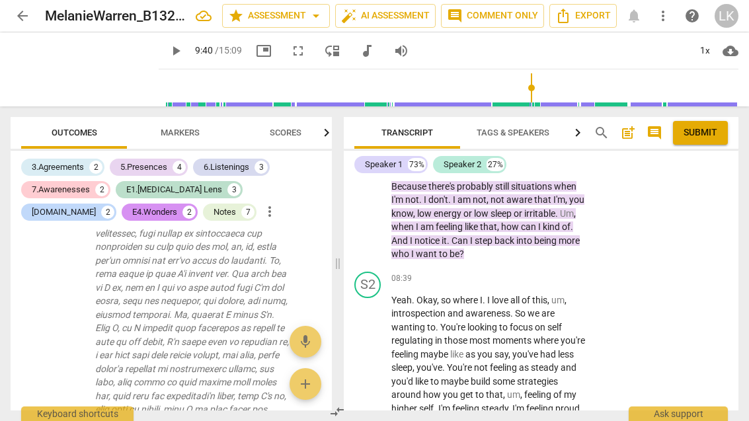
scroll to position [2564, 0]
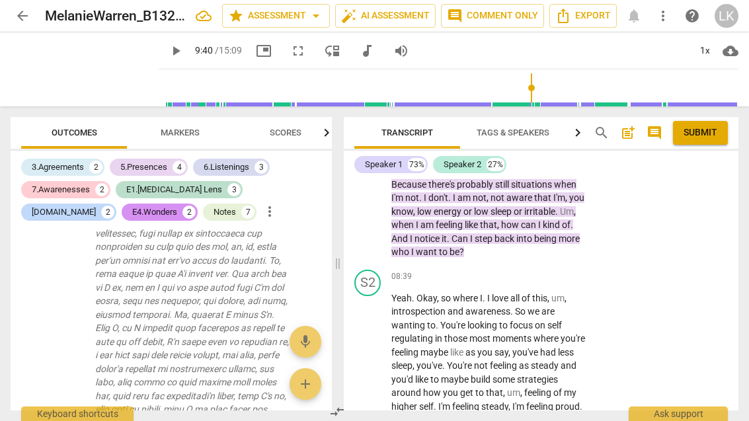
click at [517, 271] on p "Add competency" at bounding box center [548, 277] width 63 height 12
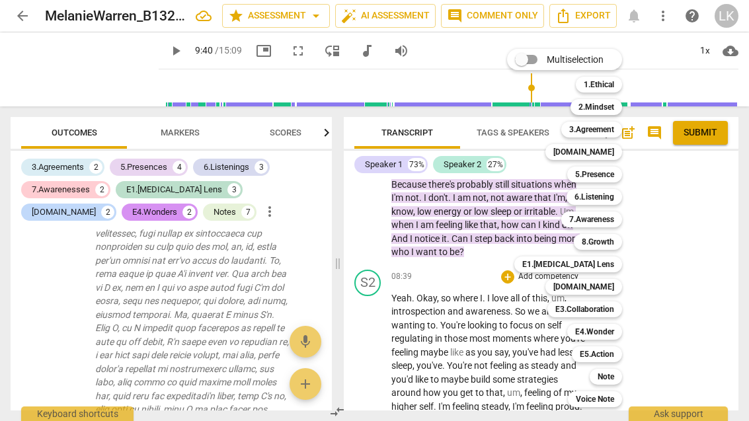
click at [619, 196] on div "6.Listening" at bounding box center [594, 197] width 56 height 16
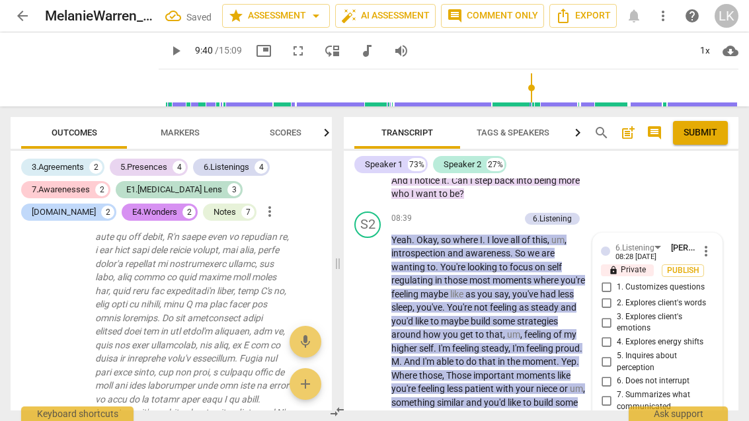
scroll to position [4237, 0]
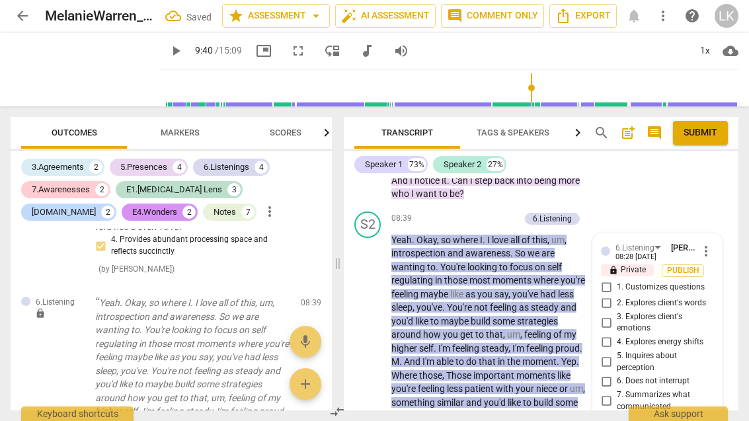
click at [615, 393] on input "7. Summarizes what communicated" at bounding box center [606, 401] width 21 height 16
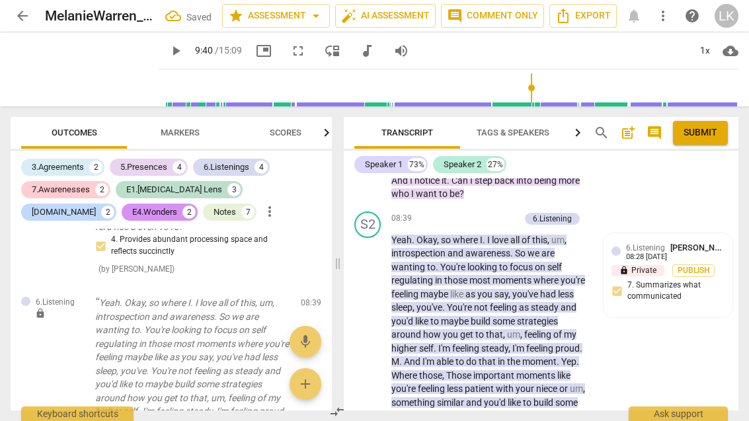
click at [451, 212] on div "+" at bounding box center [447, 218] width 13 height 13
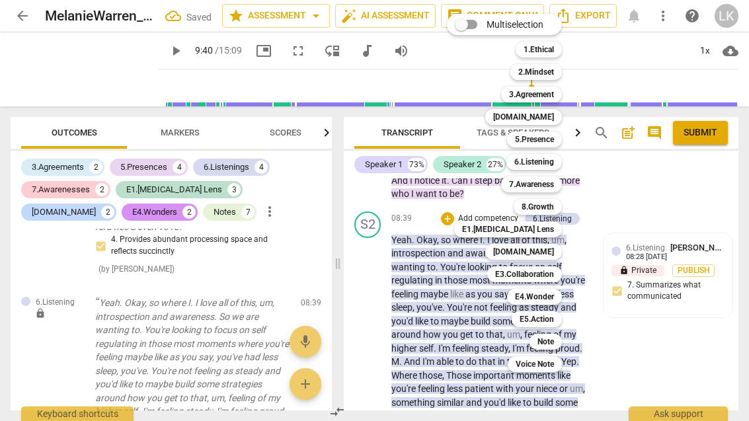
click at [547, 182] on b "7.Awareness" at bounding box center [531, 184] width 45 height 16
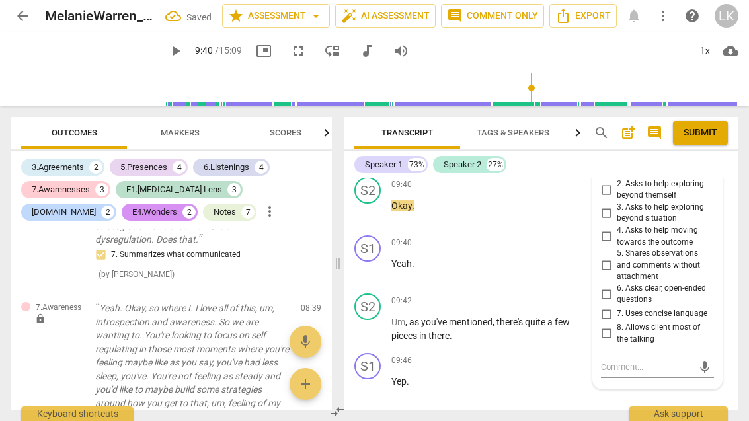
scroll to position [2966, 0]
click at [616, 256] on input "5. Shares observations and comments without attachment" at bounding box center [606, 264] width 21 height 16
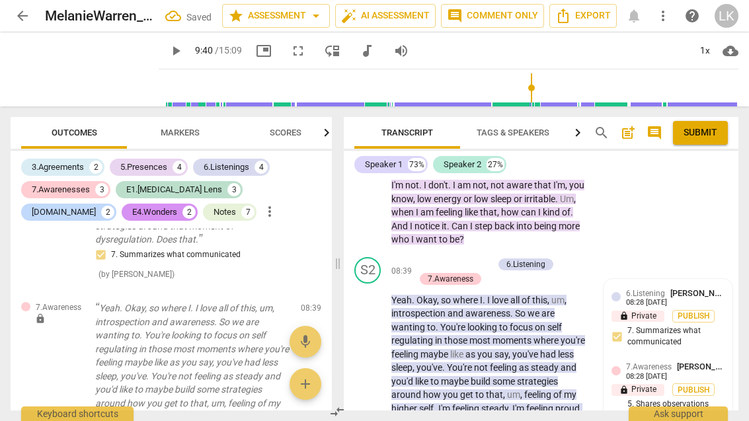
scroll to position [2574, 0]
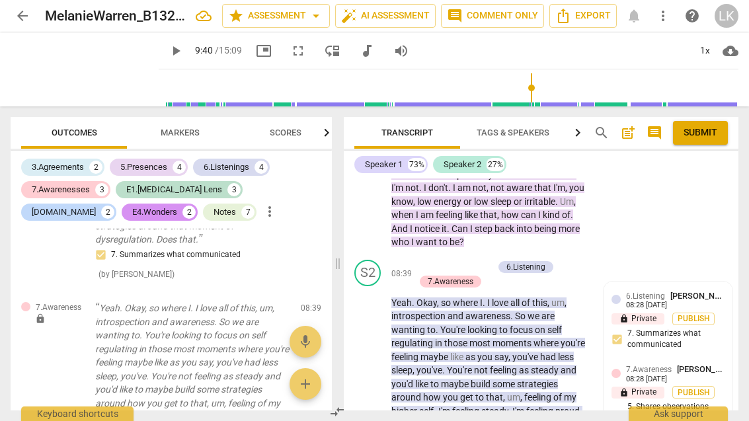
click at [434, 261] on p "Add competency" at bounding box center [461, 267] width 63 height 12
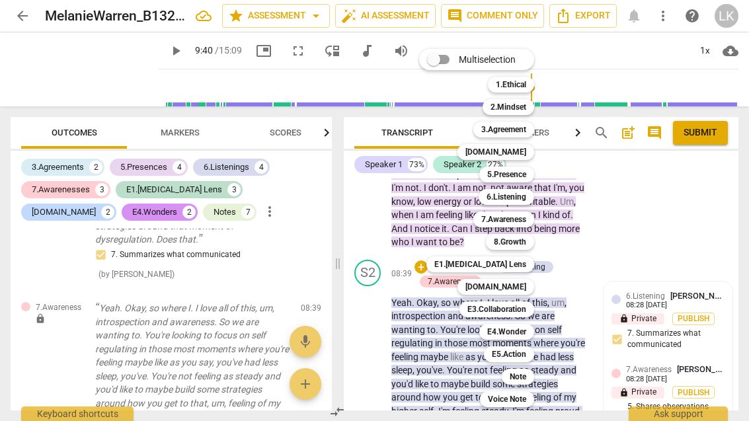
click at [532, 288] on div "[DOMAIN_NAME]" at bounding box center [495, 287] width 77 height 16
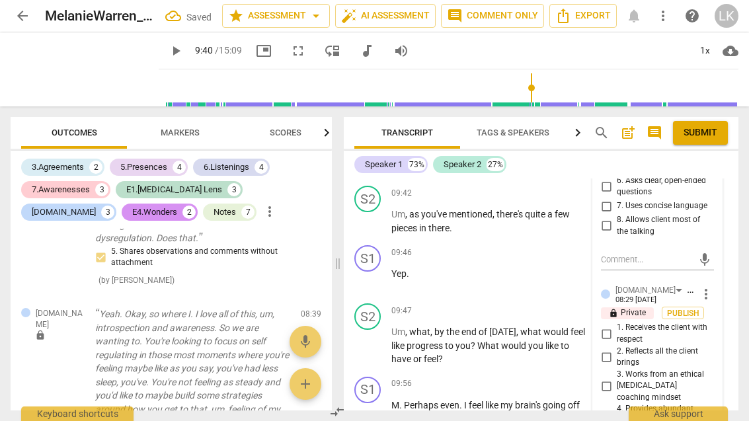
scroll to position [3083, 0]
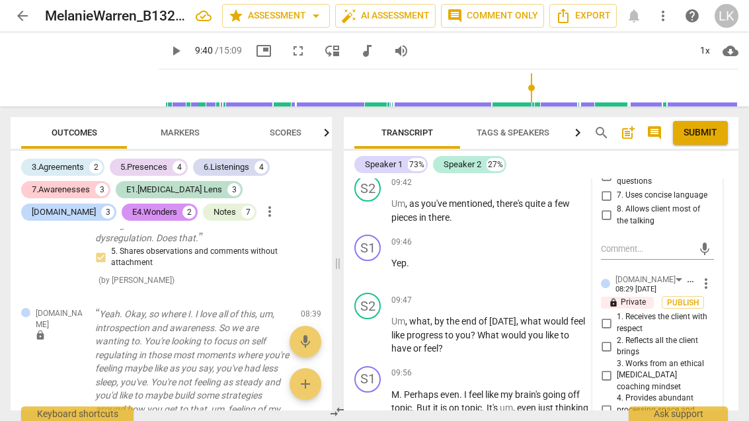
click at [615, 338] on input "2. Reflects all the client brings" at bounding box center [606, 346] width 21 height 16
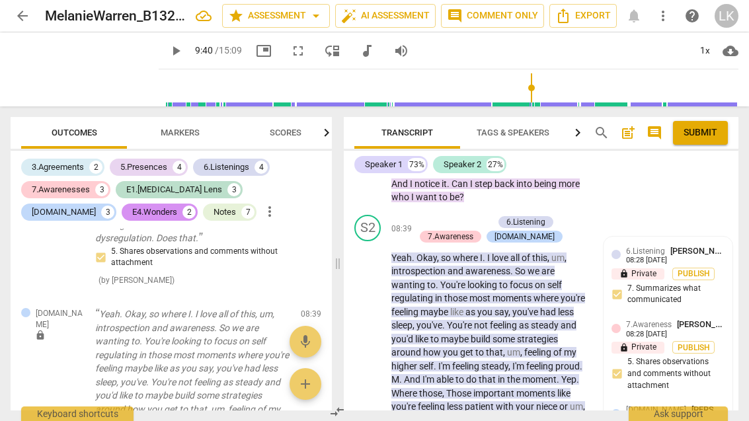
scroll to position [2618, 0]
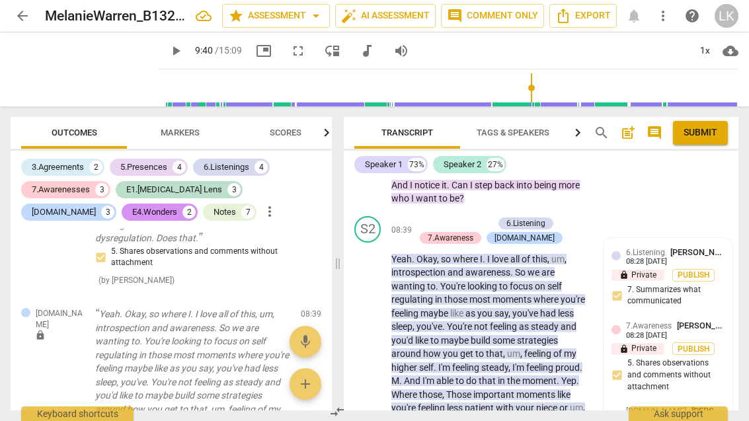
click at [430, 217] on p "Add competency" at bounding box center [461, 223] width 63 height 12
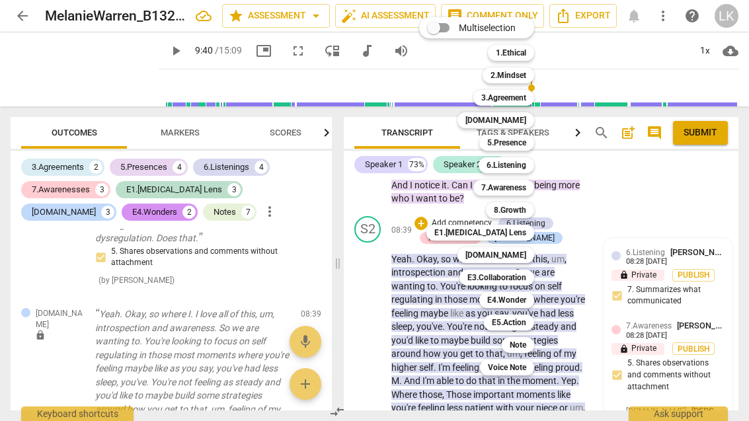
click at [534, 344] on div "Note" at bounding box center [518, 345] width 32 height 16
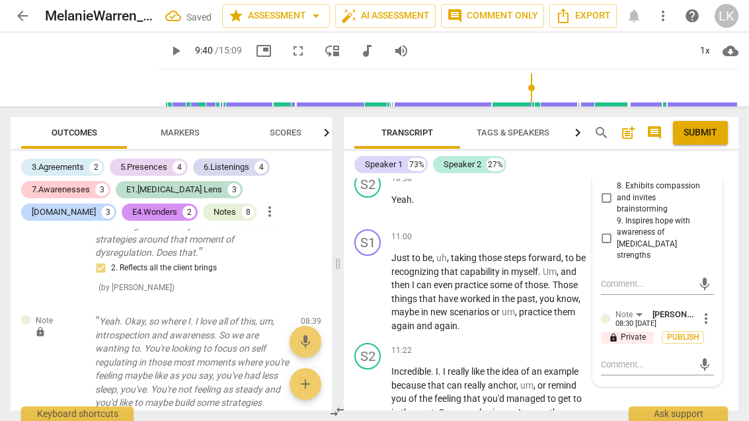
scroll to position [3447, 0]
click at [654, 358] on textarea at bounding box center [647, 364] width 92 height 13
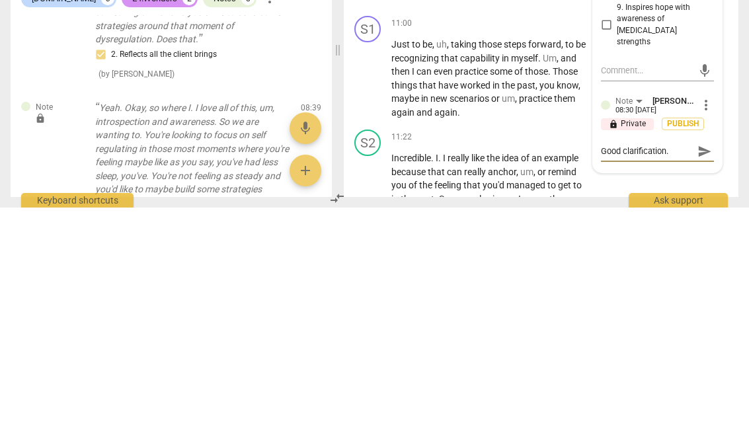
click at [704, 358] on span "send" at bounding box center [704, 365] width 15 height 15
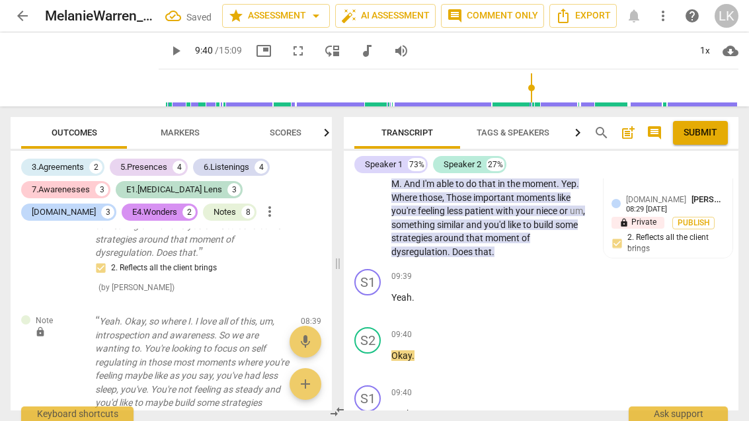
scroll to position [2830, 0]
click at [377, 296] on span "play_arrow" at bounding box center [368, 304] width 21 height 16
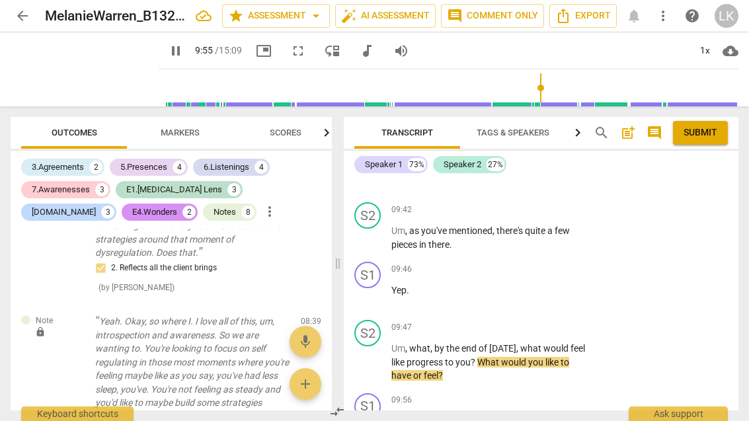
click at [378, 354] on span "pause" at bounding box center [368, 362] width 21 height 16
click at [512, 321] on div "+" at bounding box center [507, 327] width 13 height 13
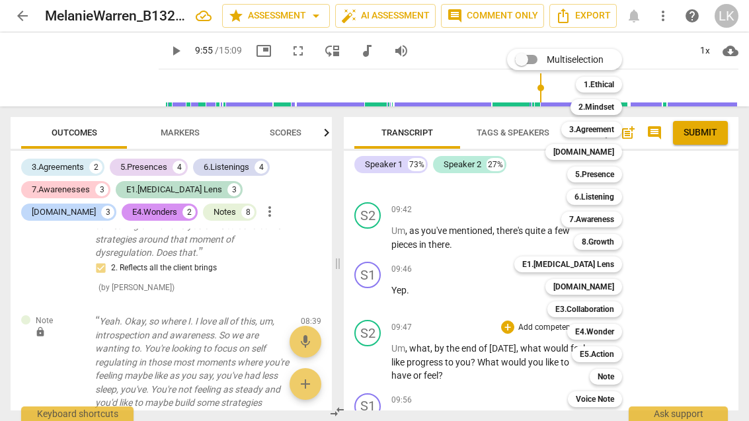
click at [615, 126] on div "3.Agreement" at bounding box center [591, 130] width 61 height 16
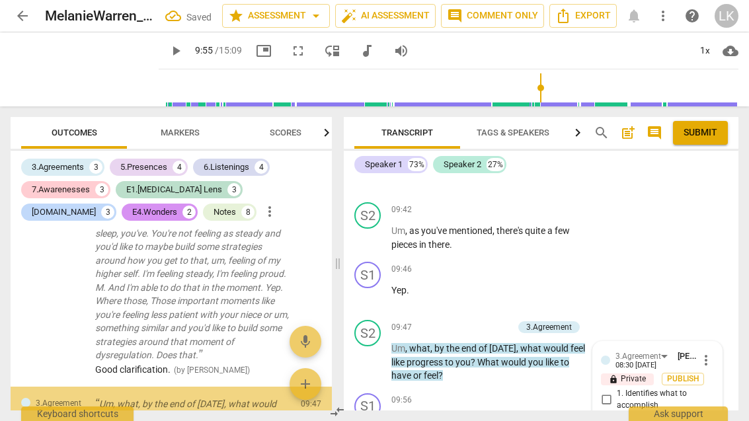
scroll to position [3229, 0]
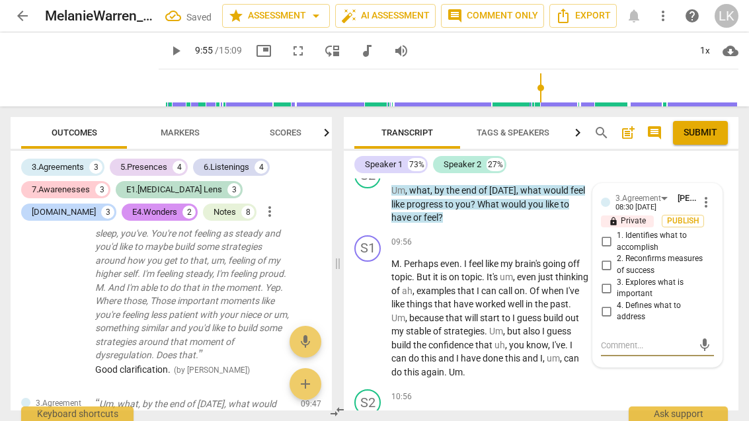
click at [615, 257] on input "2. Reconfirms measures of success" at bounding box center [606, 265] width 21 height 16
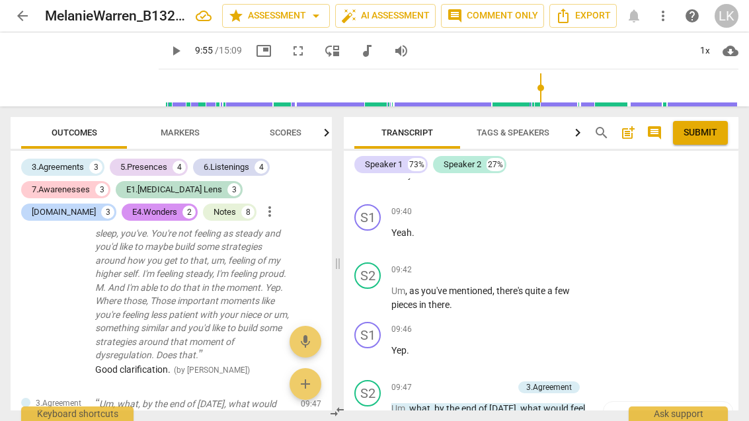
scroll to position [3015, 0]
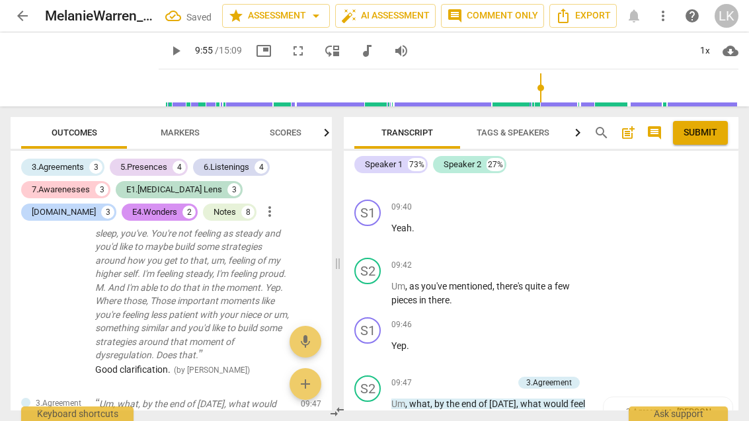
click at [449, 376] on div "+ Add competency" at bounding box center [473, 382] width 79 height 13
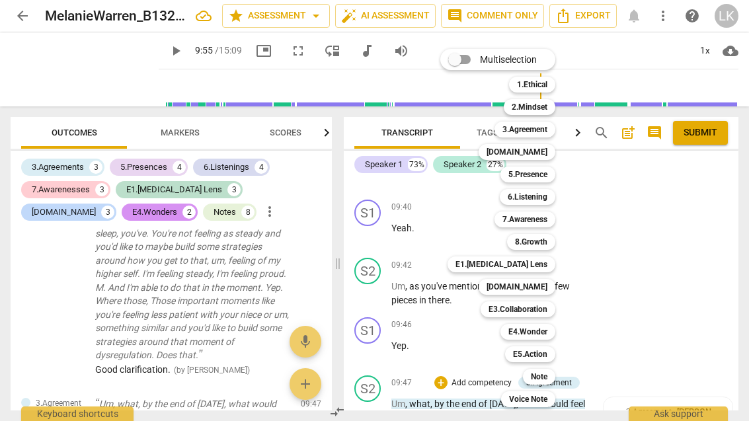
click at [545, 286] on b "[DOMAIN_NAME]" at bounding box center [516, 287] width 61 height 16
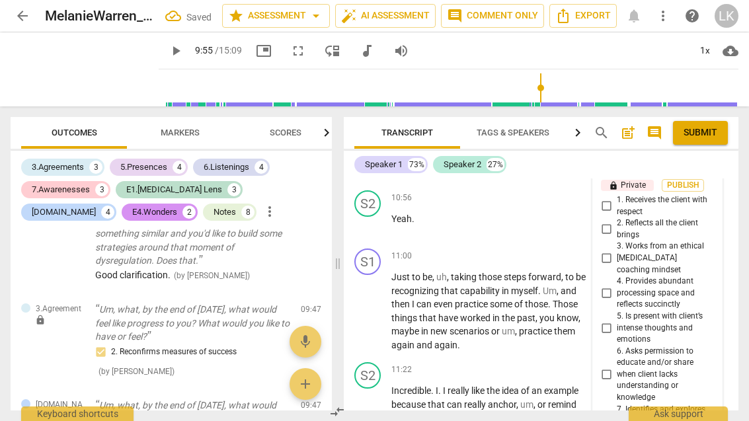
scroll to position [3446, 0]
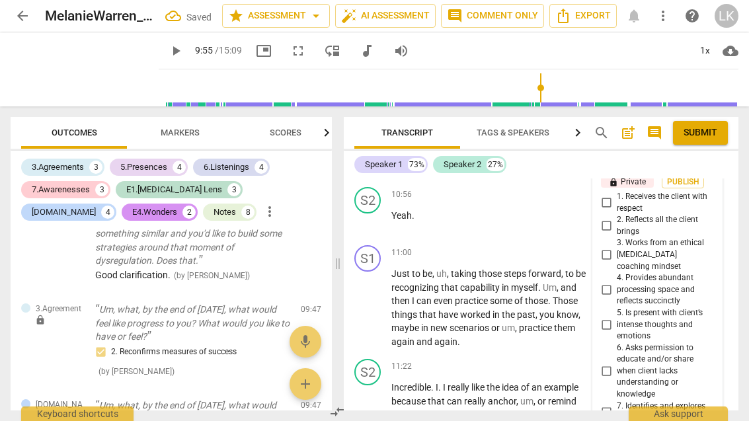
click at [617, 404] on input "7. Identifies and explores outcomes" at bounding box center [606, 412] width 21 height 16
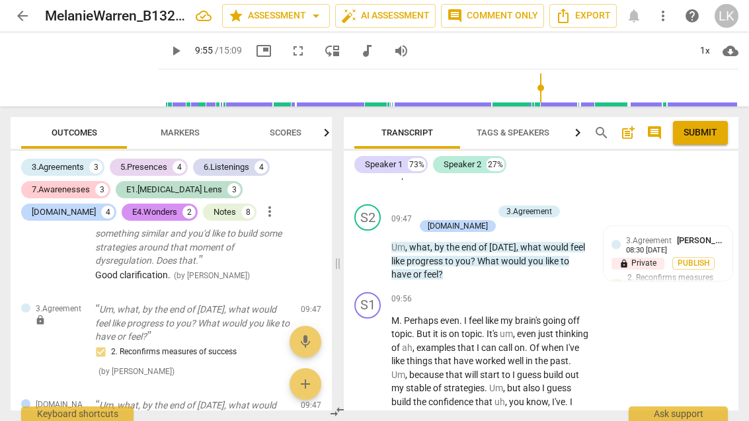
scroll to position [3193, 0]
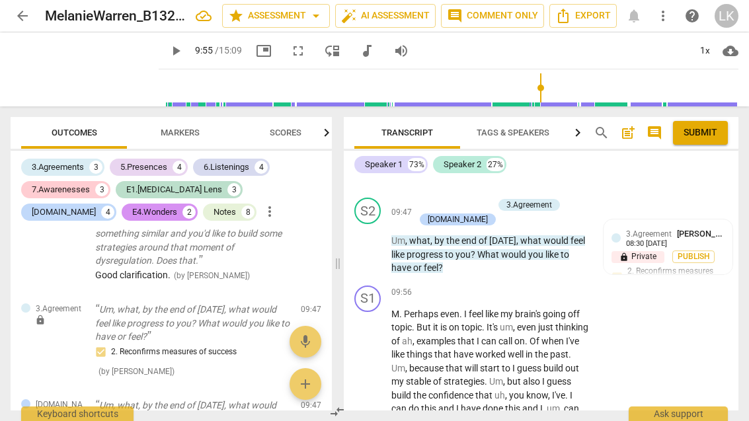
click at [369, 358] on button "play_arrow" at bounding box center [368, 368] width 21 height 21
click at [371, 360] on span "pause" at bounding box center [368, 368] width 16 height 16
click at [510, 286] on div "+" at bounding box center [507, 292] width 13 height 13
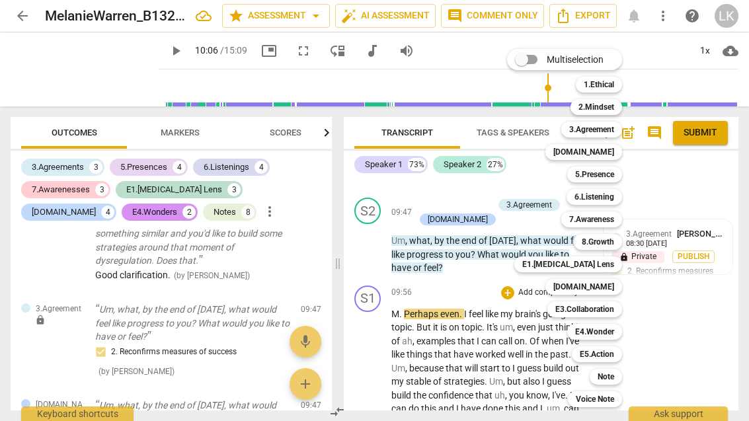
click at [608, 171] on b "5.Presence" at bounding box center [594, 175] width 39 height 16
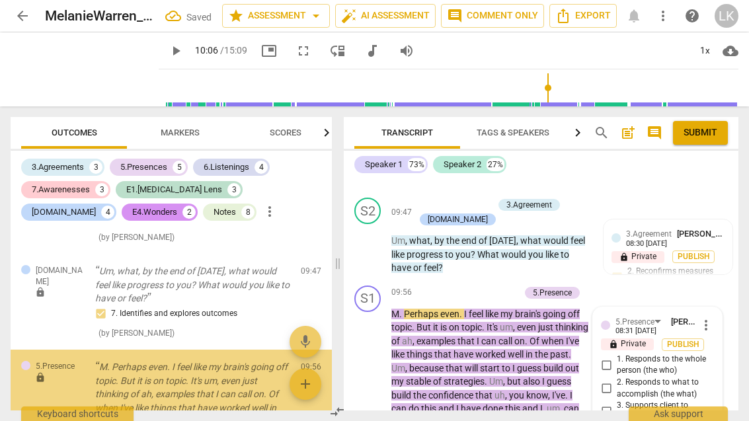
scroll to position [3331, 0]
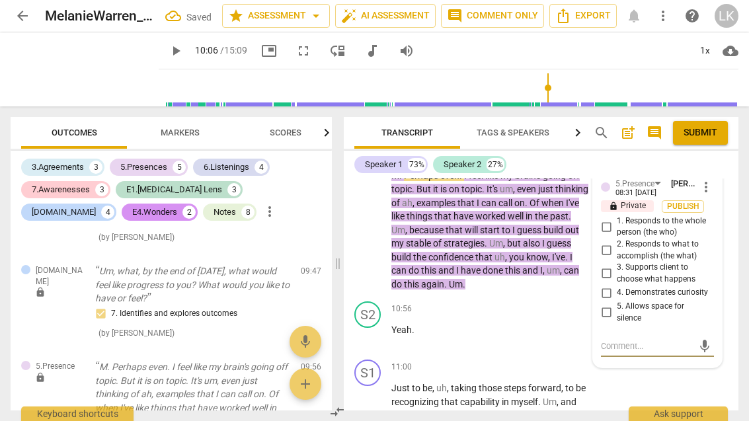
click at [613, 305] on input "5. Allows space for silence" at bounding box center [606, 313] width 21 height 16
click at [633, 340] on textarea at bounding box center [647, 346] width 92 height 13
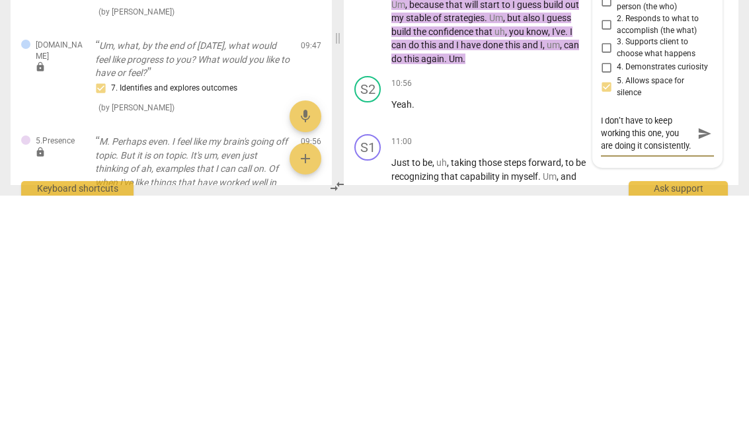
scroll to position [0, 0]
click at [710, 352] on span "send" at bounding box center [704, 359] width 15 height 15
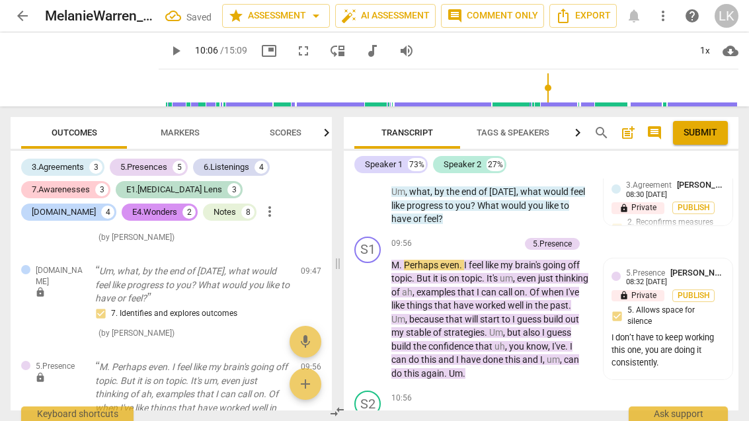
scroll to position [3241, 0]
click at [375, 312] on span "play_arrow" at bounding box center [368, 320] width 16 height 16
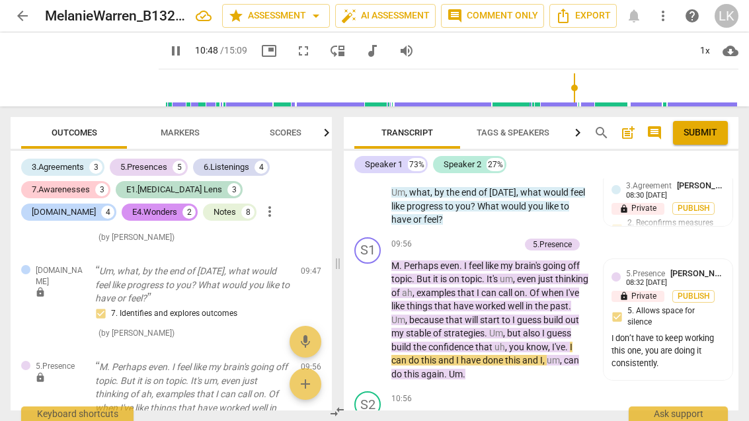
click at [379, 264] on div "play_arrow pause" at bounding box center [375, 321] width 34 height 114
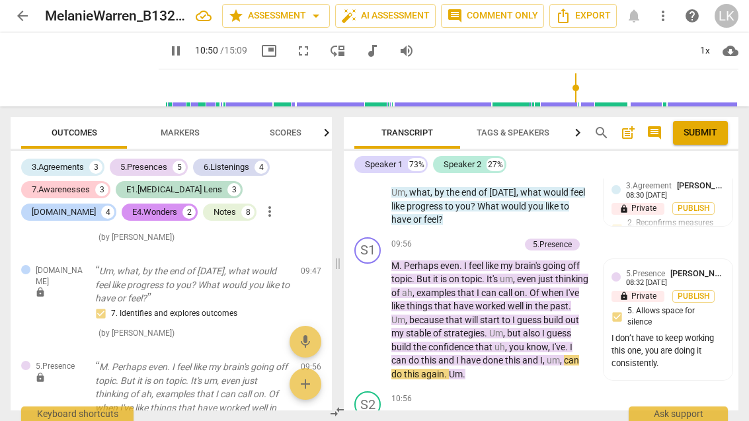
click at [379, 312] on span "pause" at bounding box center [368, 320] width 21 height 16
click at [455, 238] on div "+ Add competency" at bounding box center [480, 244] width 79 height 13
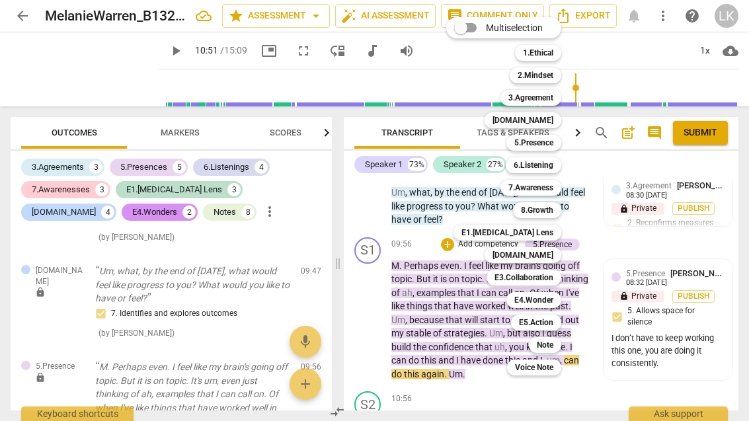
click at [553, 161] on b "6.Listening" at bounding box center [534, 165] width 40 height 16
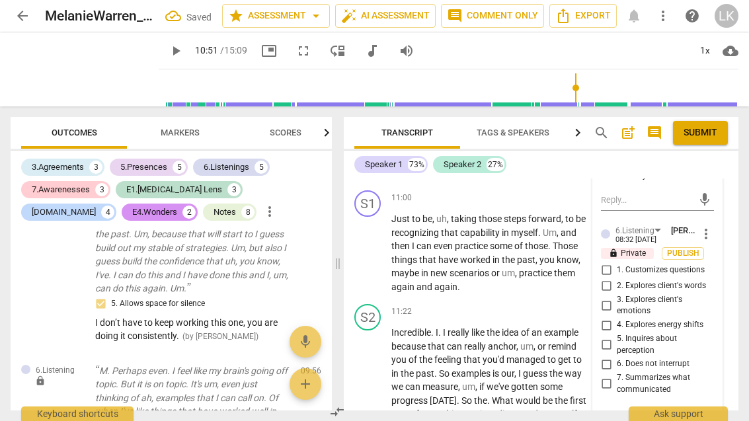
scroll to position [3520, 0]
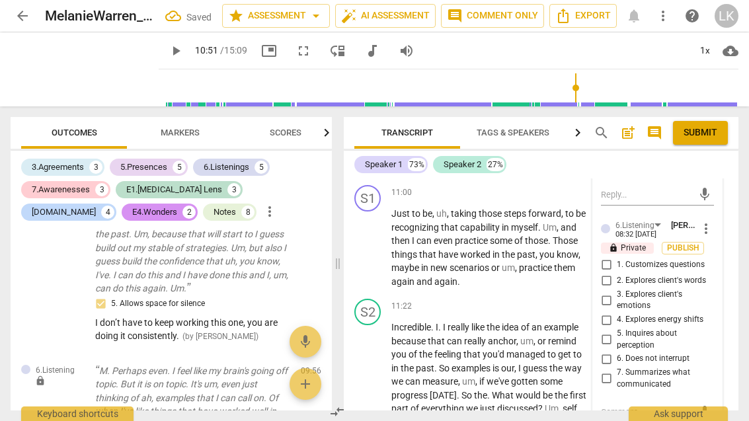
click at [616, 351] on input "6. Does not interrupt" at bounding box center [606, 359] width 21 height 16
click at [648, 406] on textarea at bounding box center [647, 412] width 92 height 13
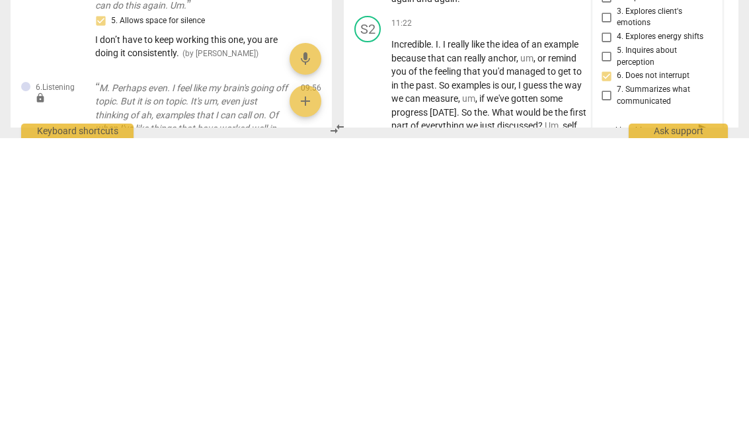
scroll to position [0, 0]
click at [707, 412] on span "send" at bounding box center [704, 419] width 15 height 15
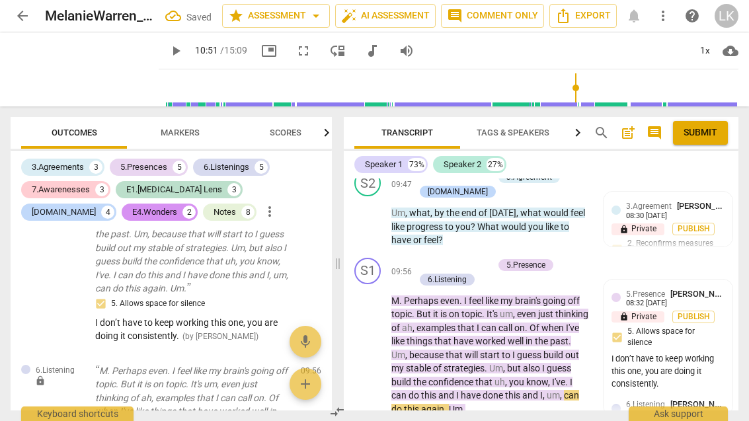
scroll to position [3214, 0]
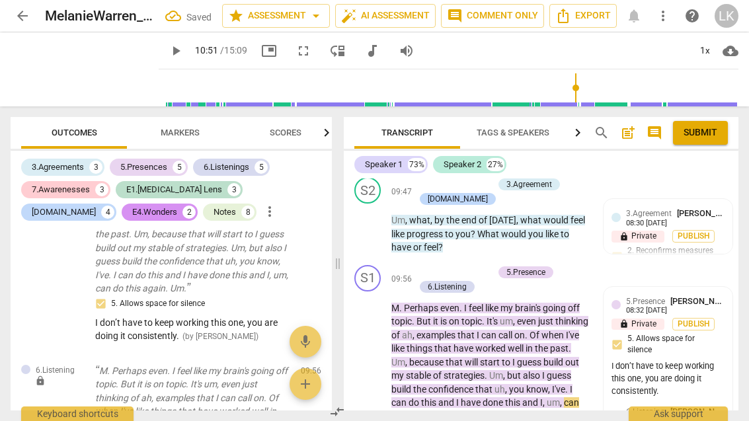
click at [430, 266] on p "Add competency" at bounding box center [461, 272] width 63 height 12
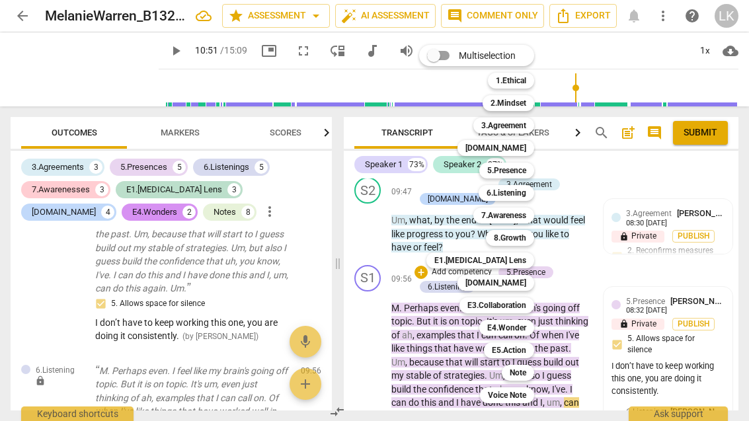
click at [528, 287] on div "[DOMAIN_NAME]" at bounding box center [495, 283] width 77 height 16
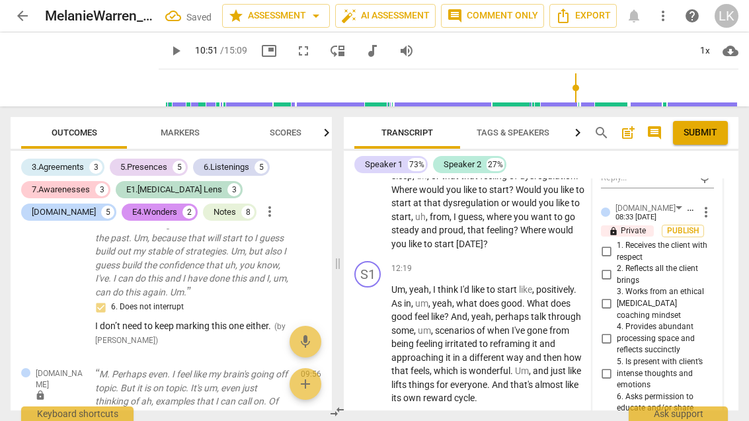
scroll to position [3783, 0]
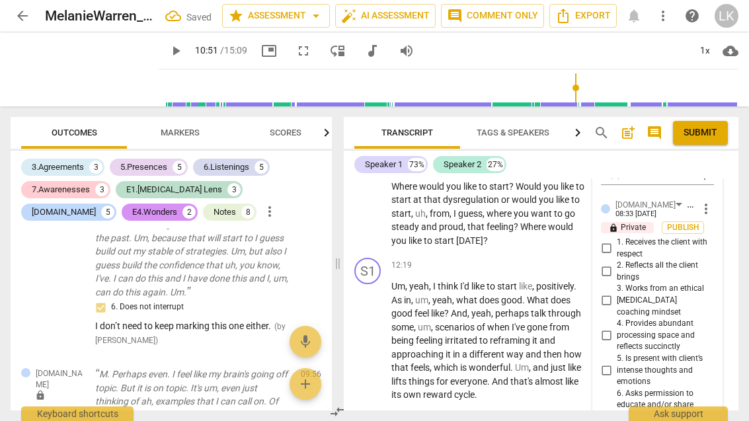
click at [615, 328] on input "4. Provides abundant processing space and reflects succinctly" at bounding box center [606, 336] width 21 height 16
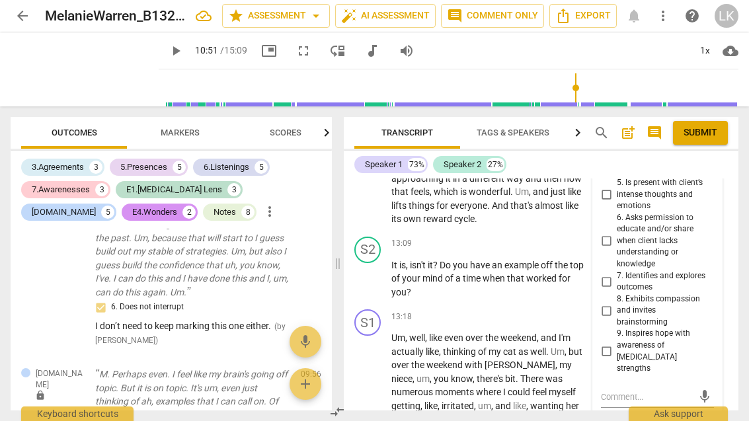
scroll to position [3959, 0]
click at [645, 391] on textarea at bounding box center [647, 397] width 92 height 13
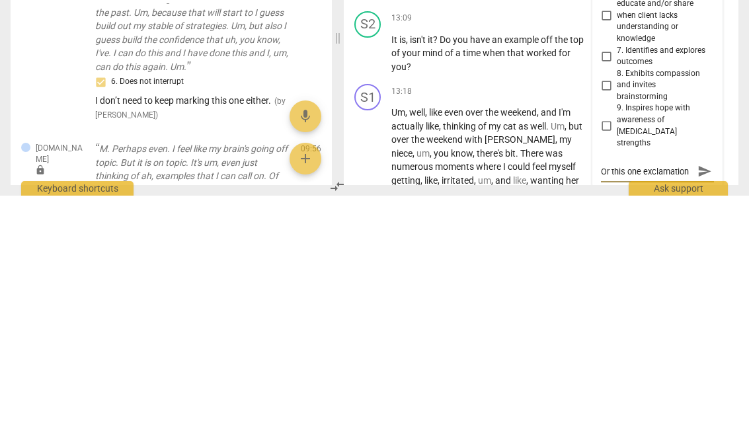
scroll to position [0, 0]
click at [711, 389] on span "mic" at bounding box center [705, 397] width 16 height 16
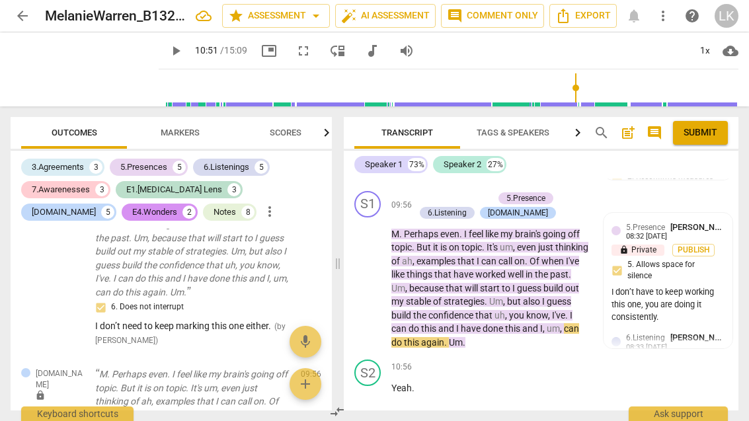
scroll to position [3288, 0]
click at [377, 273] on span "play_arrow" at bounding box center [368, 281] width 21 height 16
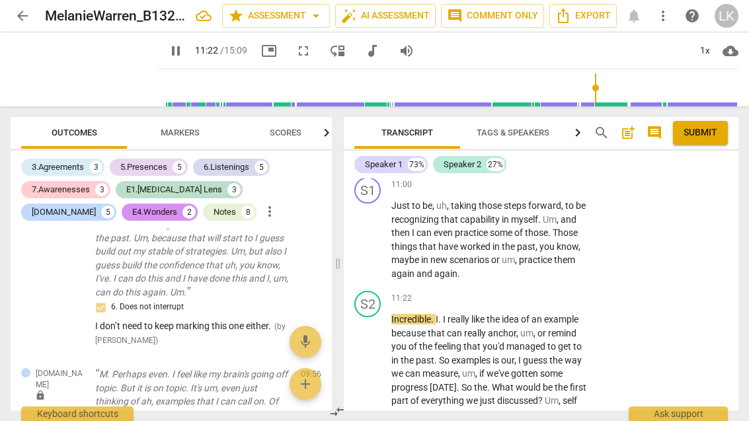
scroll to position [3531, 0]
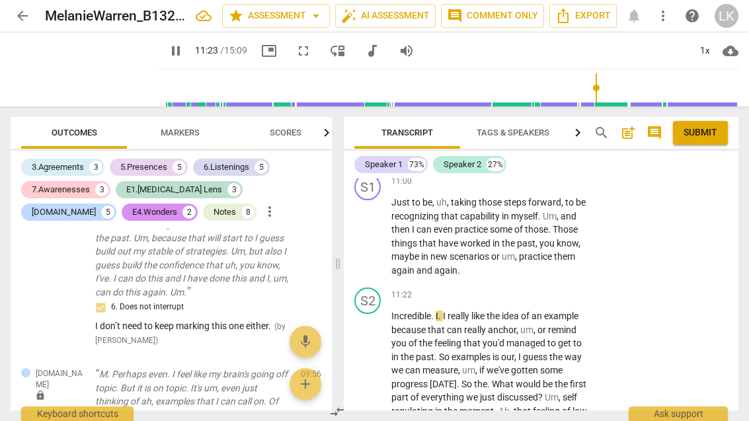
click at [374, 397] on span "pause" at bounding box center [368, 405] width 16 height 16
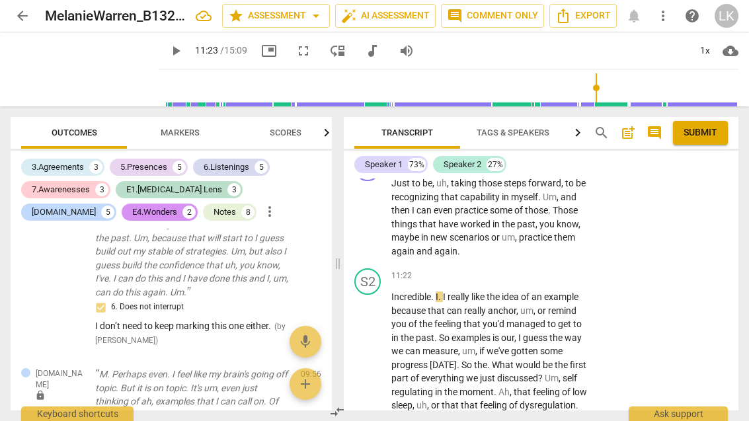
scroll to position [3551, 0]
